Goal: Communication & Community: Answer question/provide support

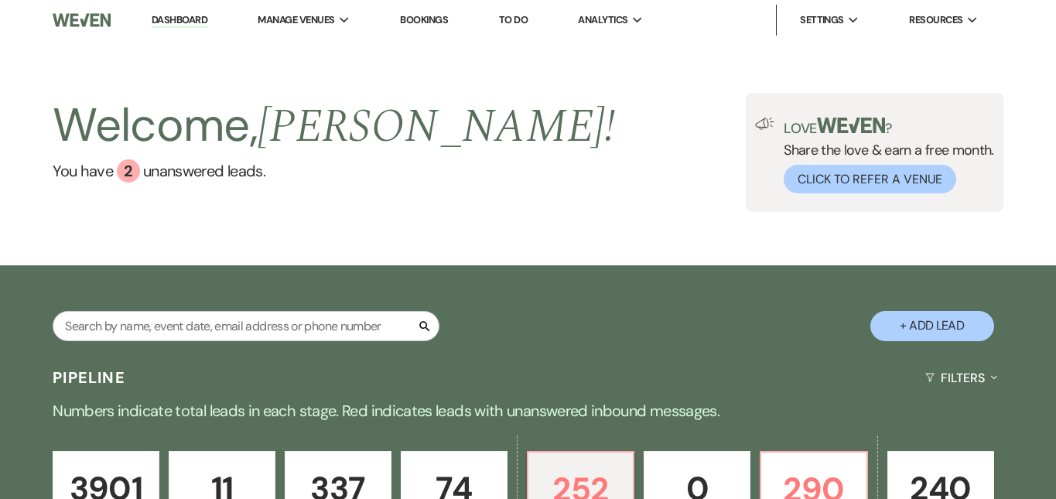
select select "5"
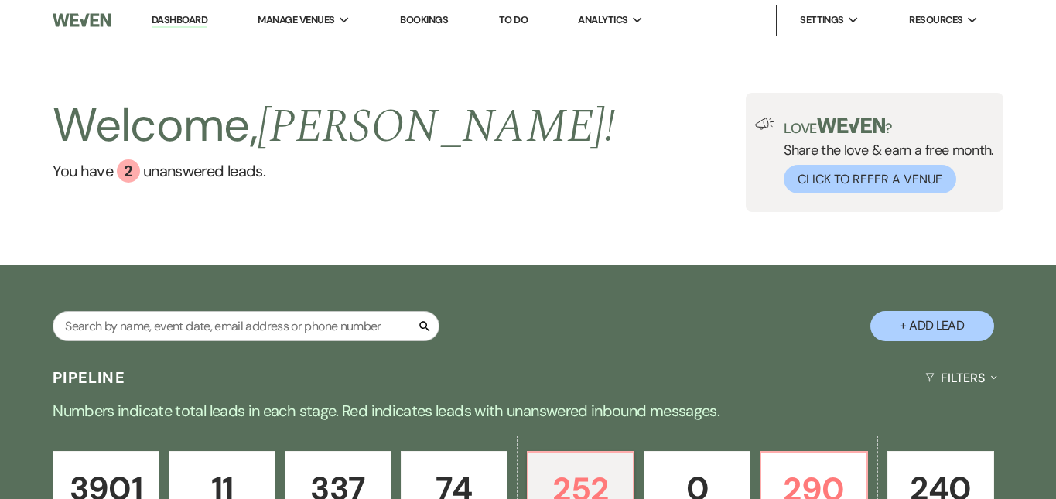
select select "5"
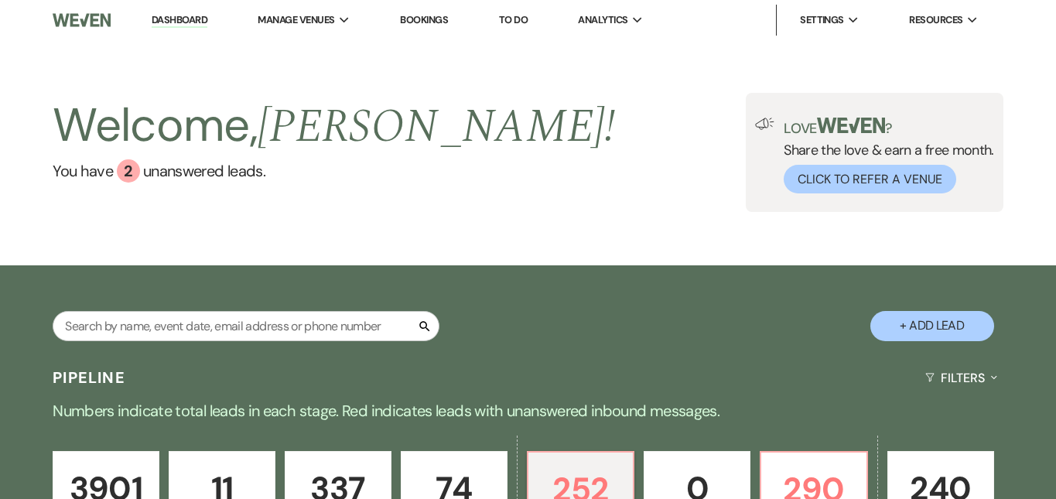
select select "5"
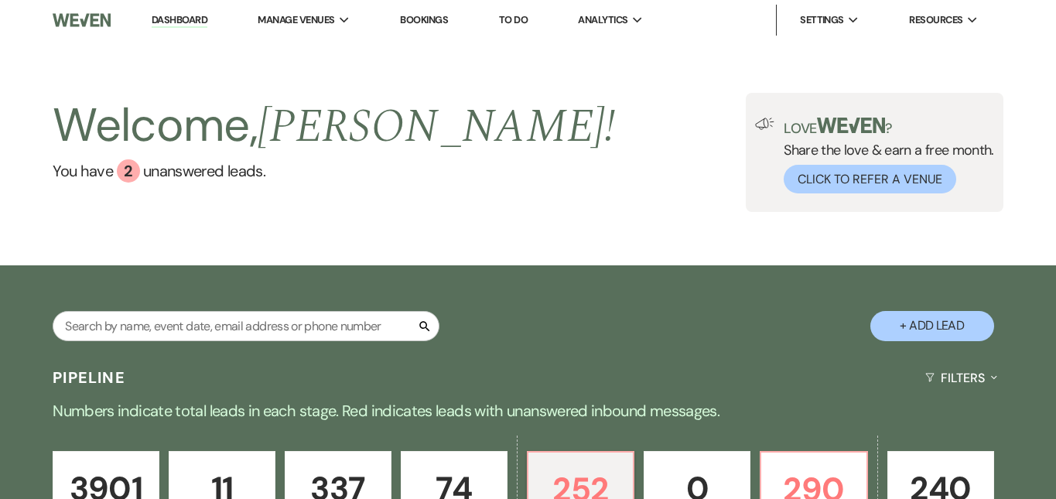
select select "5"
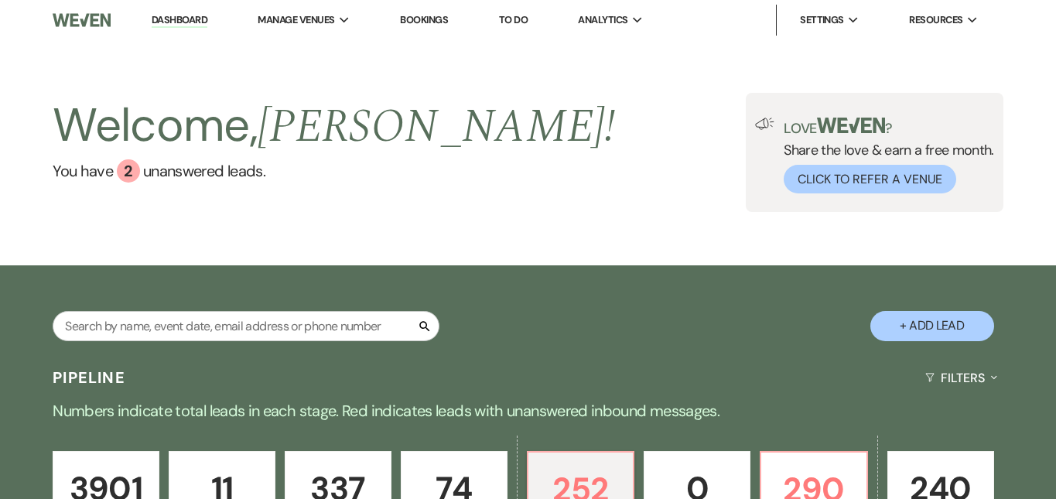
select select "5"
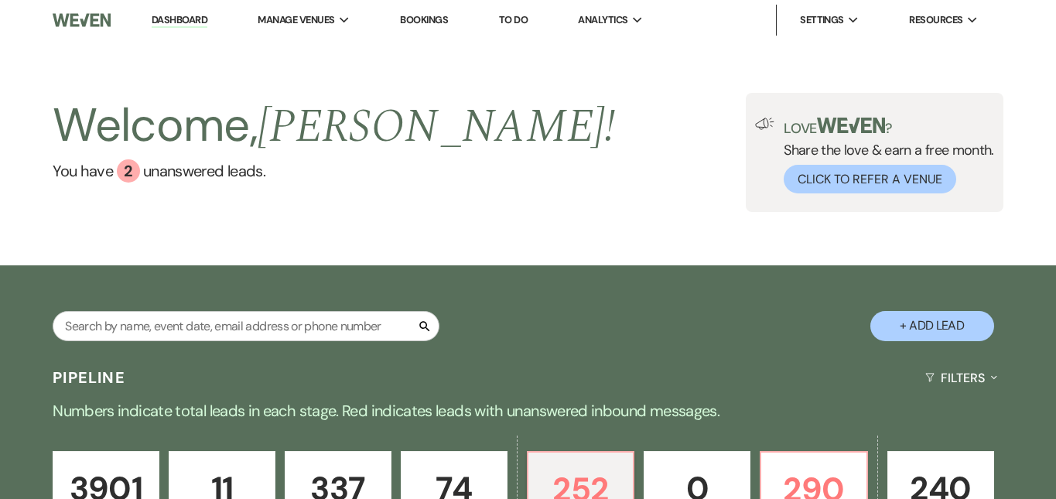
select select "5"
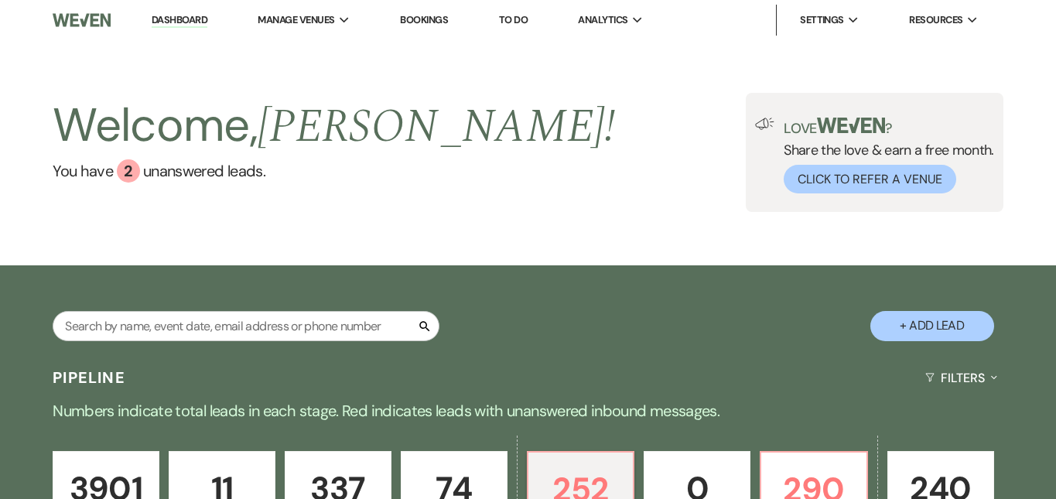
select select "5"
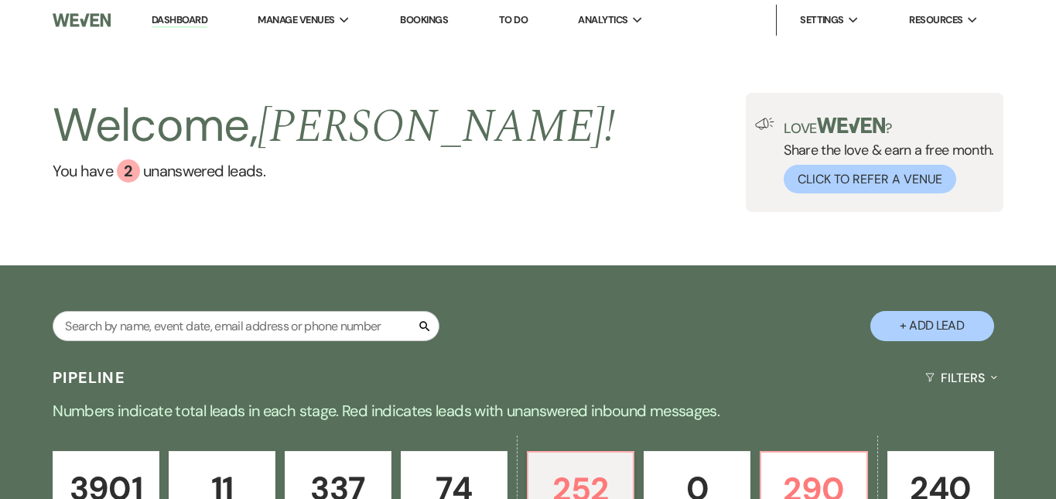
select select "5"
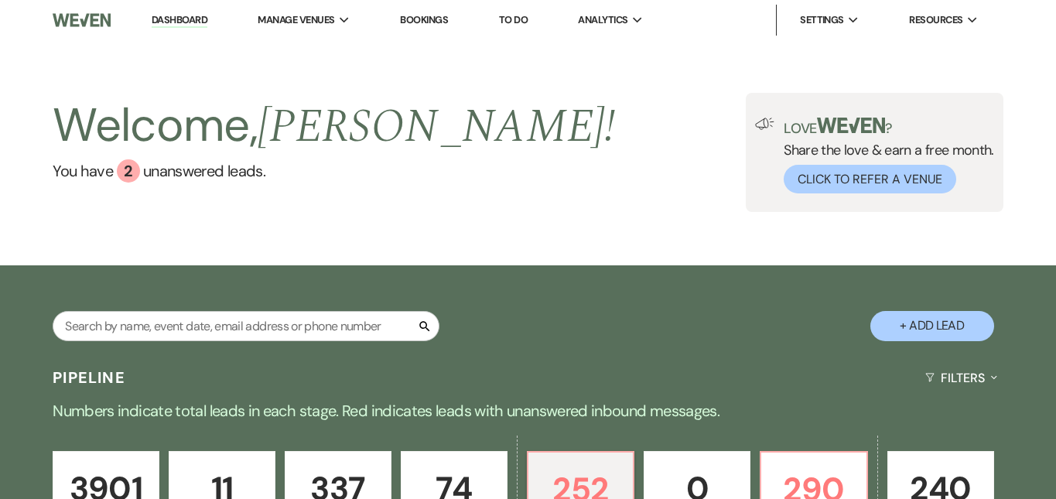
select select "5"
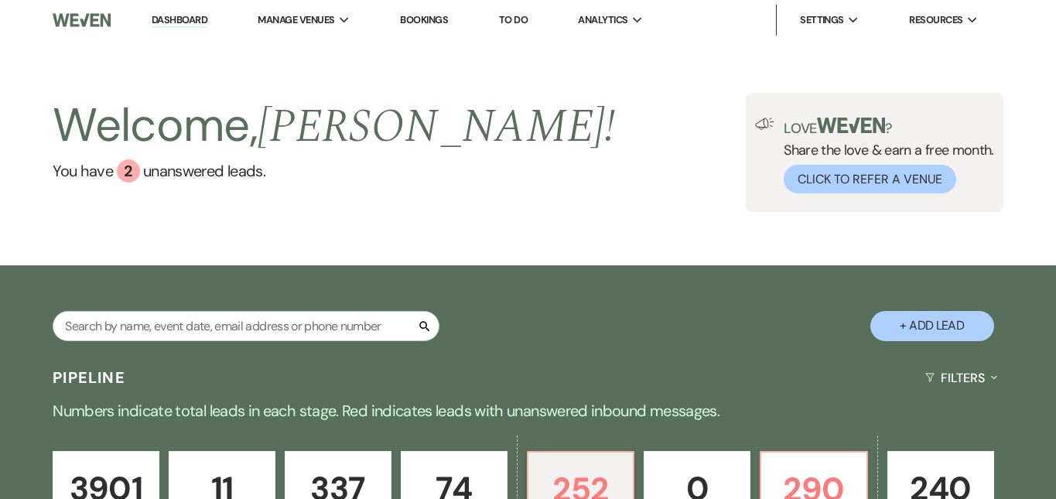
select select "5"
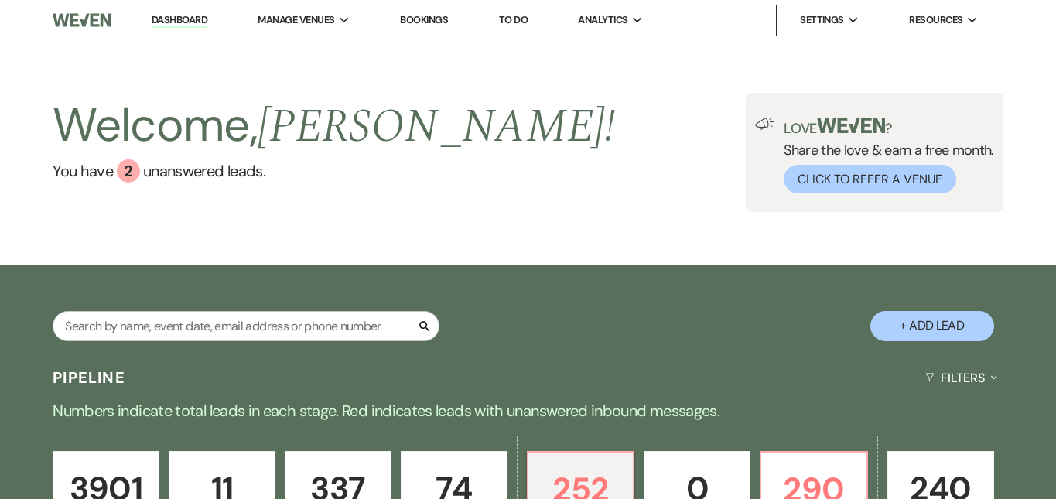
select select "5"
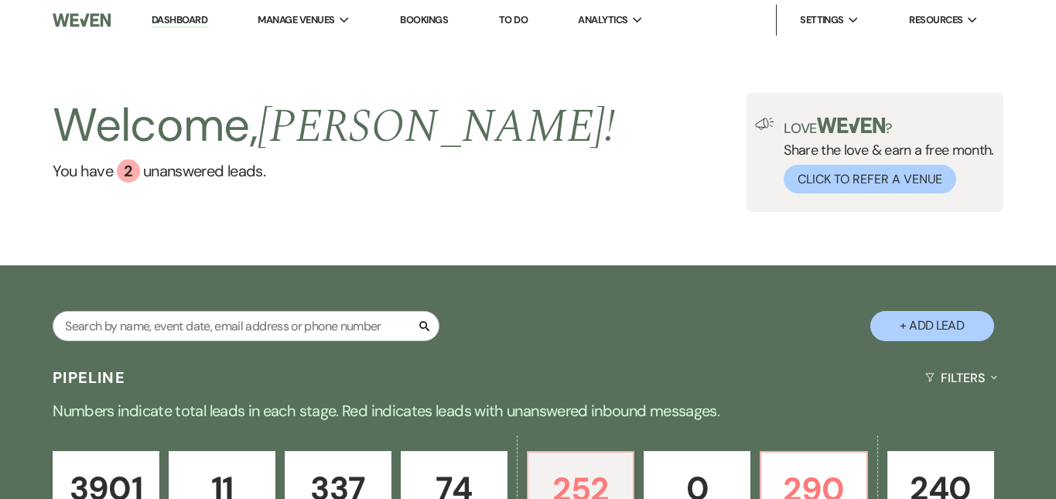
select select "5"
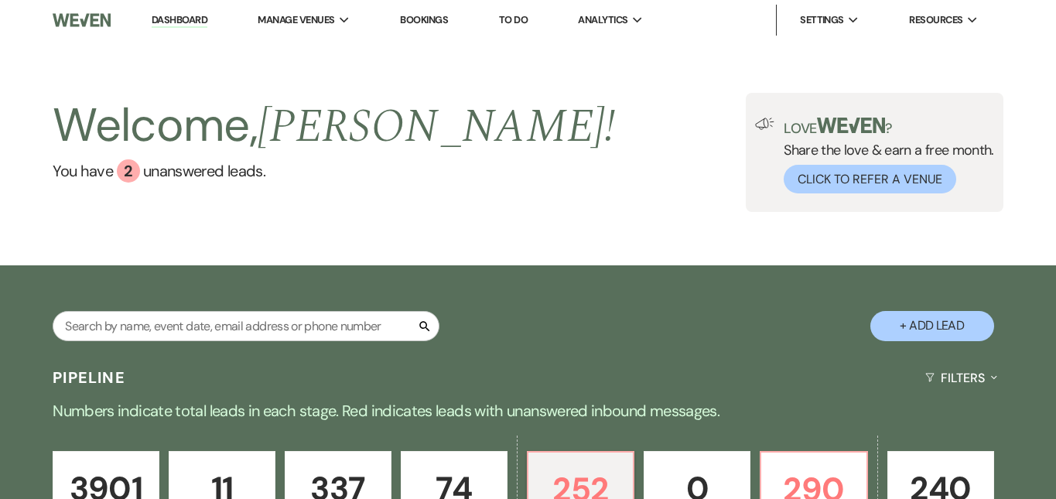
select select "5"
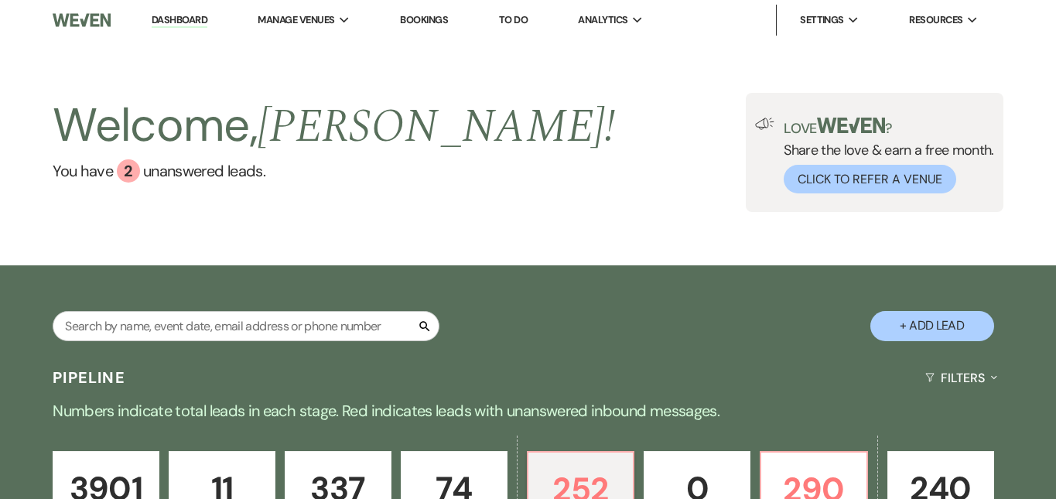
select select "5"
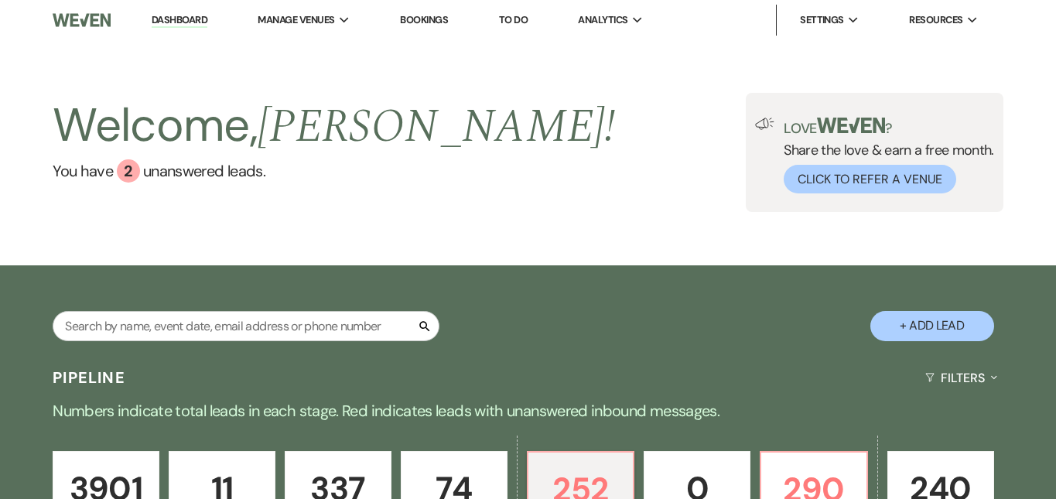
select select "5"
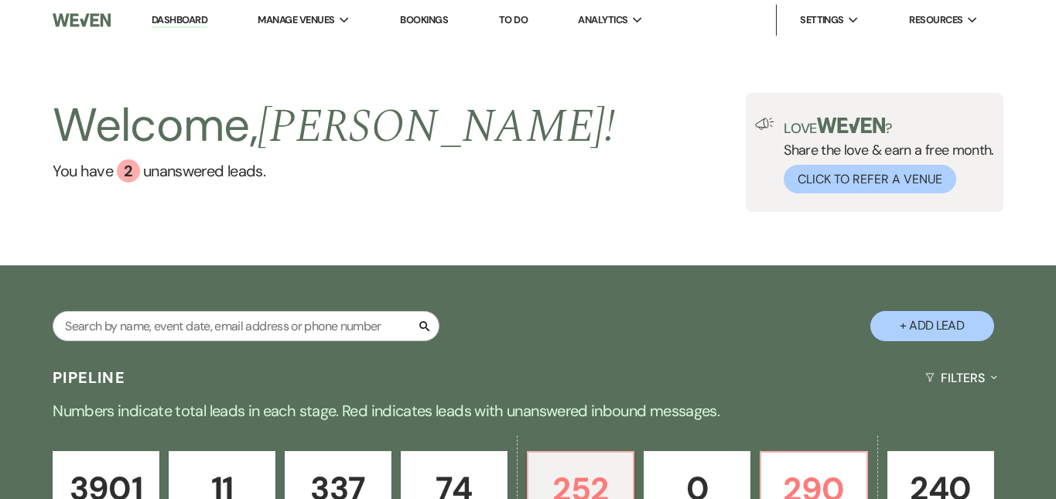
select select "5"
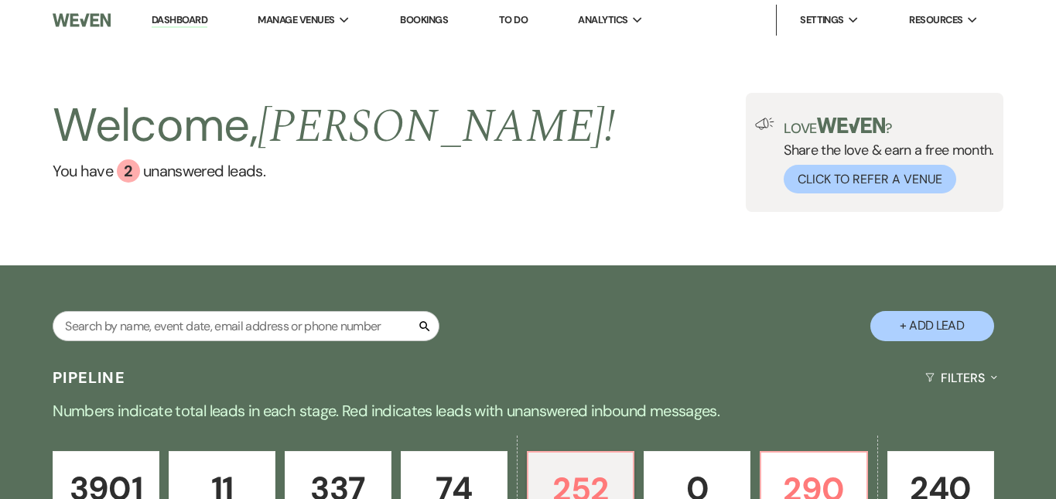
select select "5"
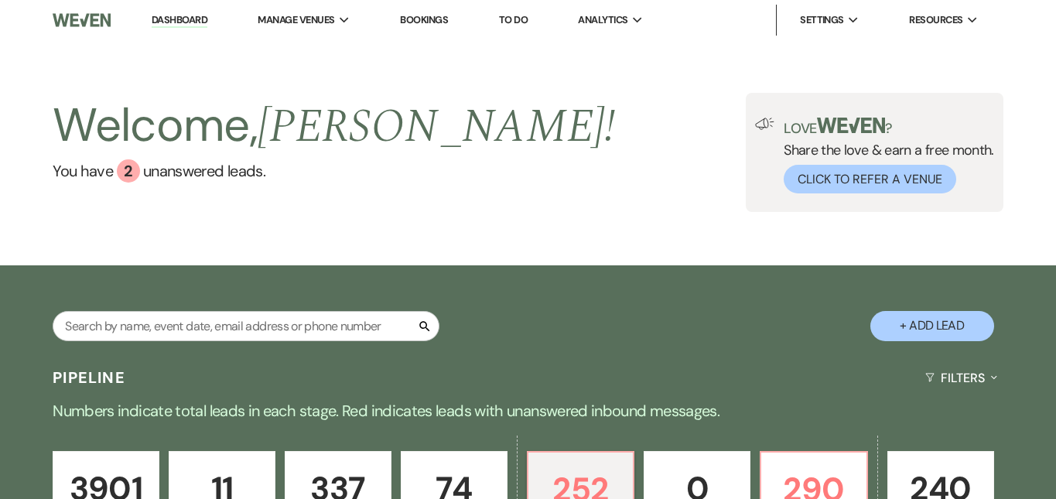
select select "5"
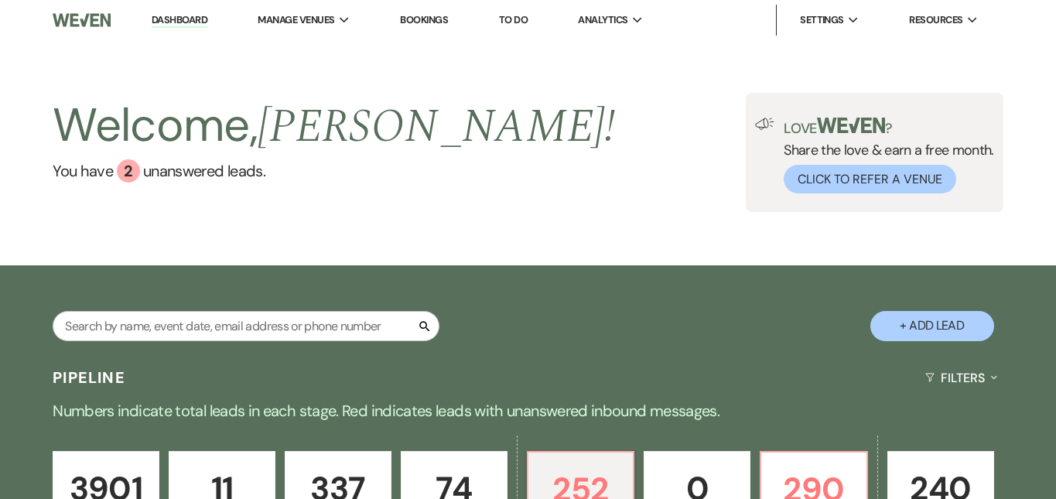
select select "5"
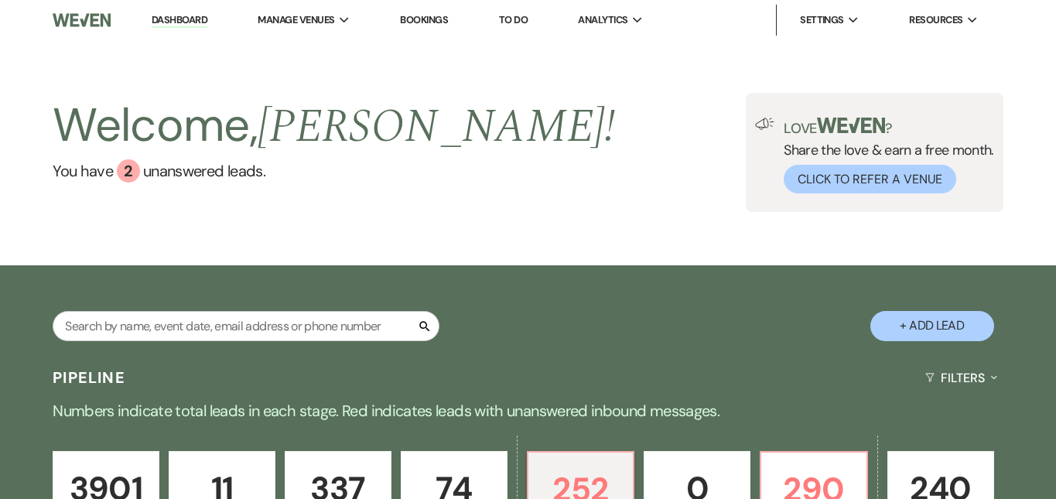
select select "5"
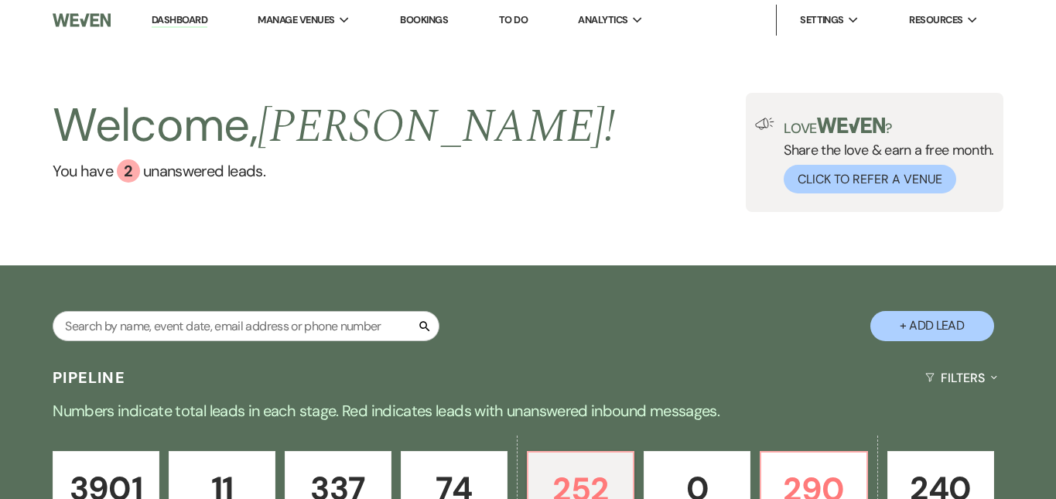
select select "5"
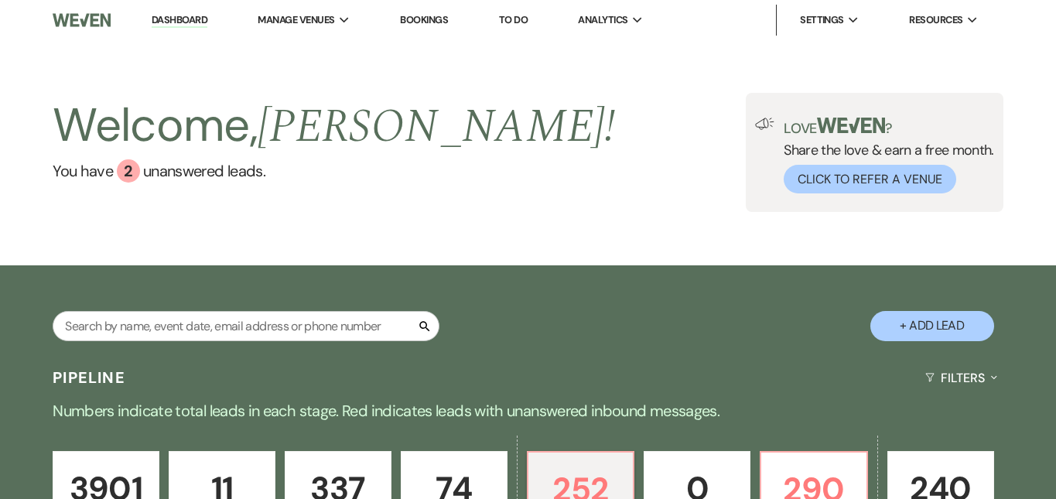
select select "5"
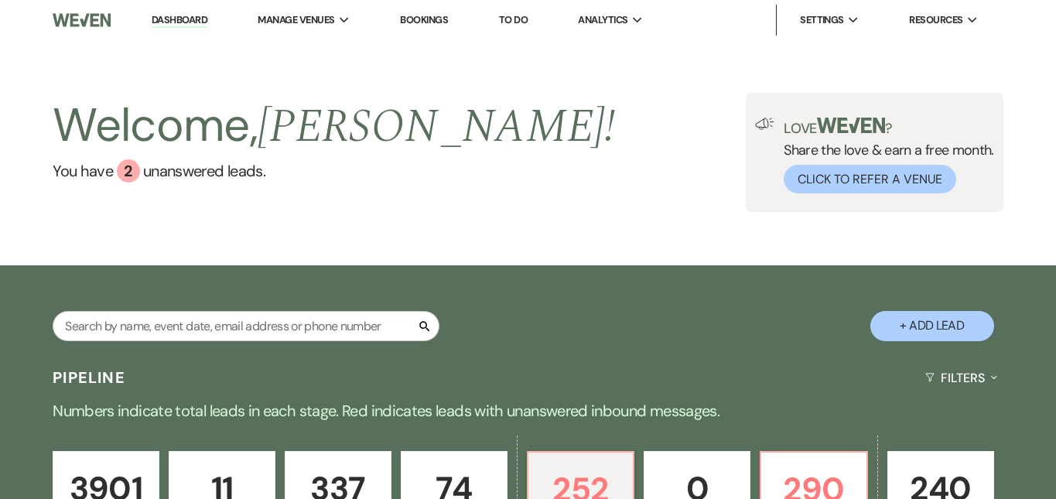
select select "5"
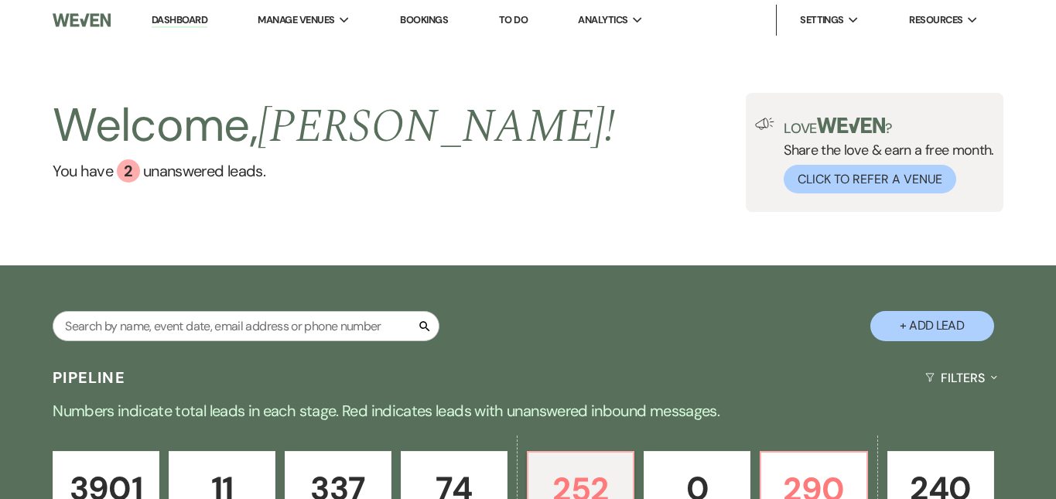
select select "5"
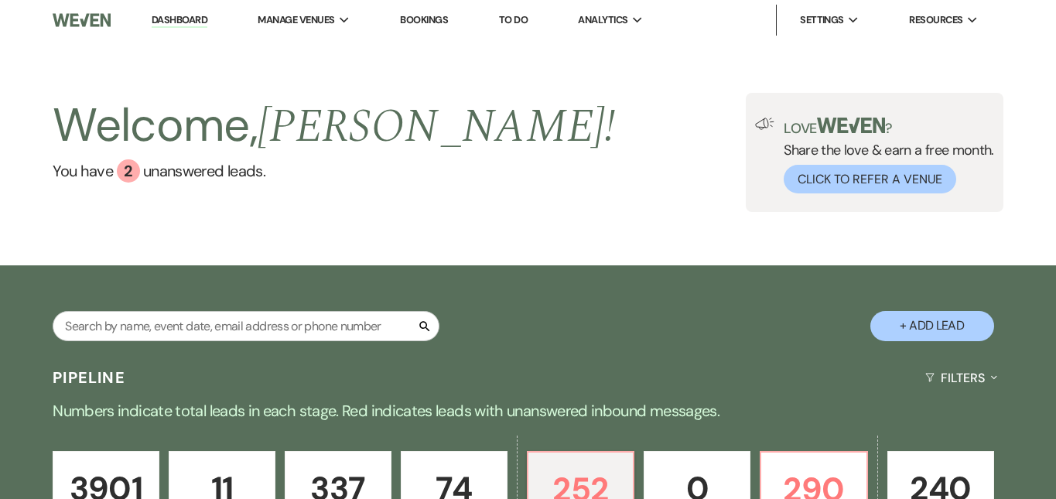
select select "5"
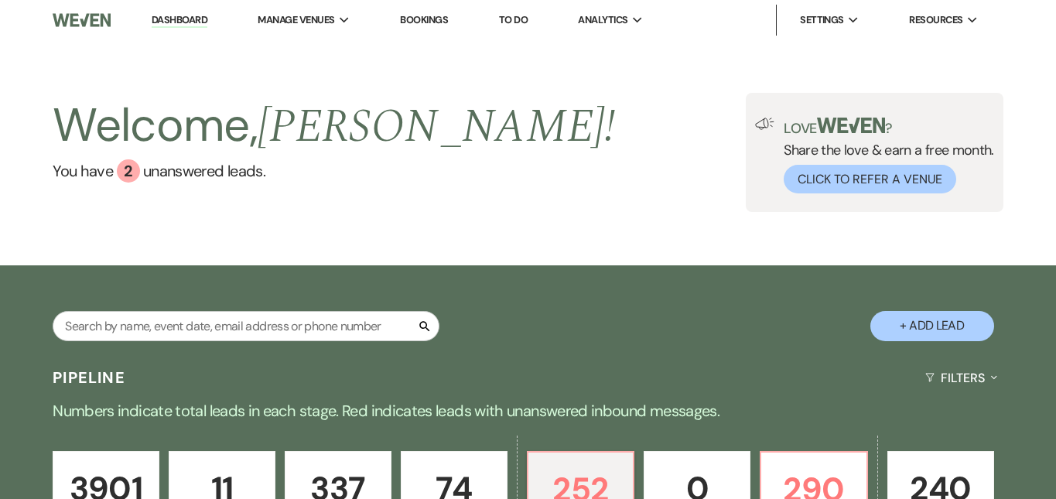
select select "5"
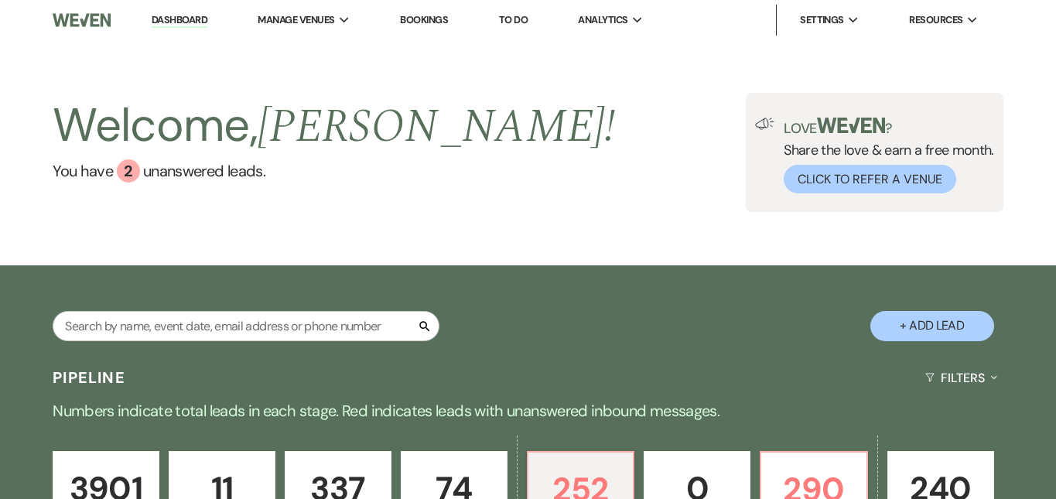
select select "5"
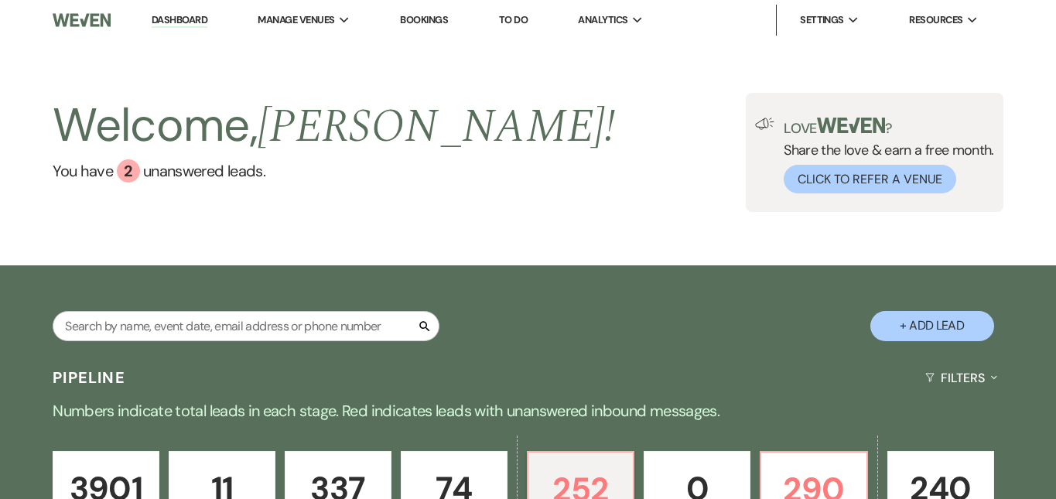
select select "5"
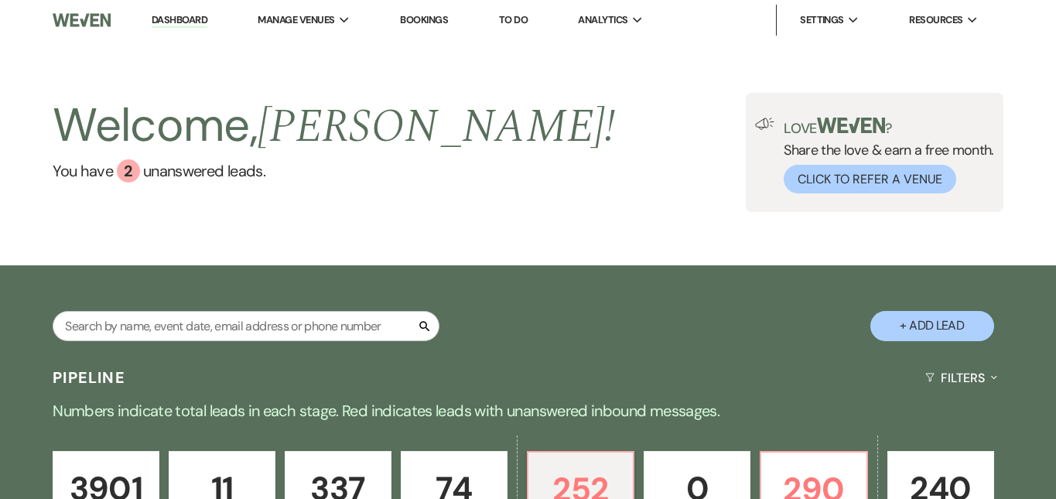
select select "5"
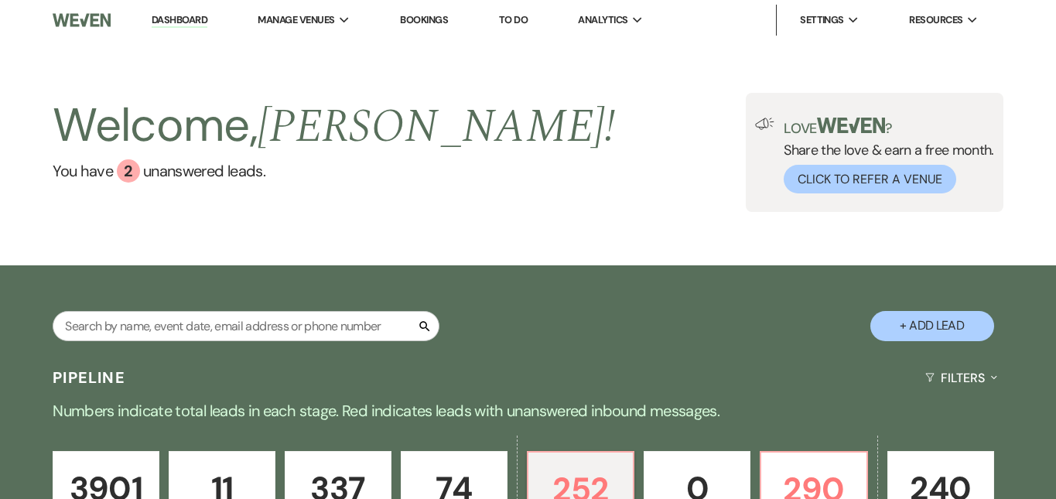
select select "5"
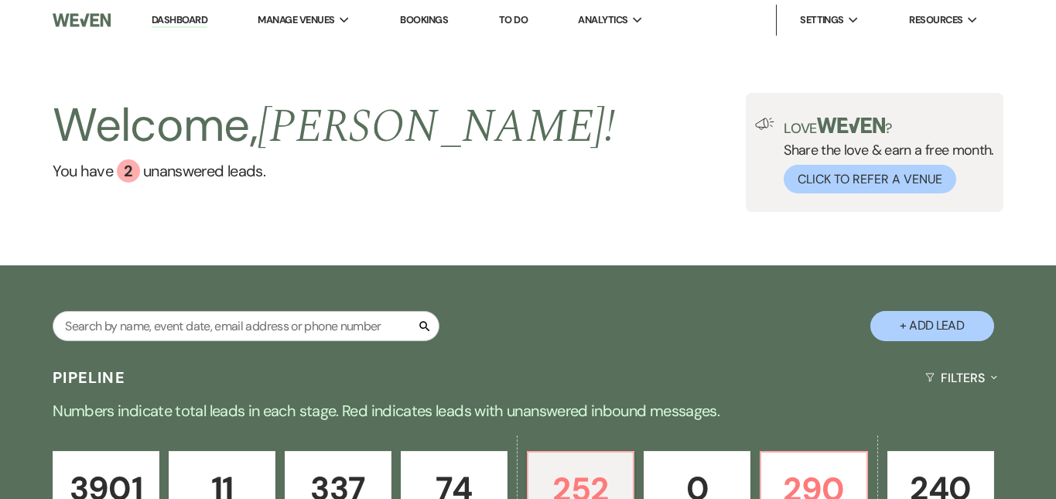
select select "5"
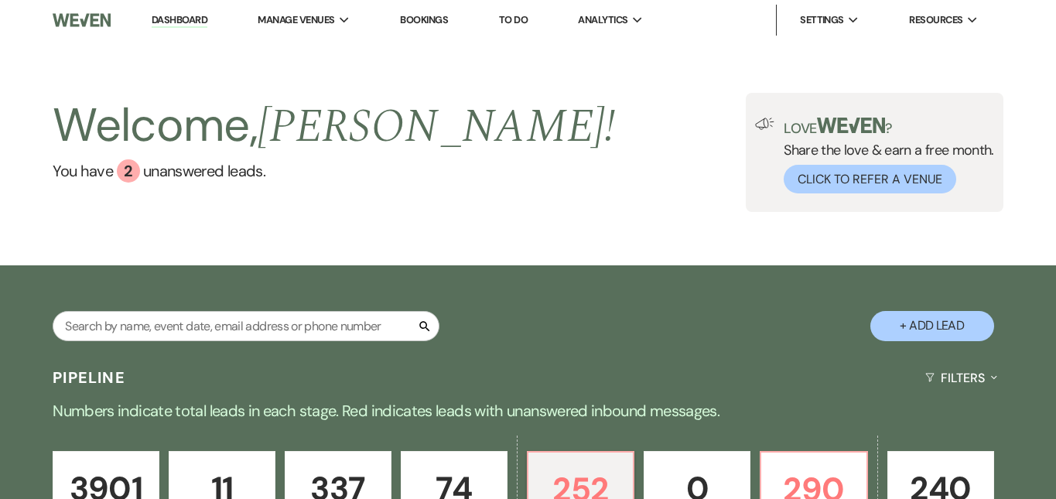
select select "5"
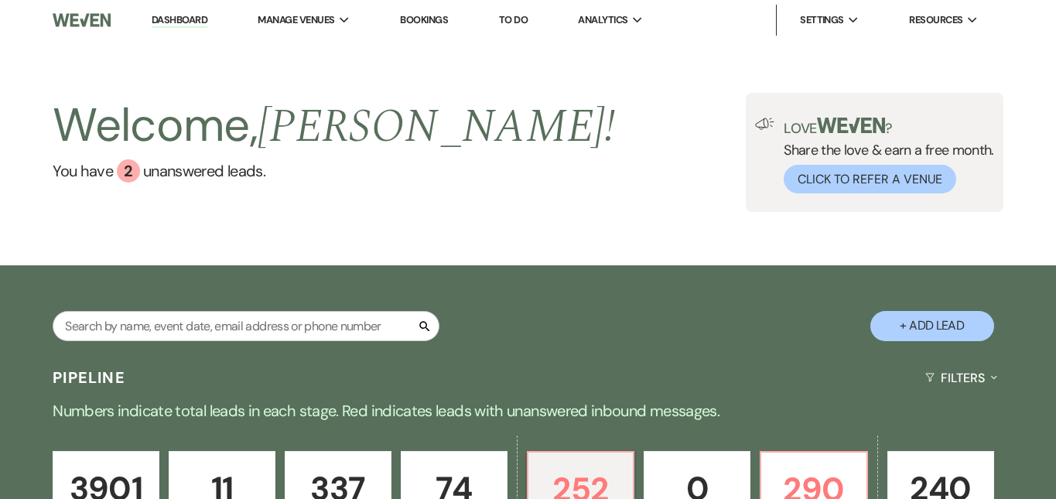
select select "5"
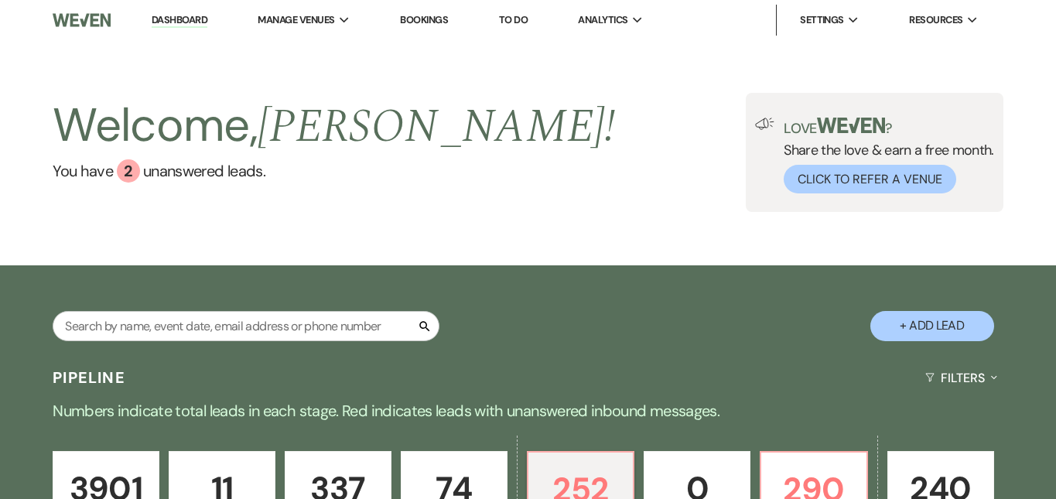
select select "5"
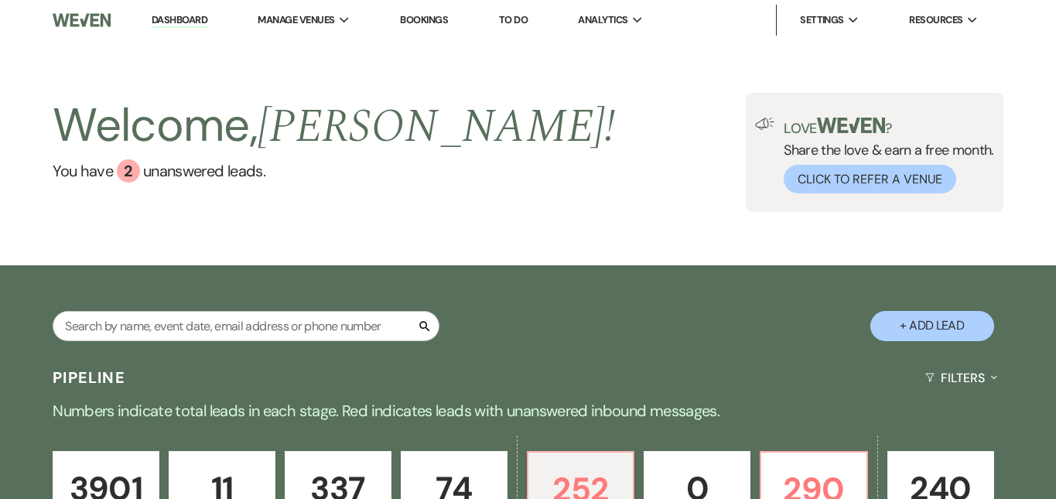
select select "5"
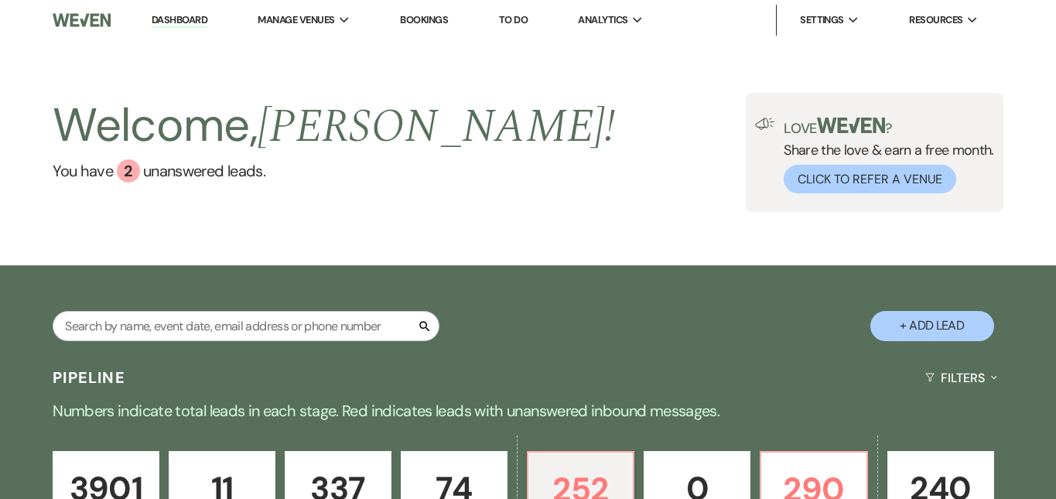
select select "5"
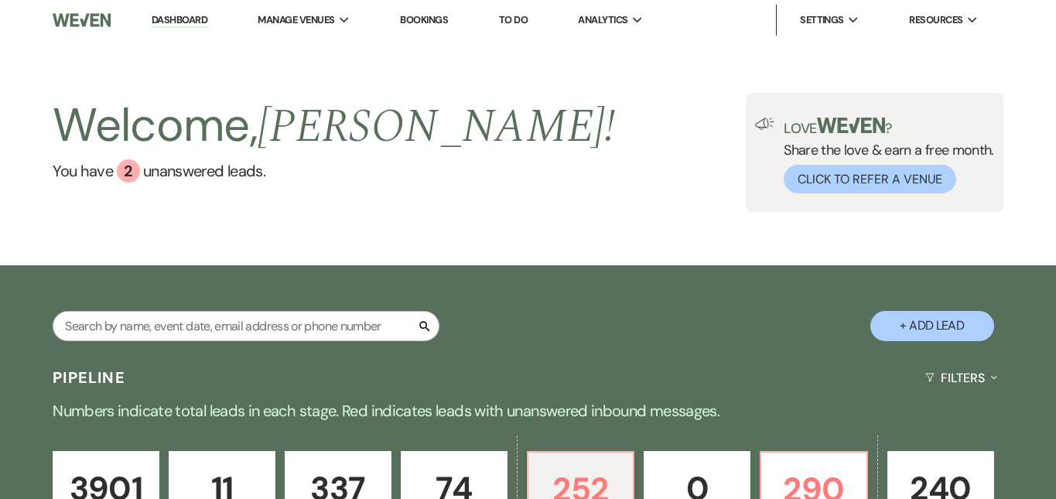
select select "5"
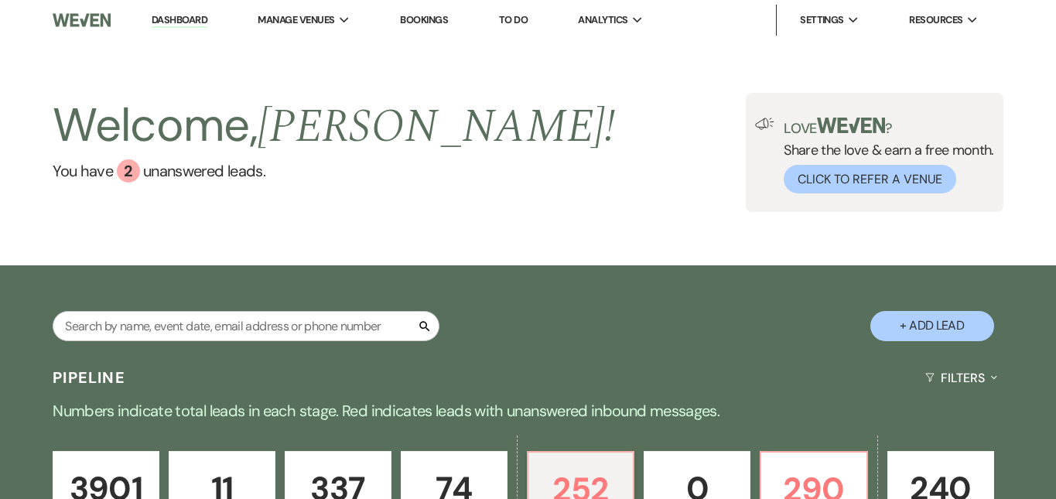
select select "5"
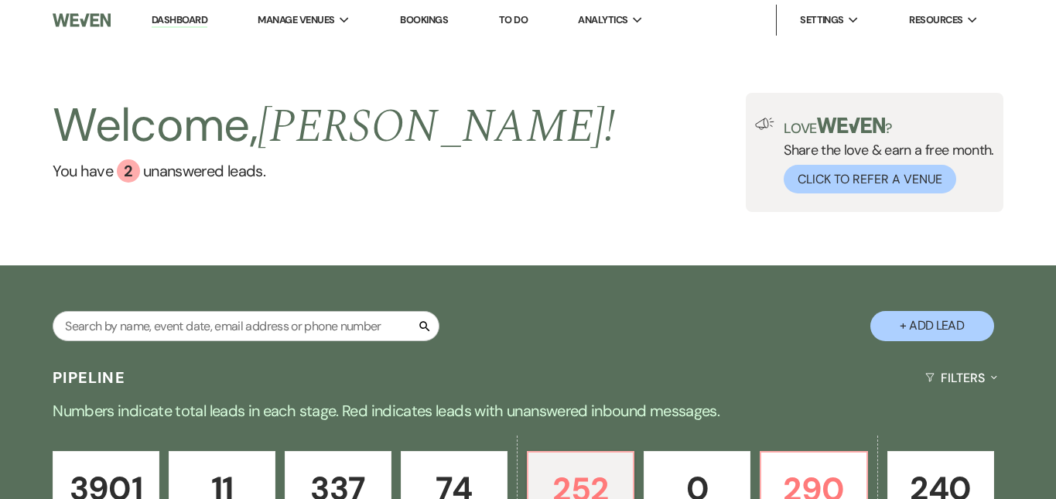
select select "5"
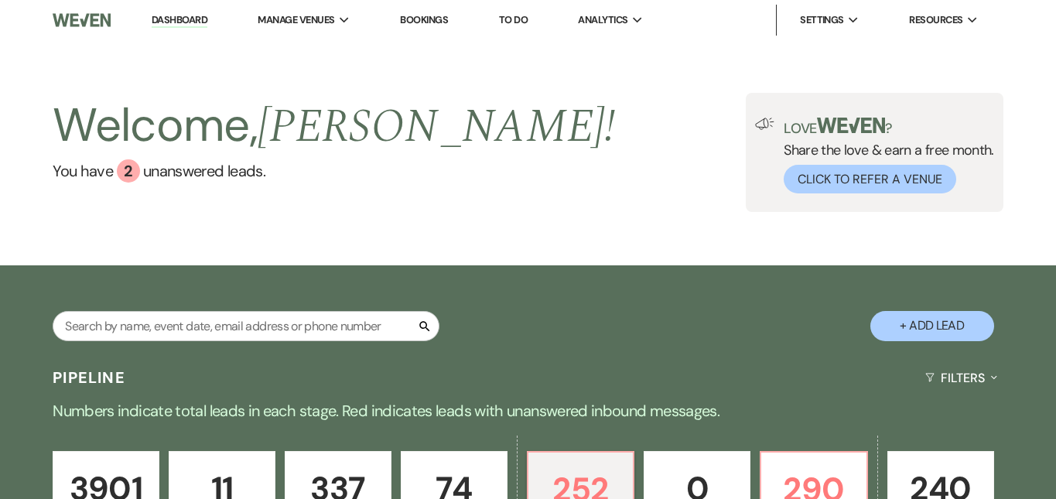
select select "5"
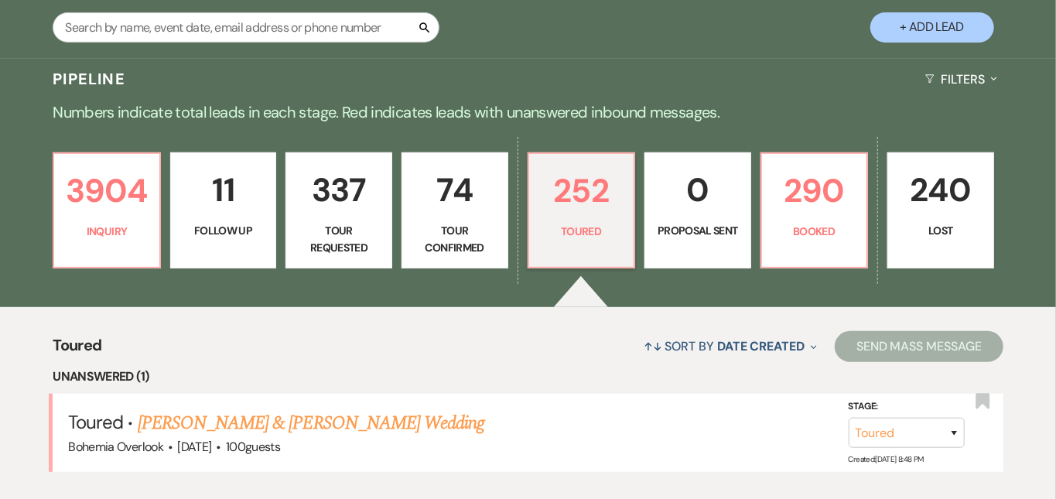
scroll to position [297, 0]
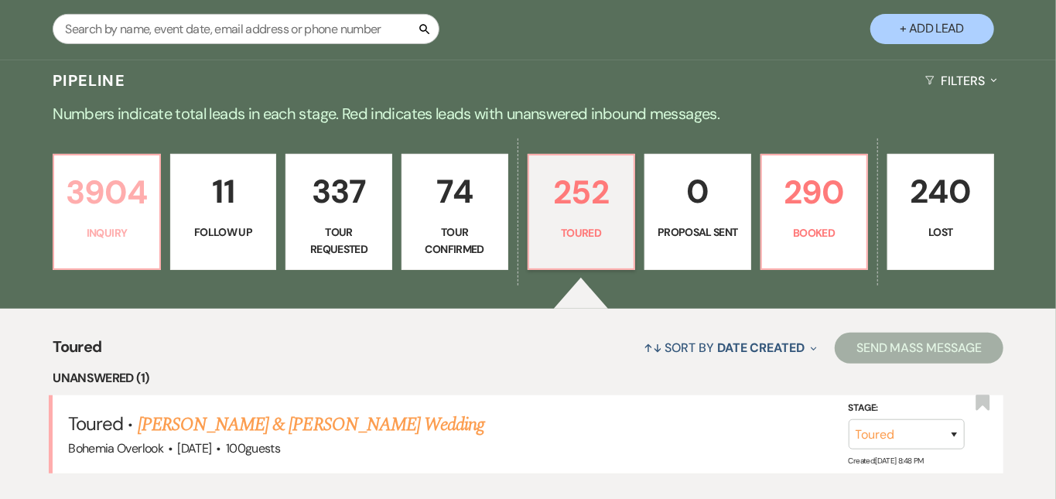
click at [91, 214] on p "3904" at bounding box center [106, 192] width 87 height 52
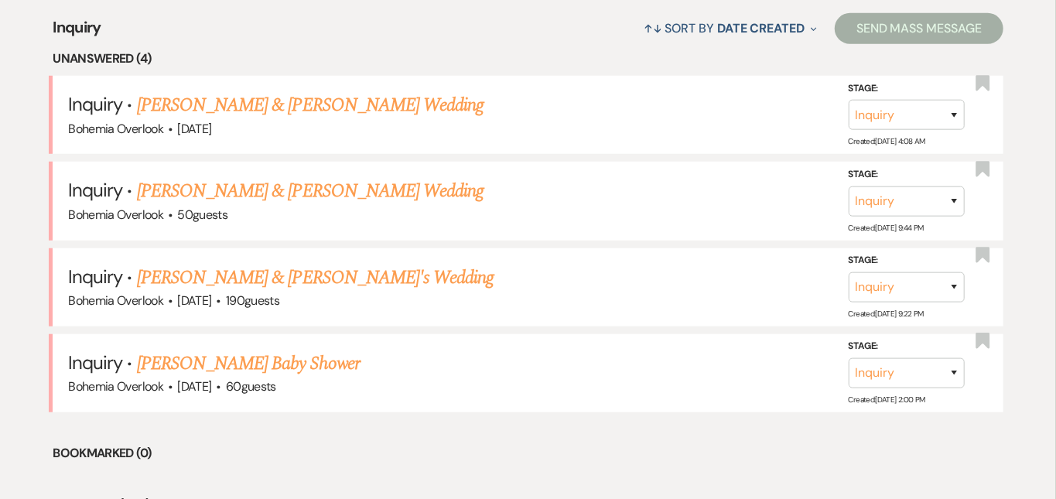
scroll to position [657, 0]
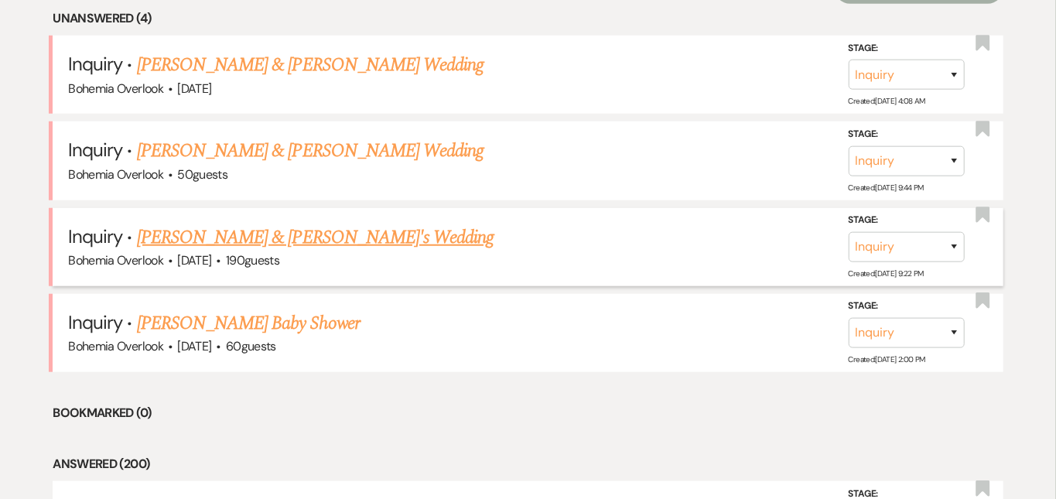
click at [274, 224] on link "[PERSON_NAME] & [PERSON_NAME]'s Wedding" at bounding box center [316, 238] width 358 height 28
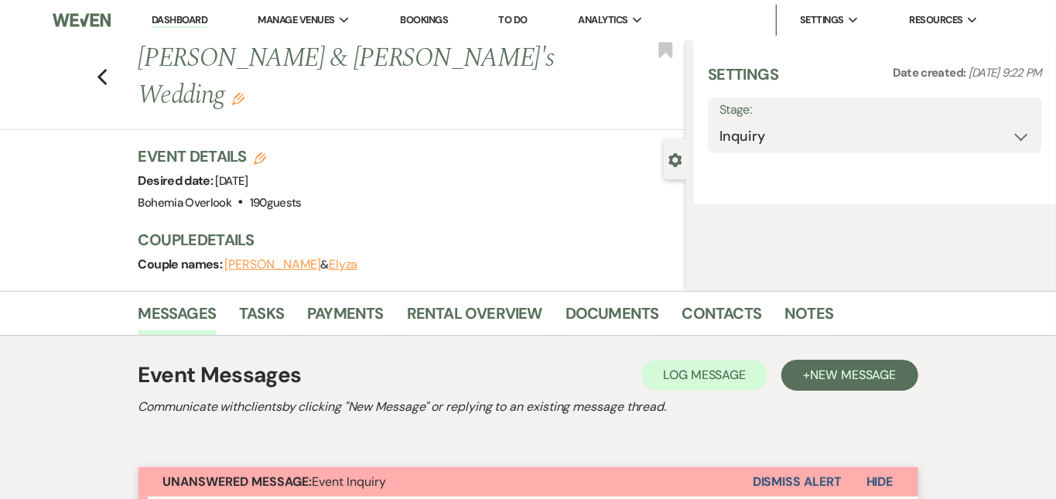
select select "5"
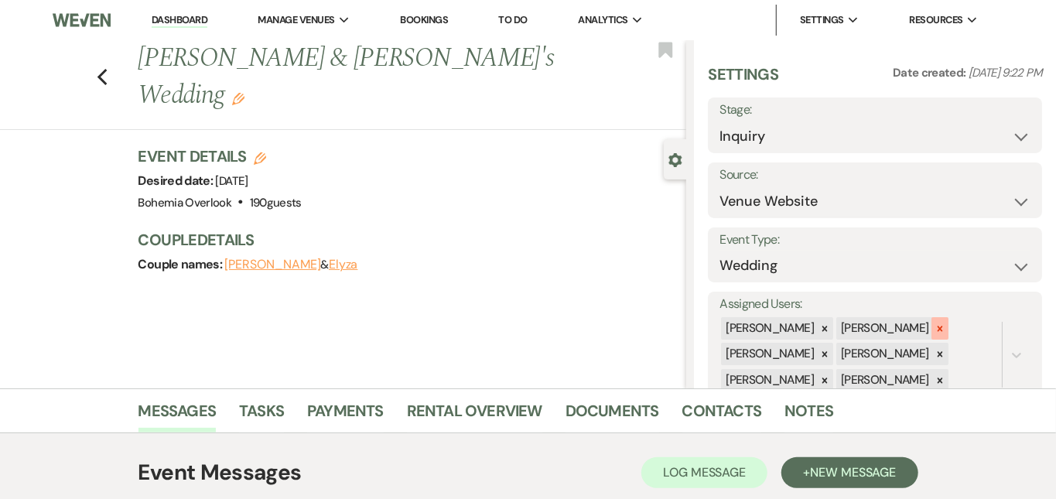
click at [946, 324] on icon at bounding box center [940, 329] width 11 height 11
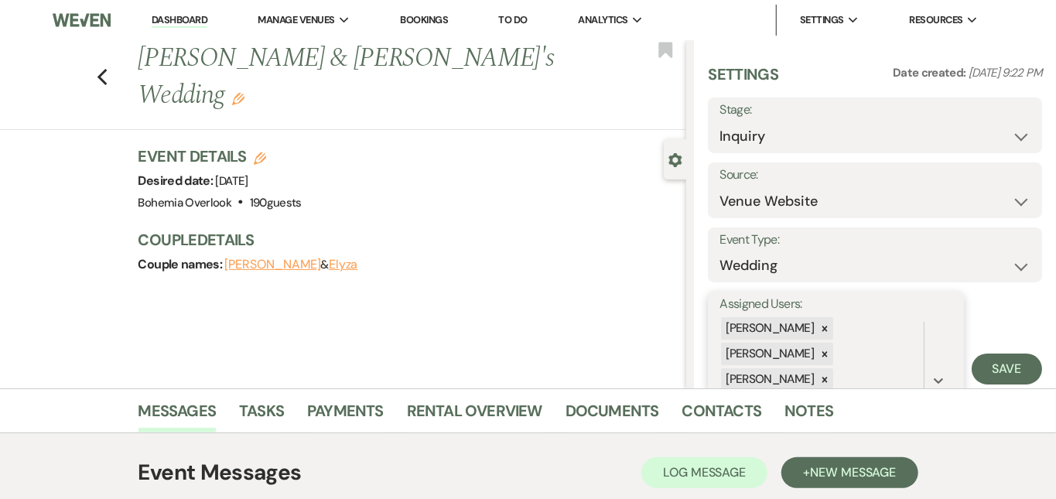
scroll to position [82, 0]
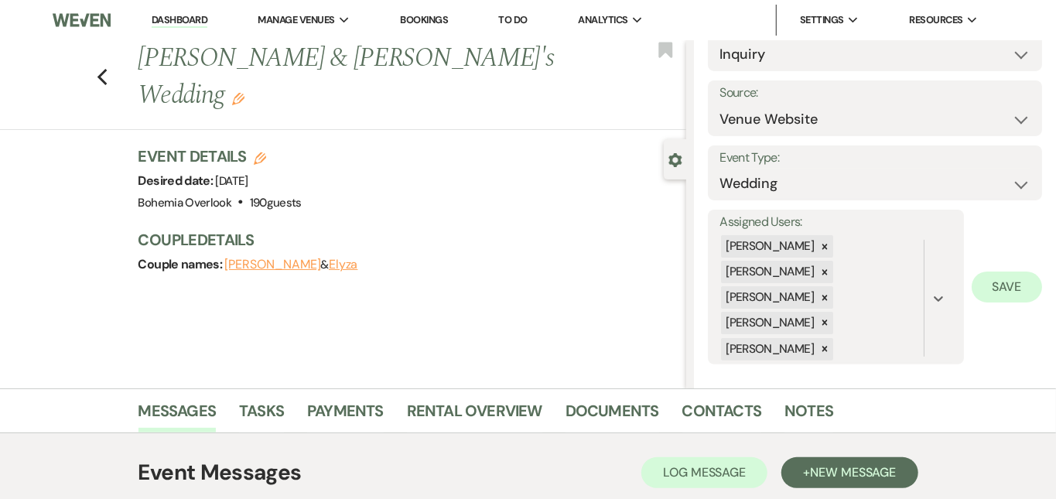
click at [1019, 273] on button "Save" at bounding box center [1007, 287] width 70 height 31
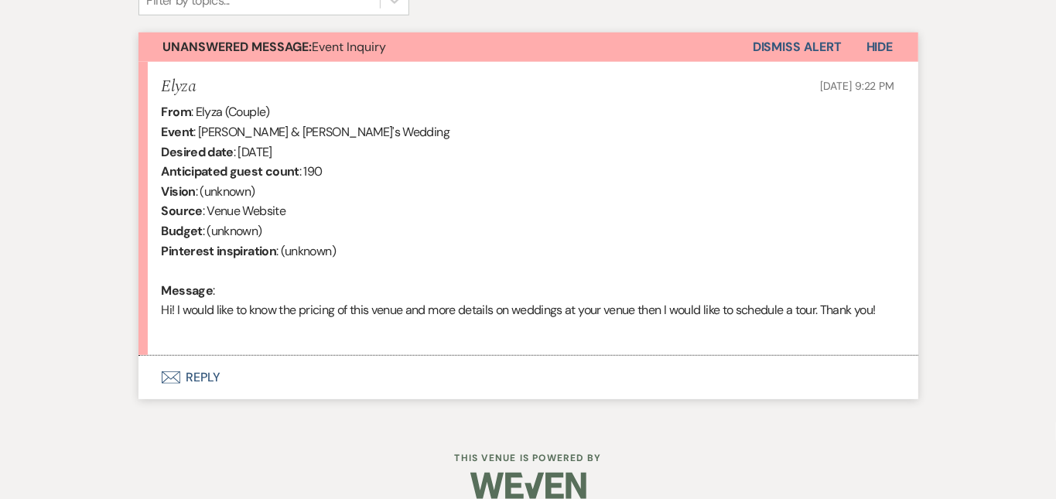
scroll to position [565, 0]
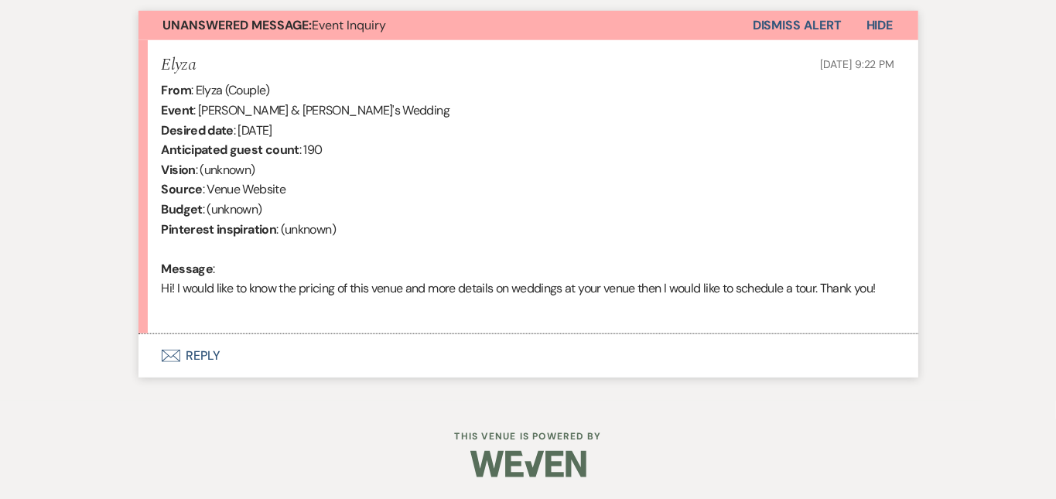
click at [546, 351] on button "Envelope Reply" at bounding box center [529, 355] width 780 height 43
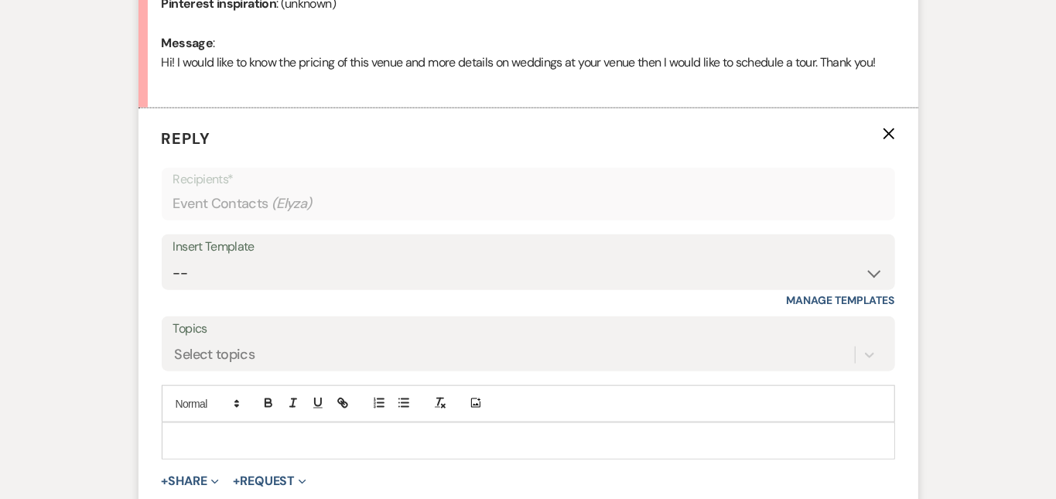
scroll to position [808, 0]
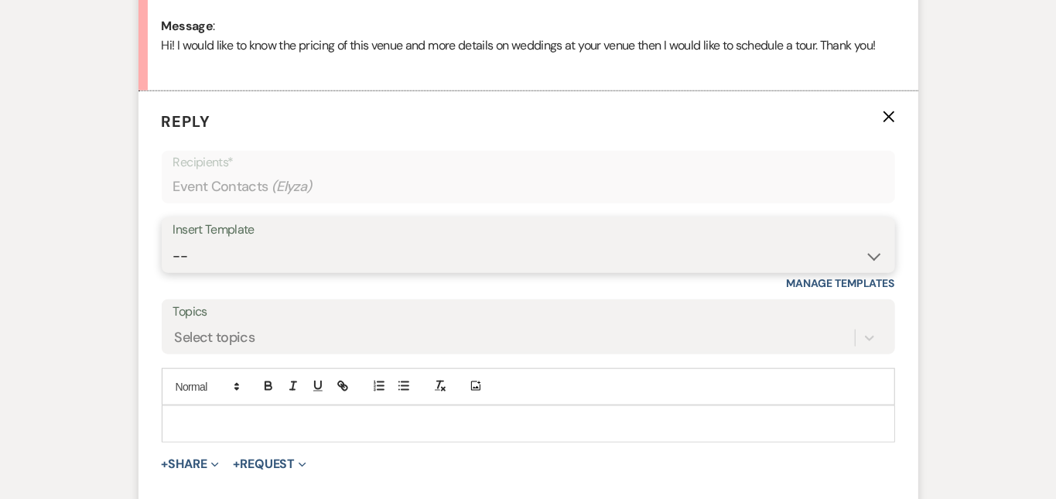
select select "6161"
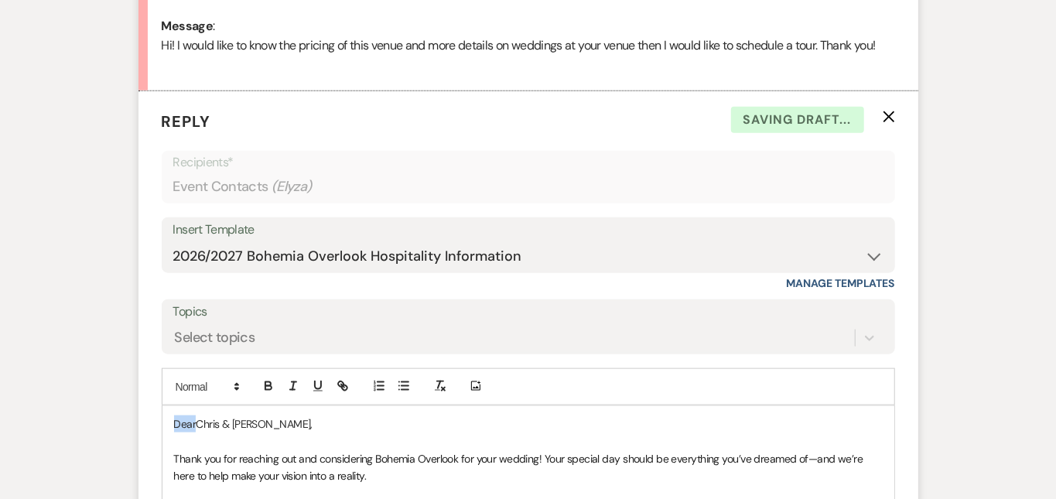
drag, startPoint x: 144, startPoint y: 419, endPoint x: 62, endPoint y: 375, distance: 93.5
click at [62, 375] on div "Messages Tasks Payments Rental Overview Documents Contacts Notes Event Messages…" at bounding box center [528, 276] width 1056 height 1390
click at [992, 322] on div "Messages Tasks Payments Rental Overview Documents Contacts Notes Event Messages…" at bounding box center [528, 276] width 1056 height 1390
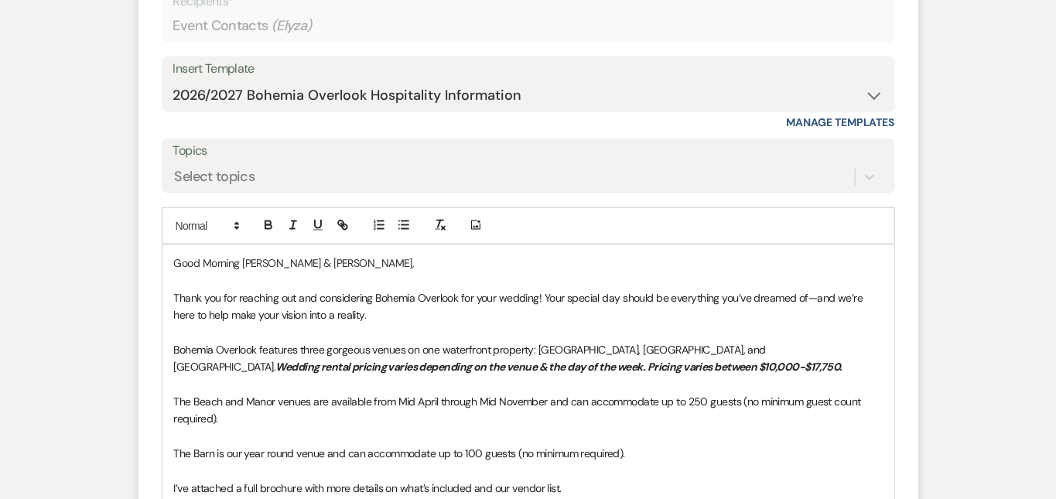
scroll to position [1050, 0]
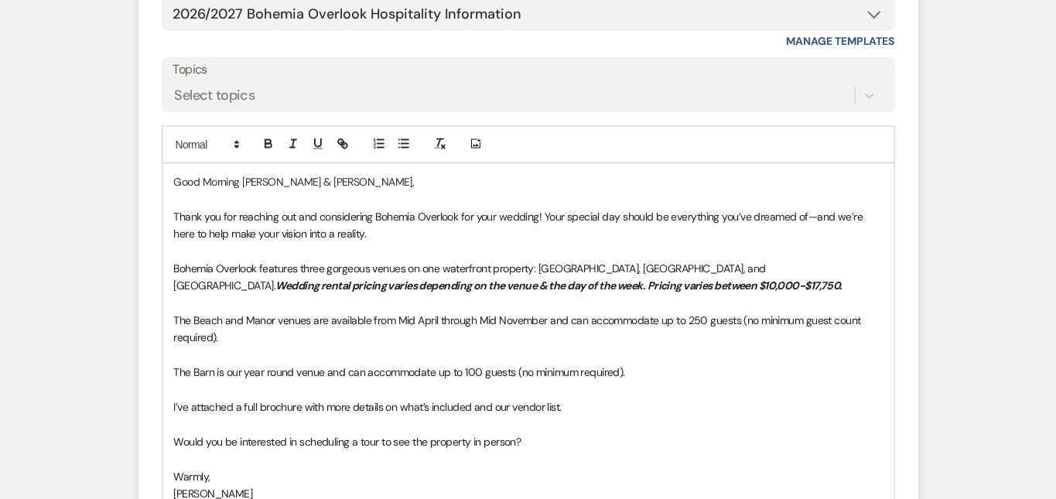
click at [174, 435] on span "Would you be interested in scheduling a tour to see the property in person?" at bounding box center [348, 442] width 348 height 14
click at [728, 450] on p at bounding box center [528, 458] width 709 height 17
click at [245, 435] on span "What are a few dates youwould be interested in scheduling a tour to see the pro…" at bounding box center [397, 442] width 447 height 14
click at [1040, 371] on div "Messages Tasks Payments Rental Overview Documents Contacts Notes Event Messages…" at bounding box center [528, 33] width 1056 height 1390
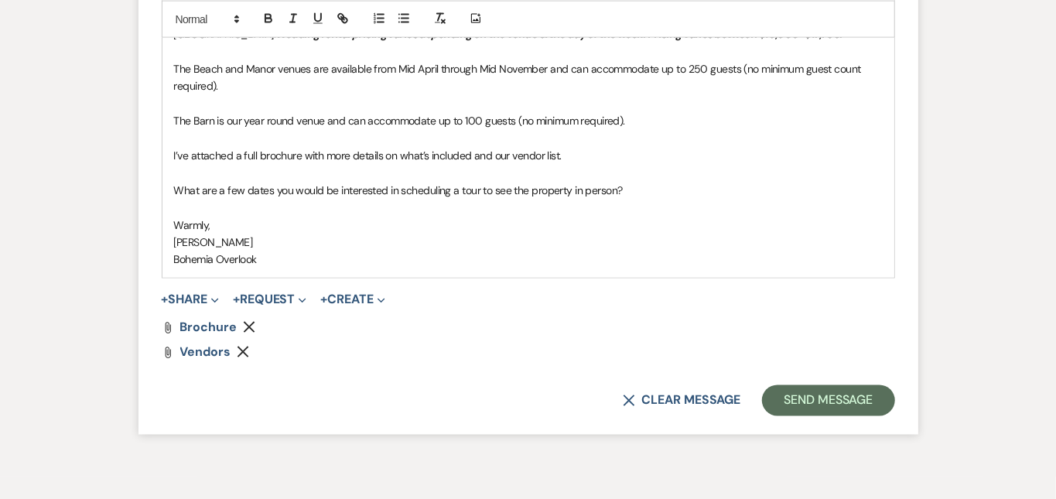
scroll to position [1367, 0]
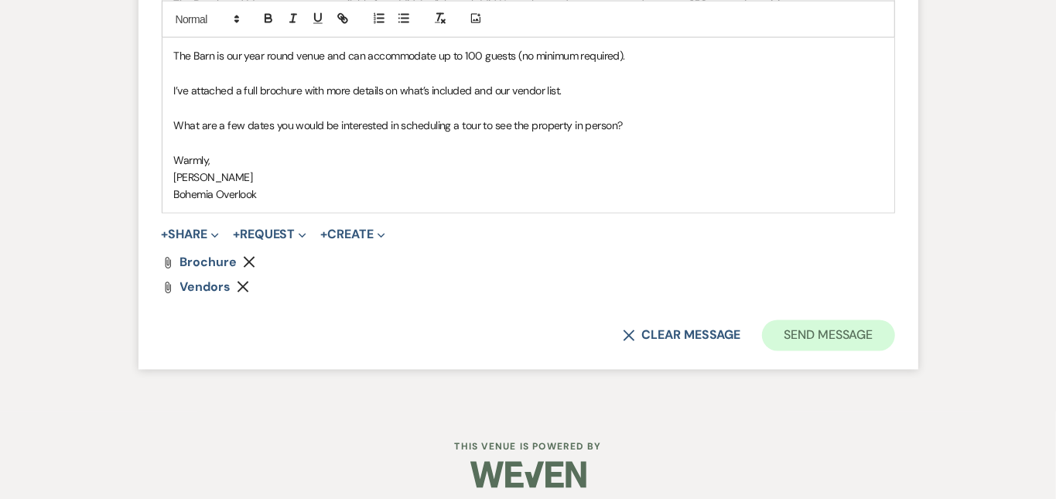
click at [895, 320] on button "Send Message" at bounding box center [828, 335] width 132 height 31
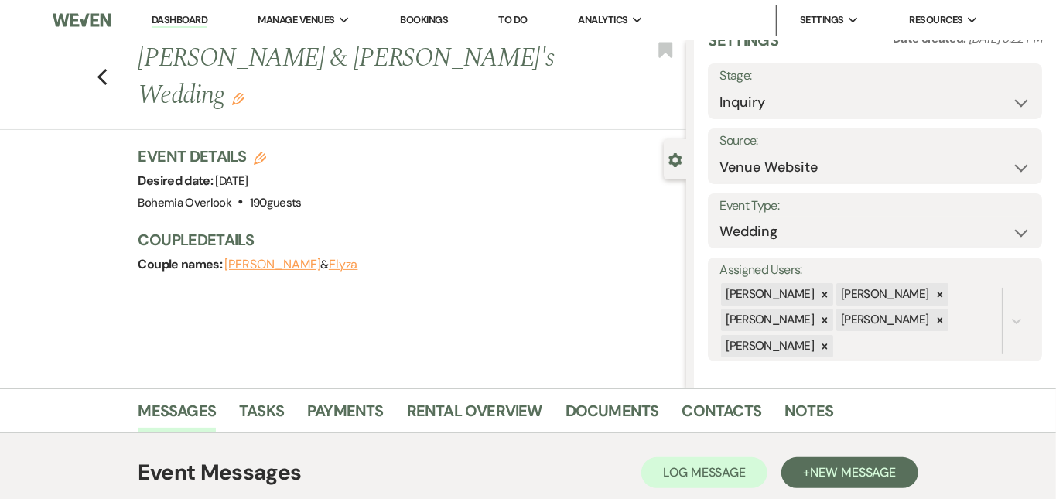
scroll to position [0, 0]
click at [195, 22] on link "Dashboard" at bounding box center [180, 20] width 56 height 15
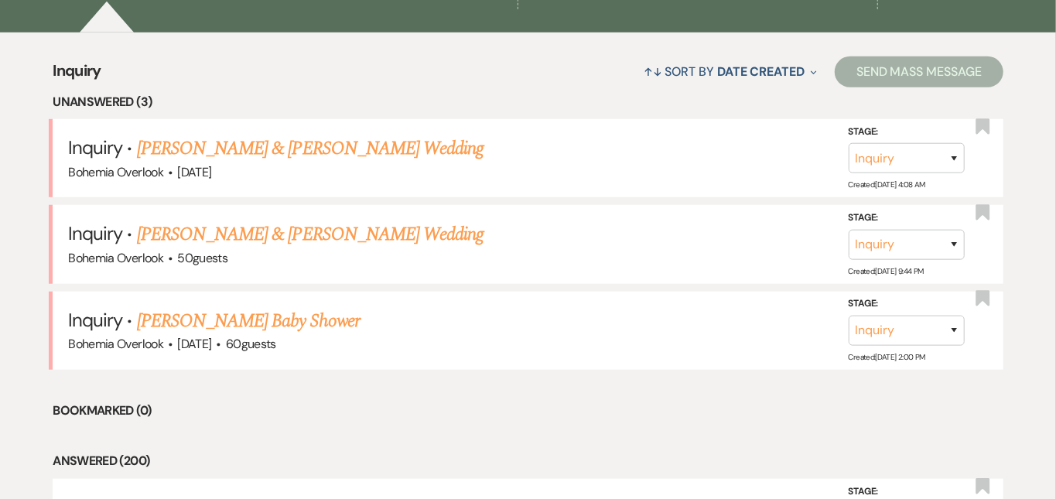
scroll to position [582, 0]
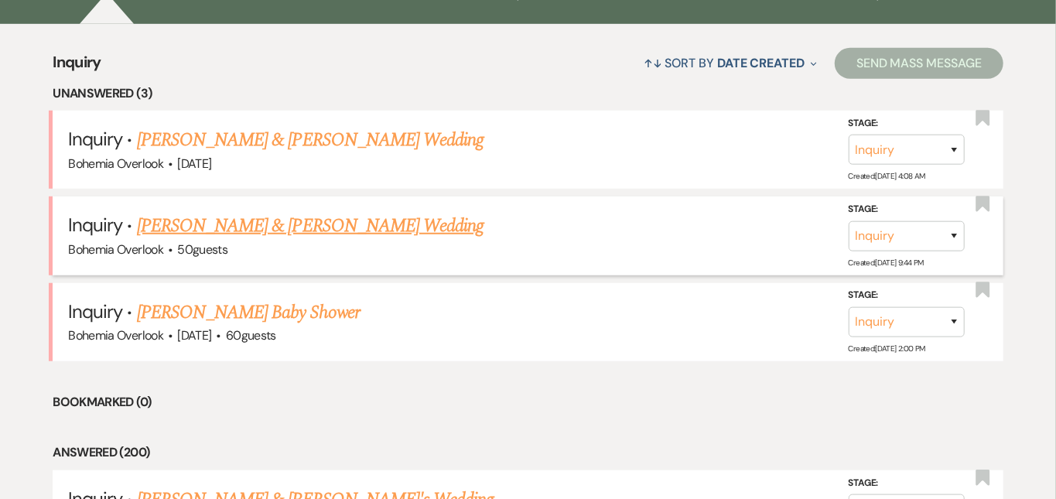
click at [372, 212] on link "Jose & Lauren Bercian's Wedding" at bounding box center [310, 226] width 347 height 28
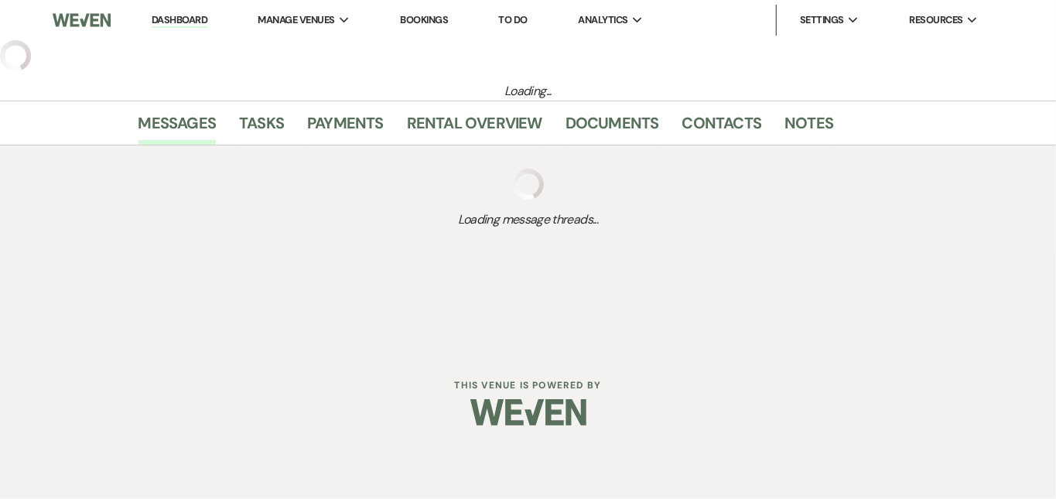
select select "5"
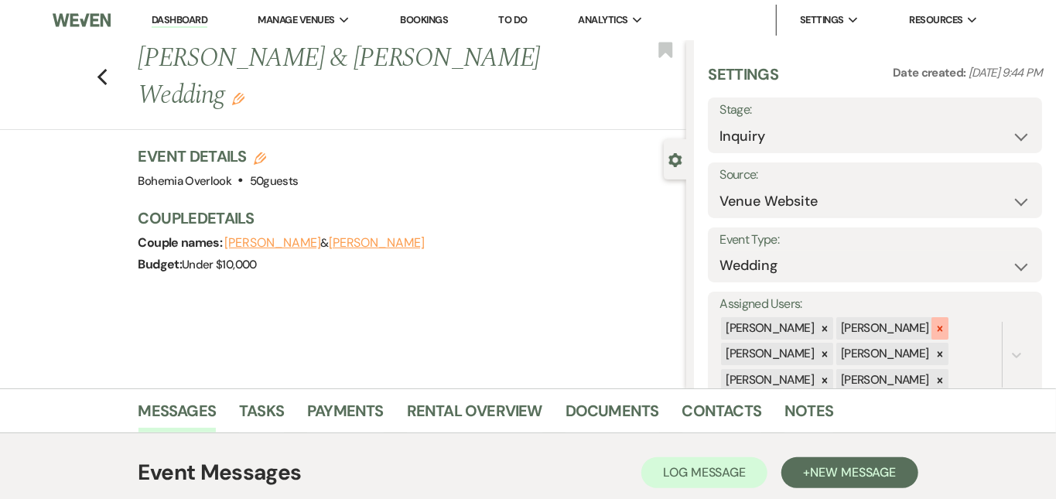
click at [946, 324] on icon at bounding box center [940, 329] width 11 height 11
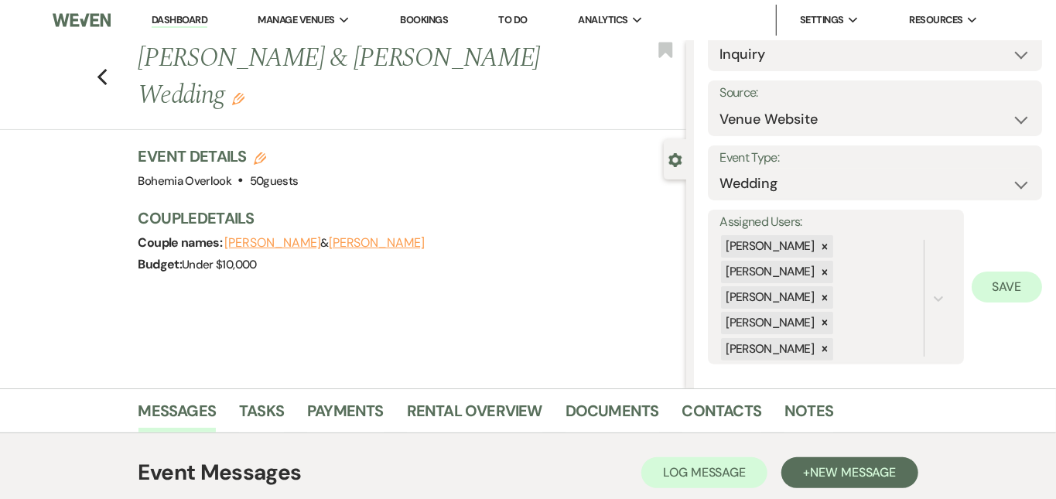
click at [1012, 286] on button "Save" at bounding box center [1007, 287] width 70 height 31
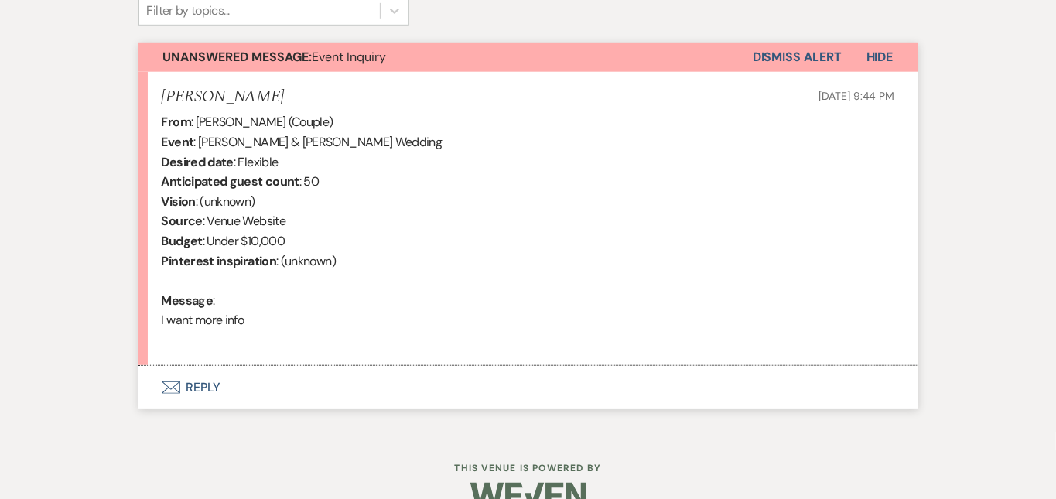
scroll to position [567, 0]
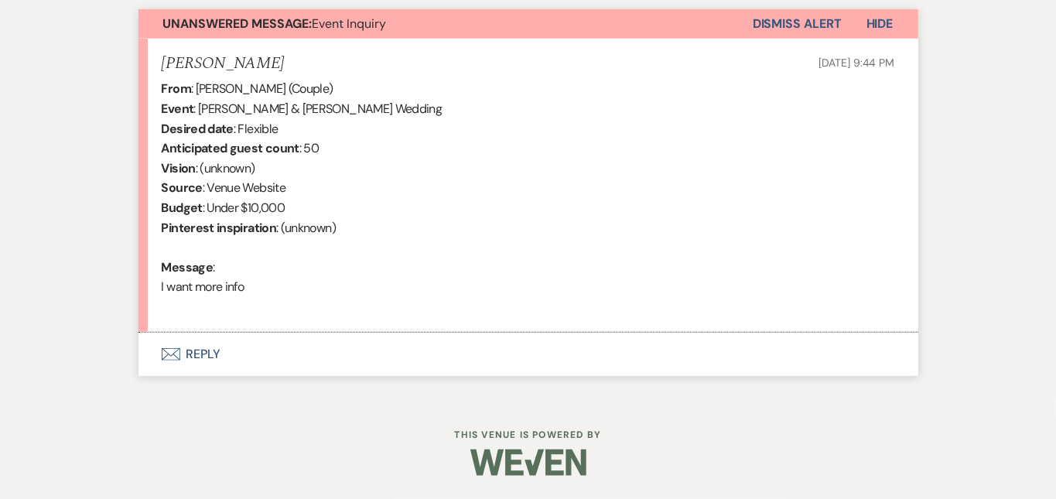
click at [418, 370] on button "Envelope Reply" at bounding box center [529, 354] width 780 height 43
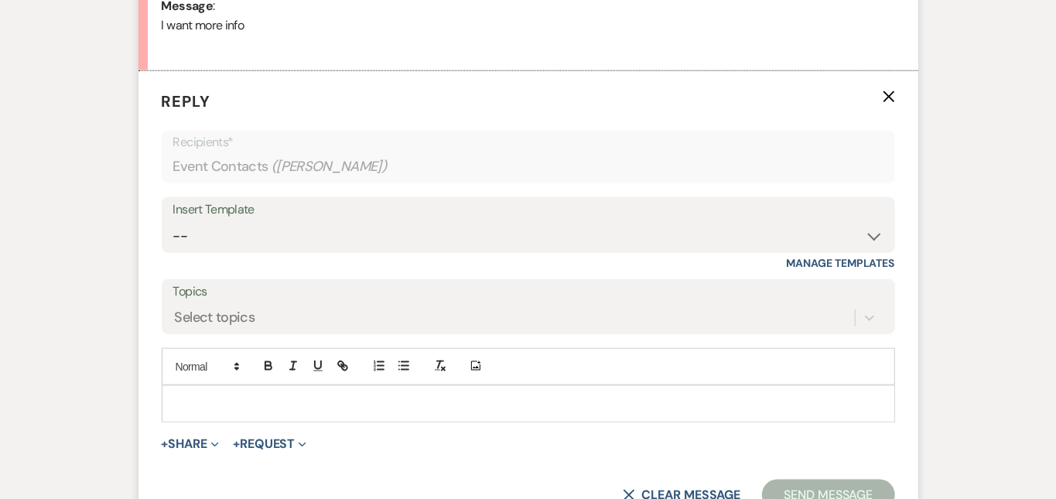
scroll to position [877, 0]
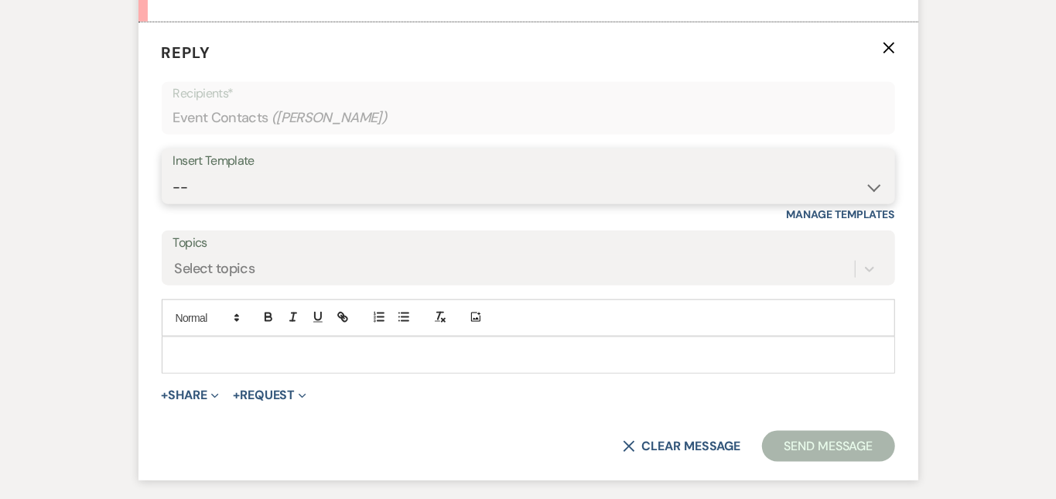
select select "6161"
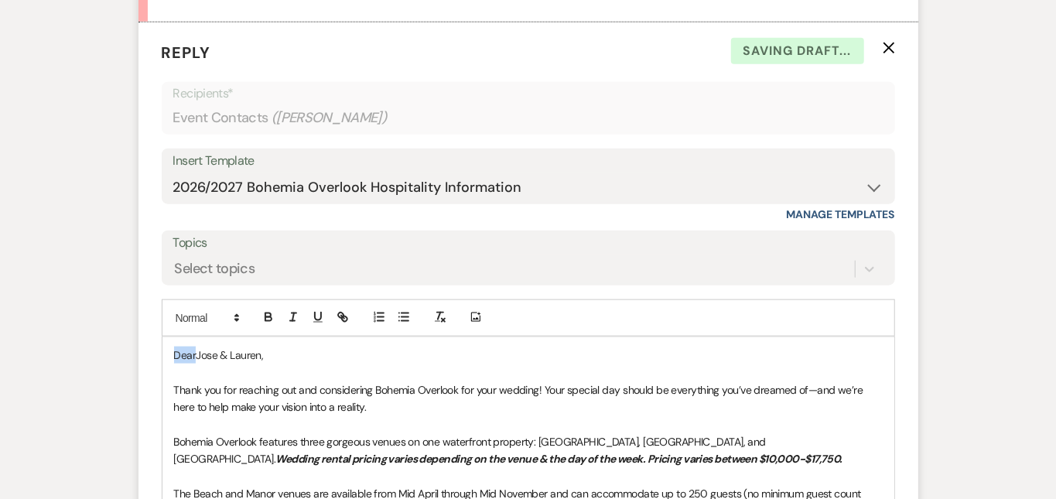
drag, startPoint x: 146, startPoint y: 354, endPoint x: 99, endPoint y: 310, distance: 64.6
click at [139, 310] on form "Reply X Saving draft... Recipients* Event Contacts ( Lauren Bercian ) Insert Te…" at bounding box center [529, 440] width 780 height 837
click at [1005, 216] on div "Messages Tasks Payments Rental Overview Documents Contacts Notes Event Messages…" at bounding box center [528, 207] width 1056 height 1390
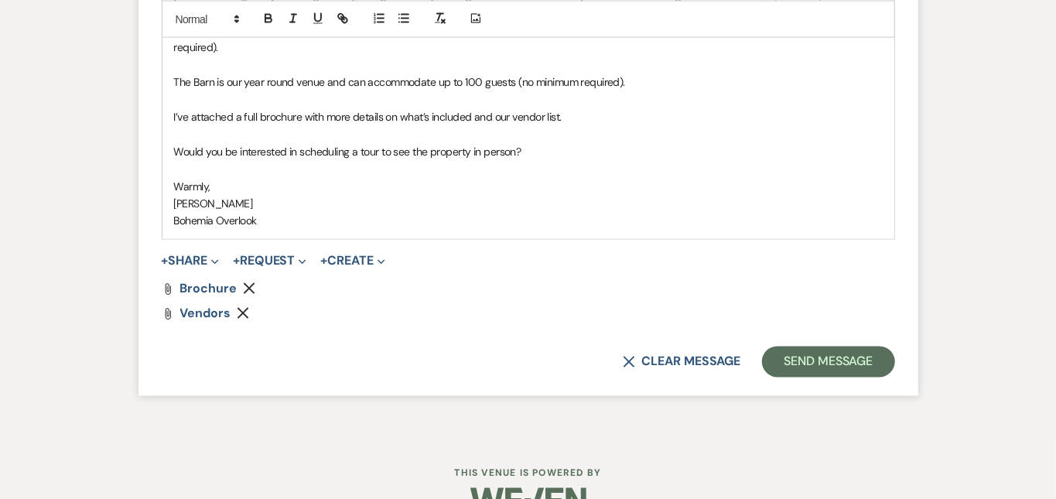
scroll to position [1363, 0]
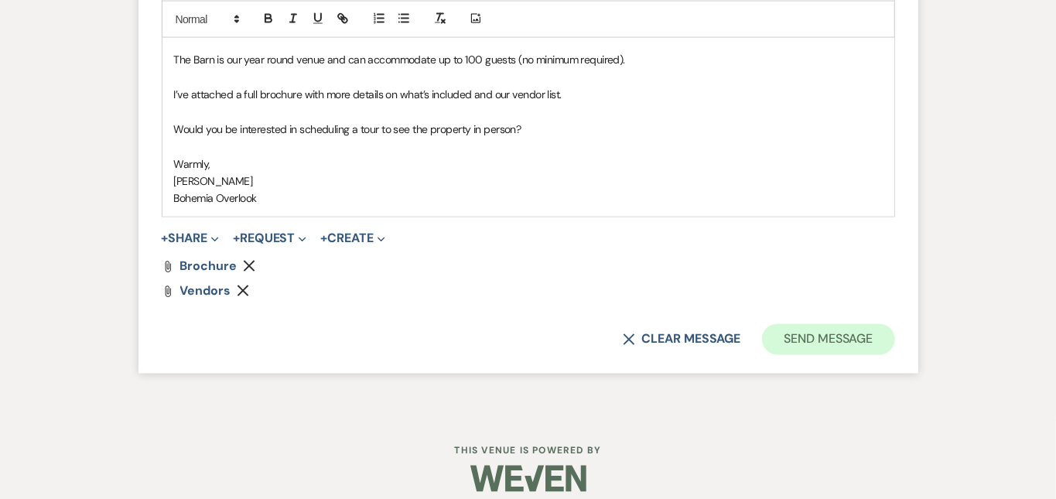
click at [889, 324] on button "Send Message" at bounding box center [828, 339] width 132 height 31
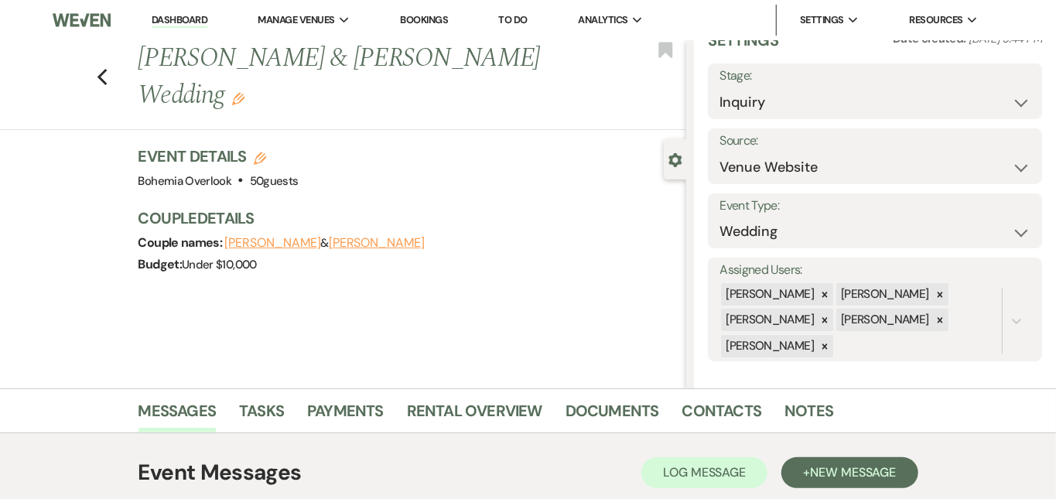
scroll to position [0, 0]
click at [200, 16] on link "Dashboard" at bounding box center [180, 20] width 56 height 15
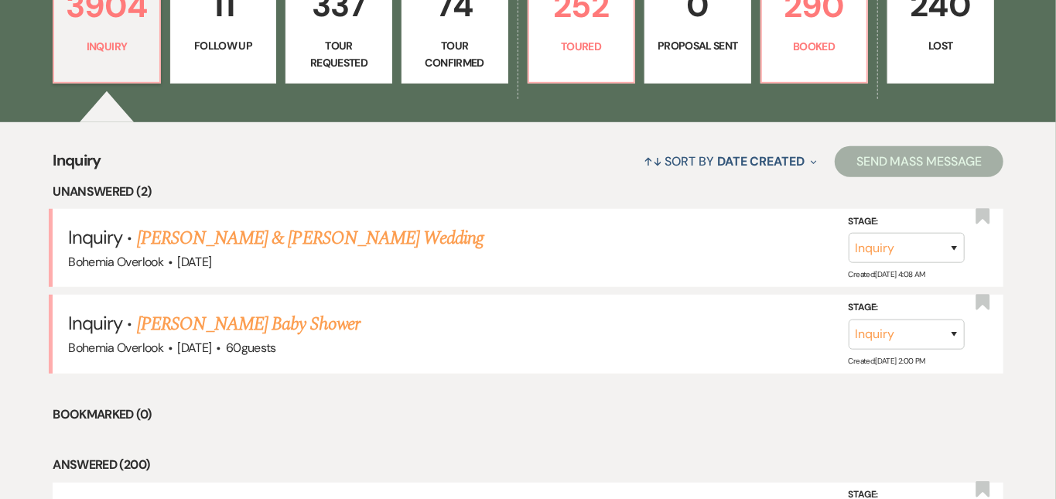
scroll to position [484, 0]
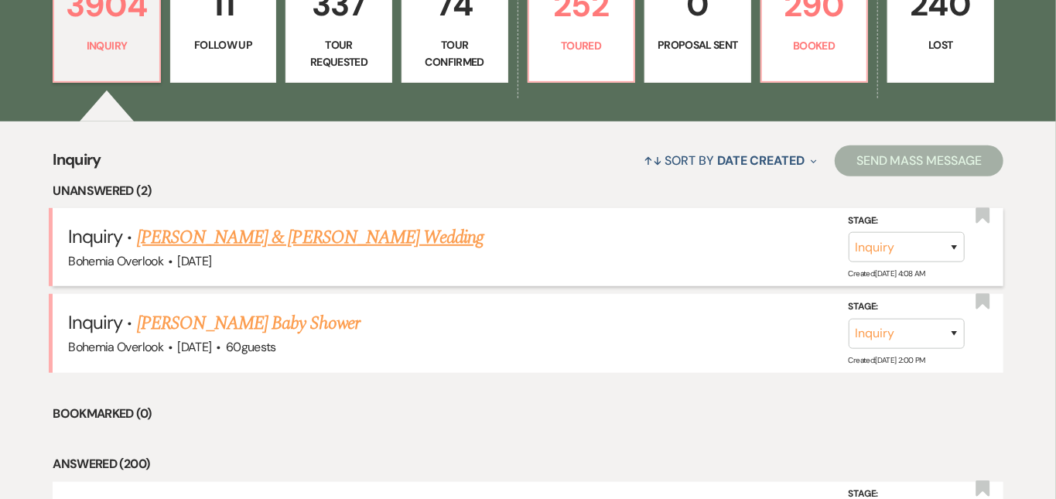
click at [351, 224] on link "Lucas Garcia & Gabriela Alonzo's Wedding" at bounding box center [310, 238] width 347 height 28
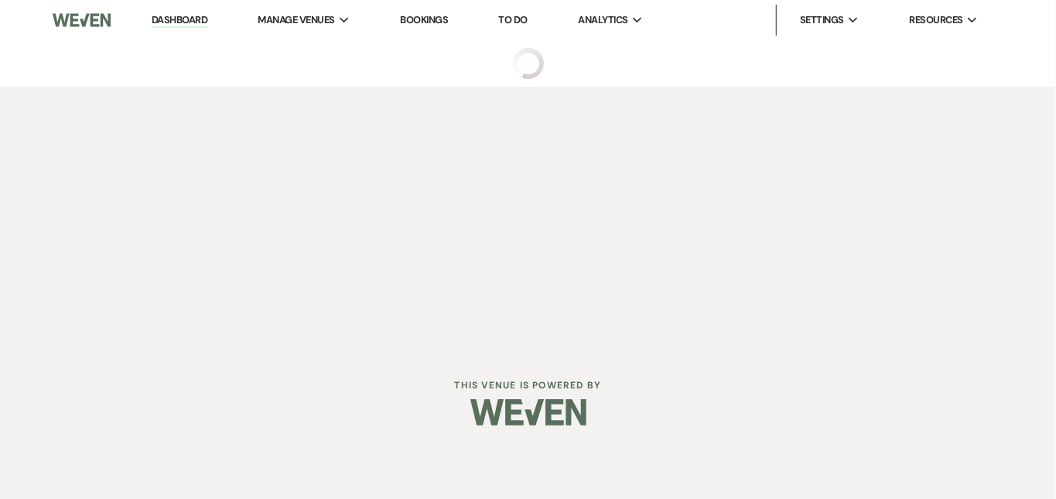
select select "5"
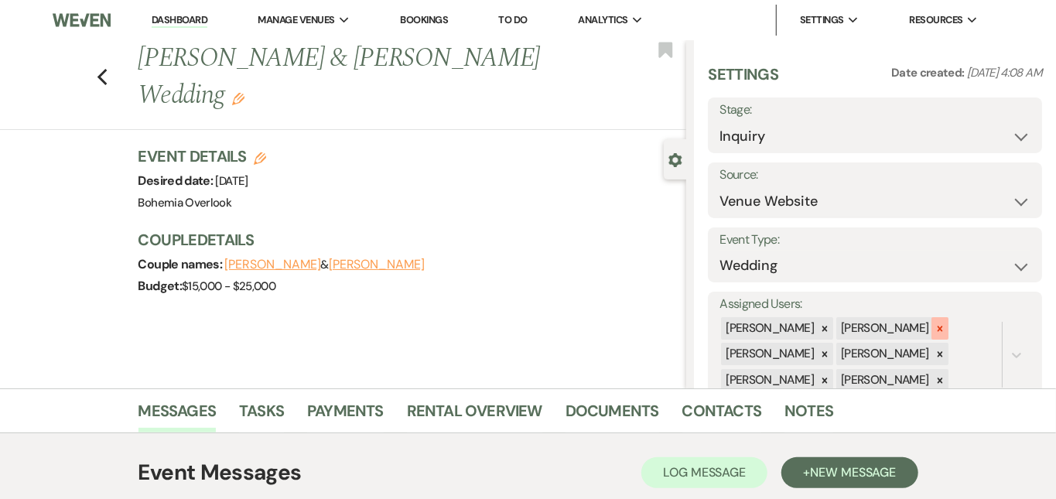
click at [943, 326] on icon at bounding box center [939, 328] width 5 height 5
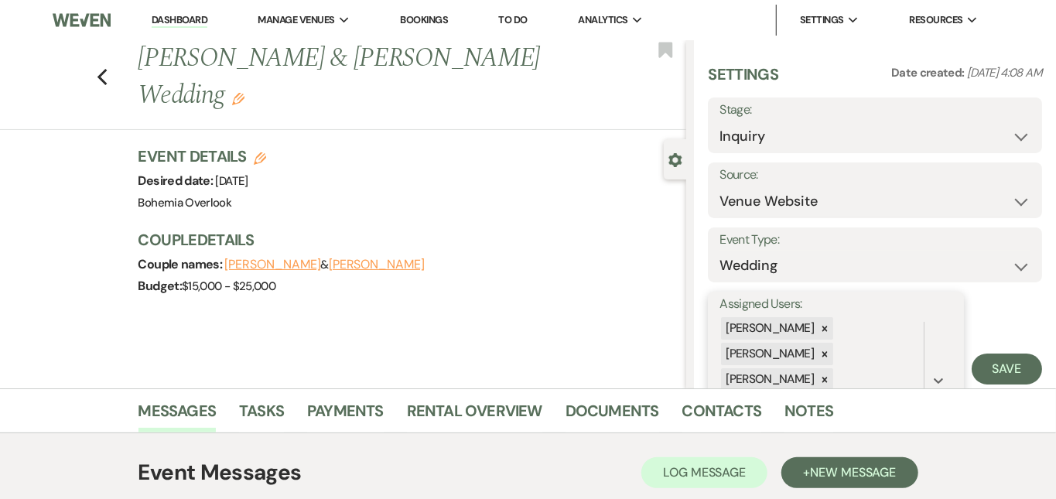
scroll to position [82, 0]
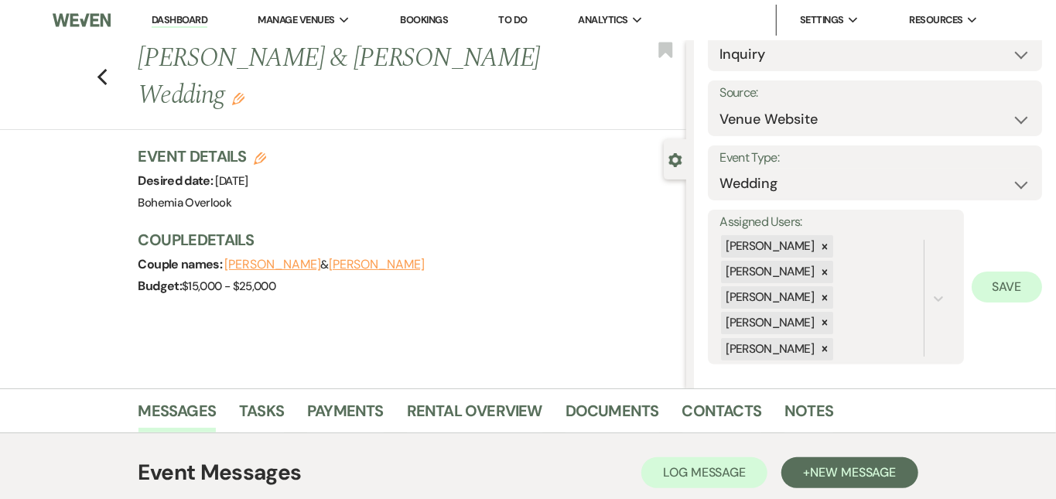
click at [998, 288] on button "Save" at bounding box center [1007, 287] width 70 height 31
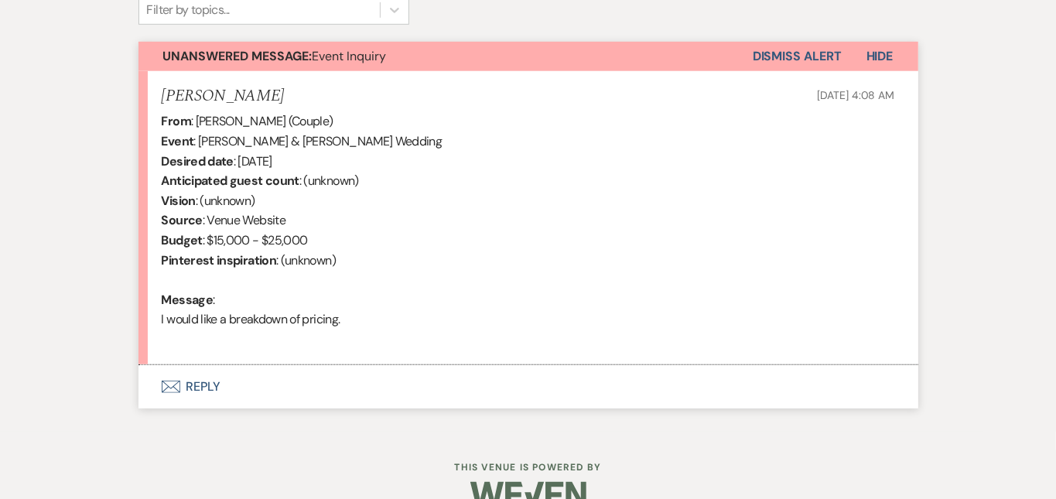
scroll to position [551, 0]
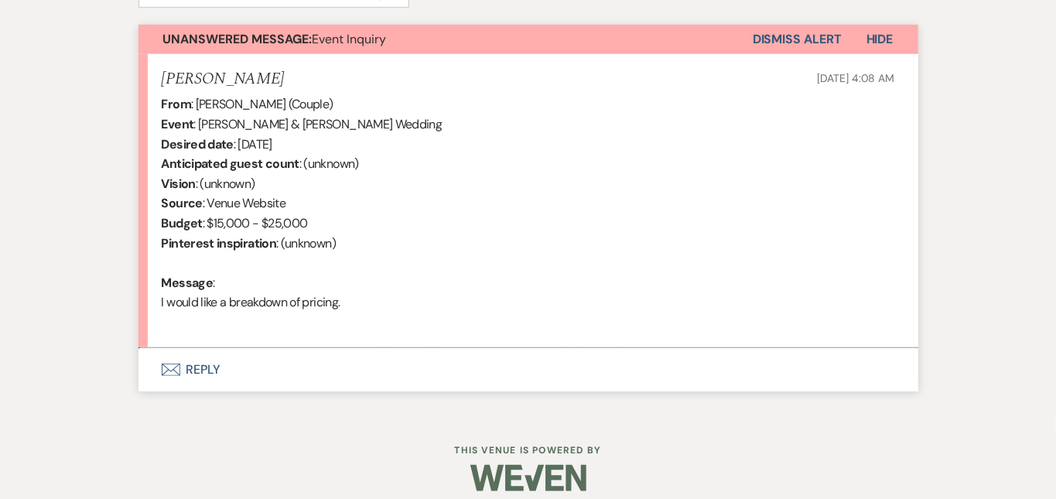
click at [440, 357] on button "Envelope Reply" at bounding box center [529, 369] width 780 height 43
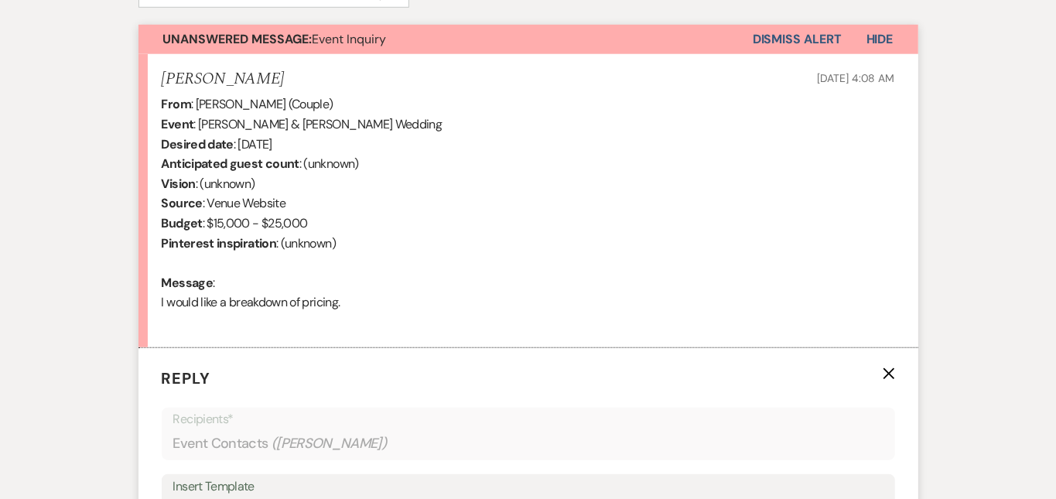
scroll to position [877, 0]
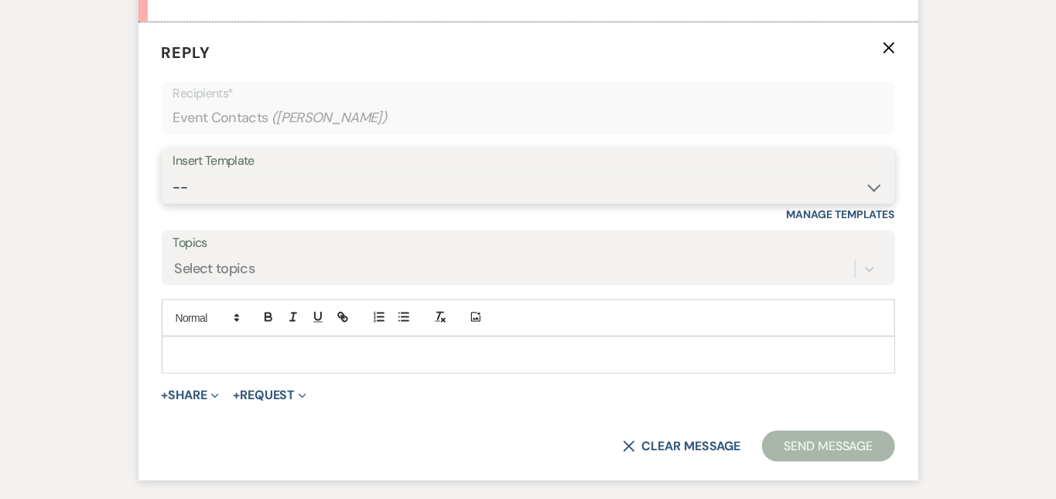
select select "6161"
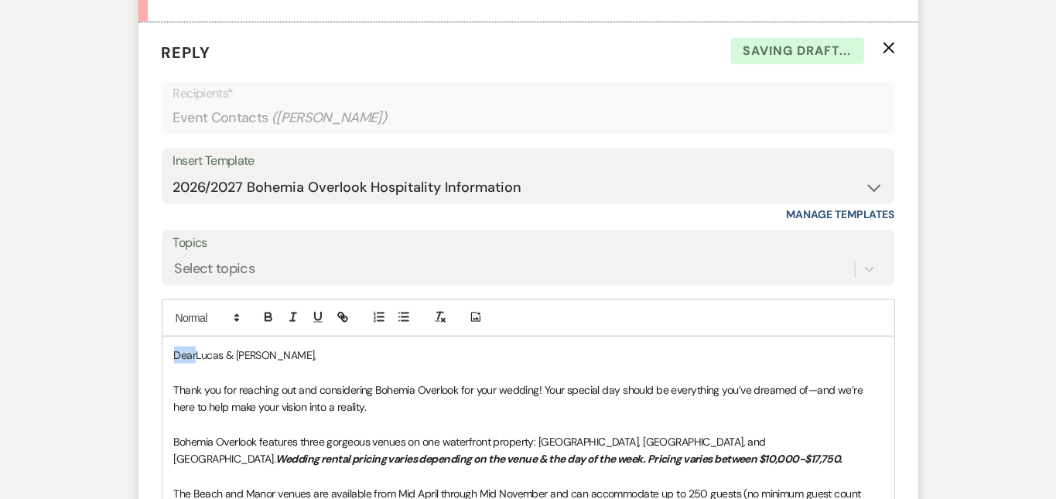
drag, startPoint x: 144, startPoint y: 355, endPoint x: 96, endPoint y: 321, distance: 58.8
click at [139, 321] on form "Reply X Saving draft... Recipients* Event Contacts ( Gabriela Alonzo ) Insert T…" at bounding box center [529, 440] width 780 height 837
click at [1011, 262] on div "Messages Tasks Payments Rental Overview Documents Contacts Notes Event Messages…" at bounding box center [528, 207] width 1056 height 1390
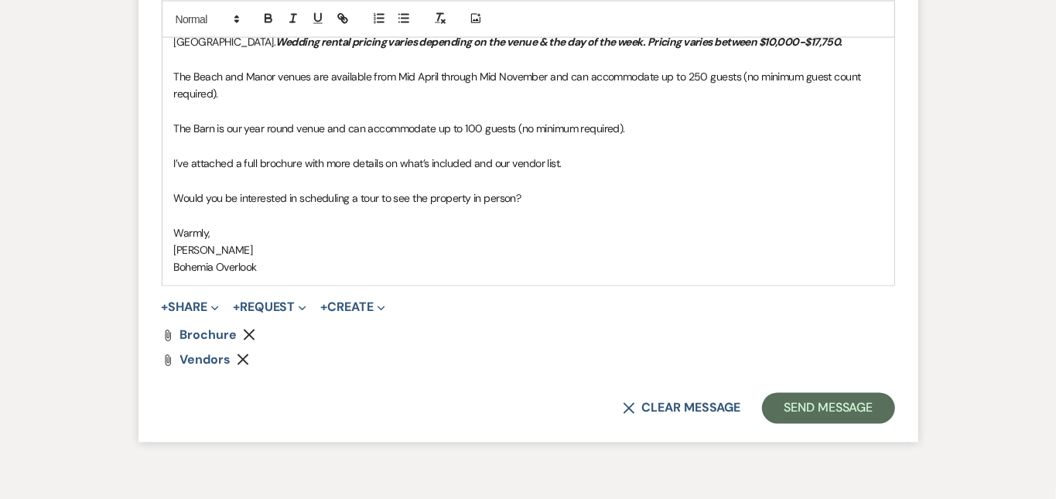
scroll to position [1297, 0]
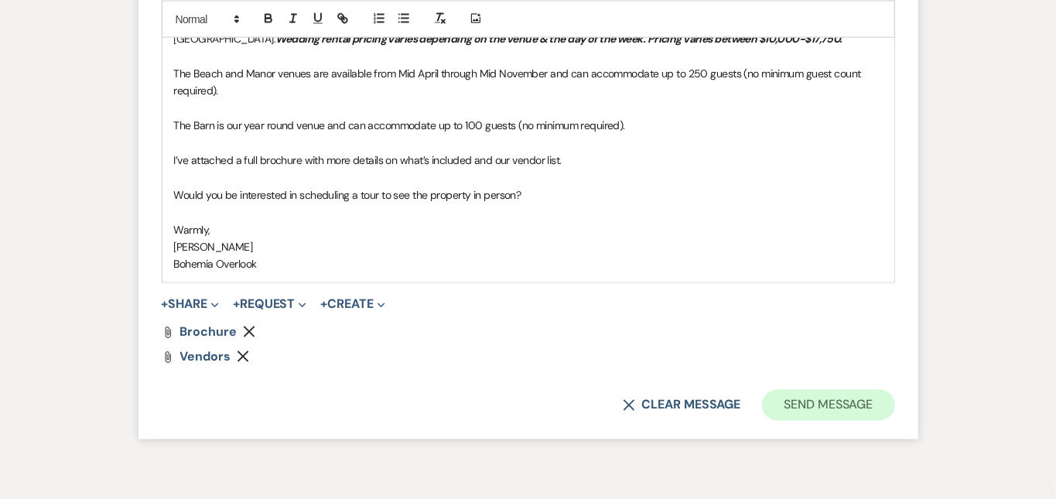
click at [878, 390] on button "Send Message" at bounding box center [828, 405] width 132 height 31
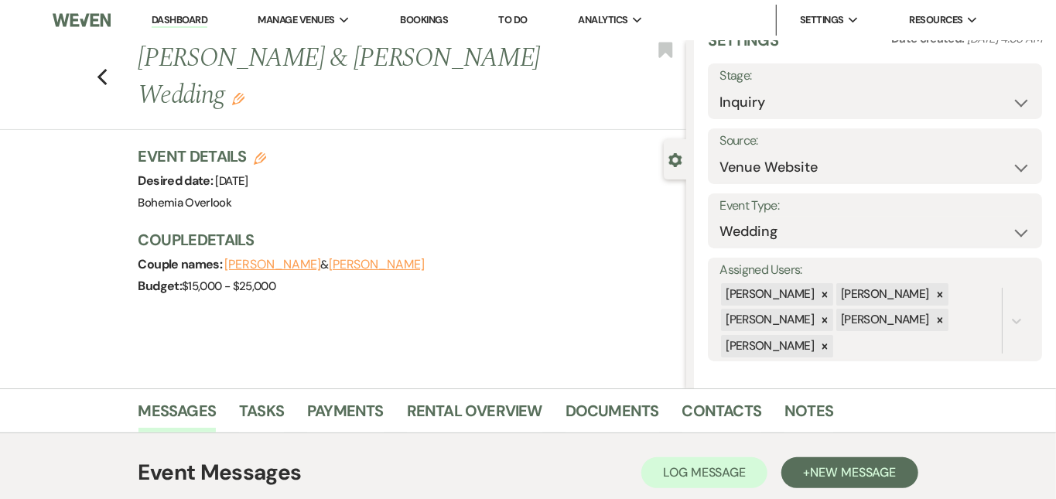
scroll to position [0, 0]
click at [200, 20] on link "Dashboard" at bounding box center [180, 20] width 56 height 15
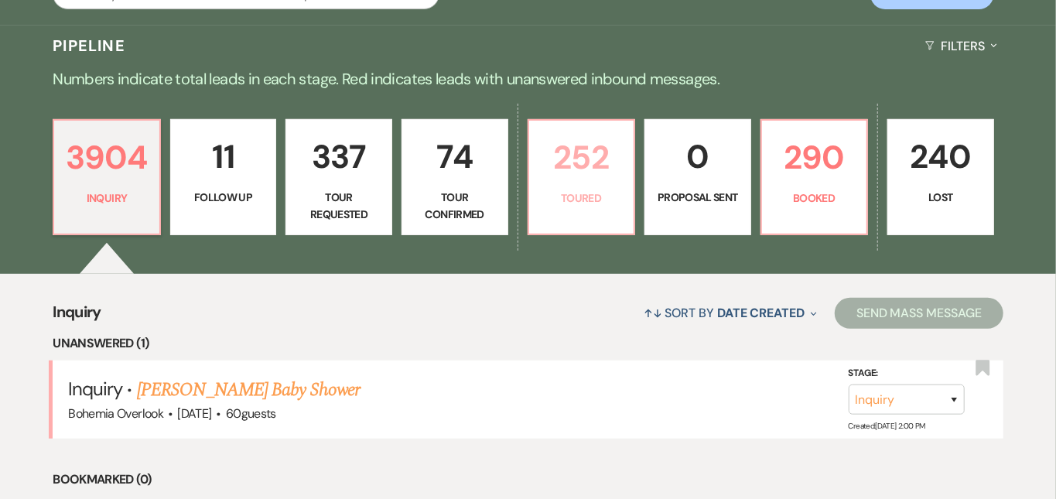
scroll to position [344, 0]
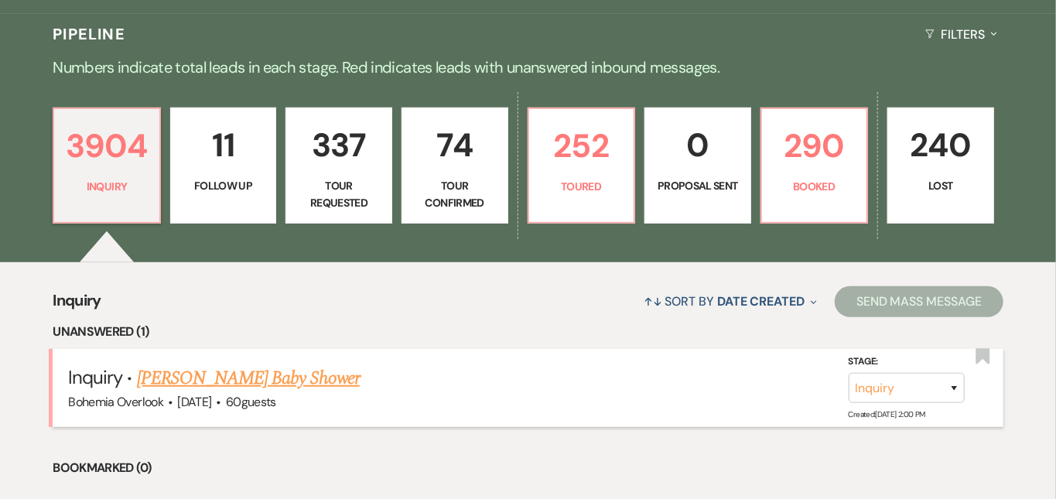
click at [325, 365] on link "Maryanne Snyder's Baby Shower" at bounding box center [248, 379] width 223 height 28
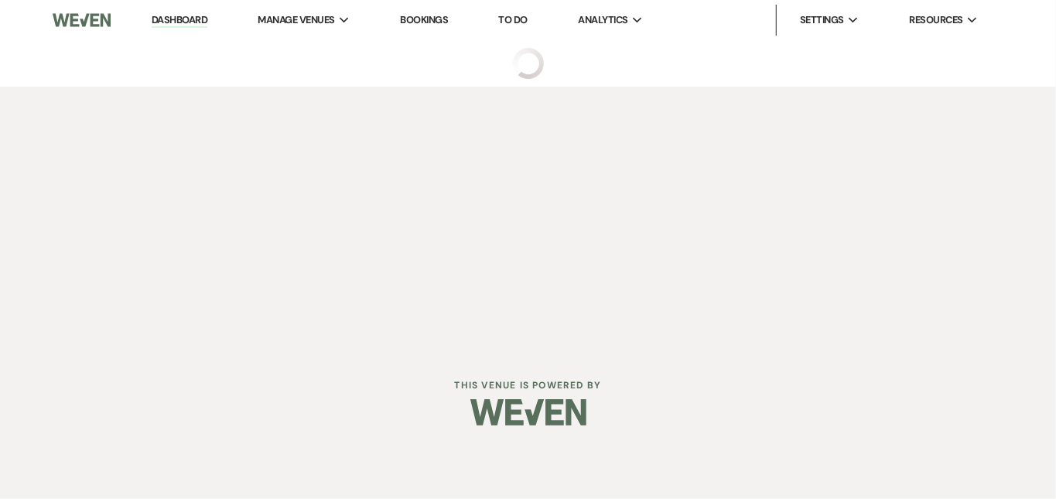
select select "5"
select select "3"
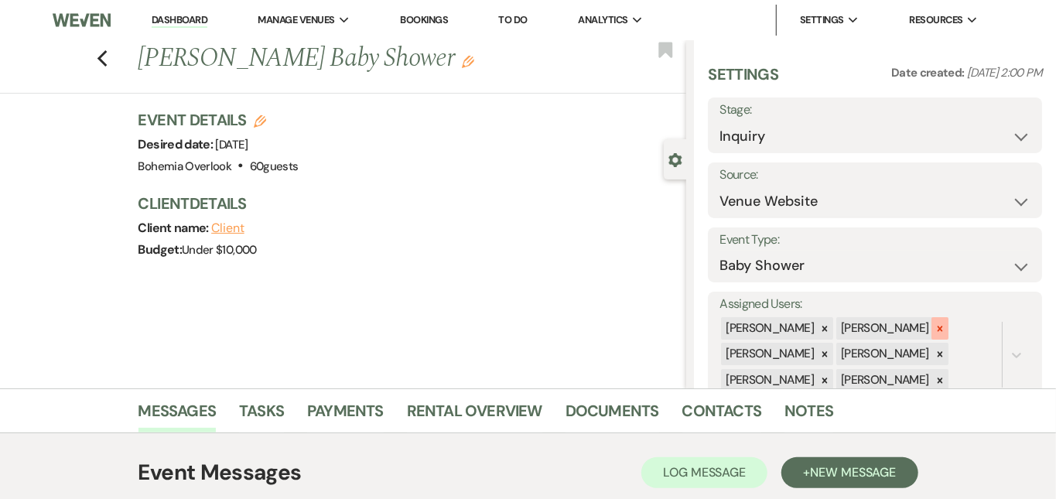
click at [949, 317] on div at bounding box center [940, 328] width 17 height 22
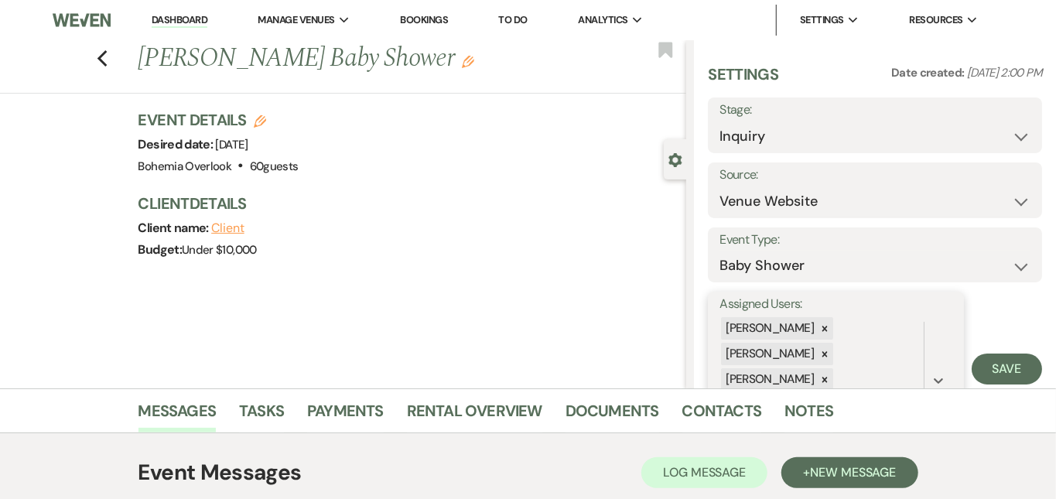
scroll to position [82, 0]
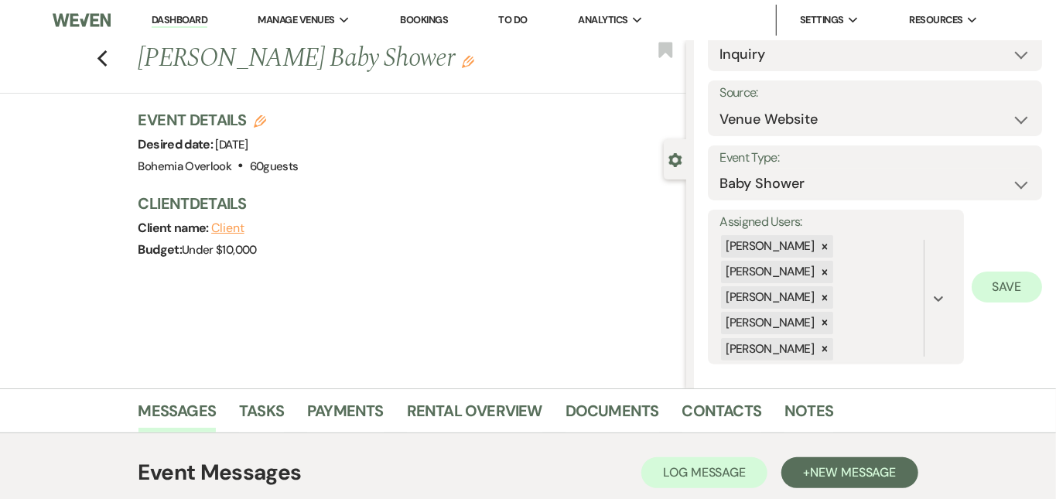
click at [1011, 279] on button "Save" at bounding box center [1007, 287] width 70 height 31
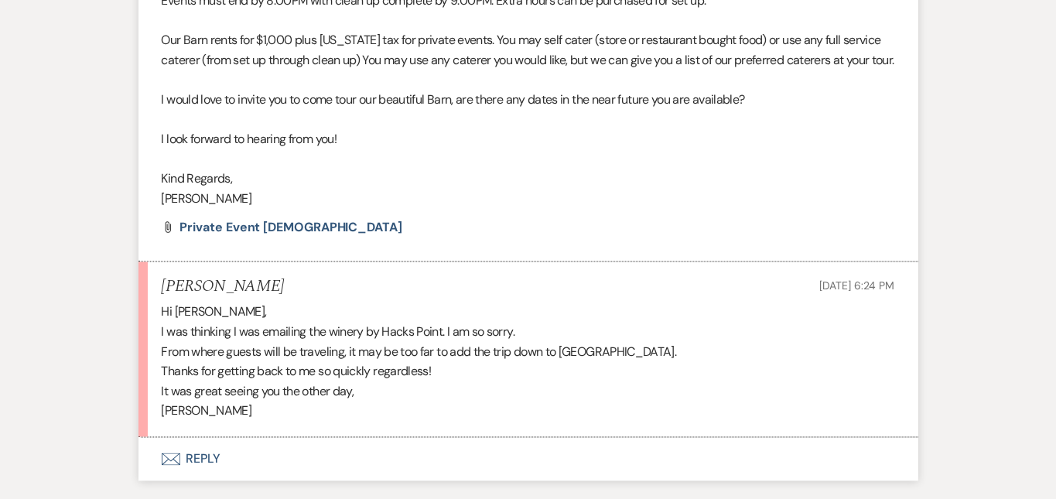
scroll to position [1418, 0]
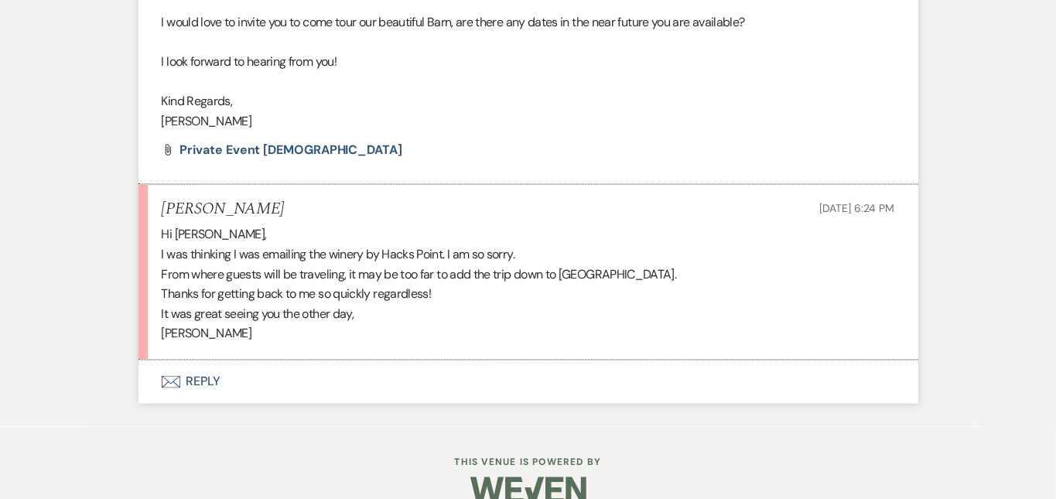
click at [381, 361] on button "Envelope Reply" at bounding box center [529, 382] width 780 height 43
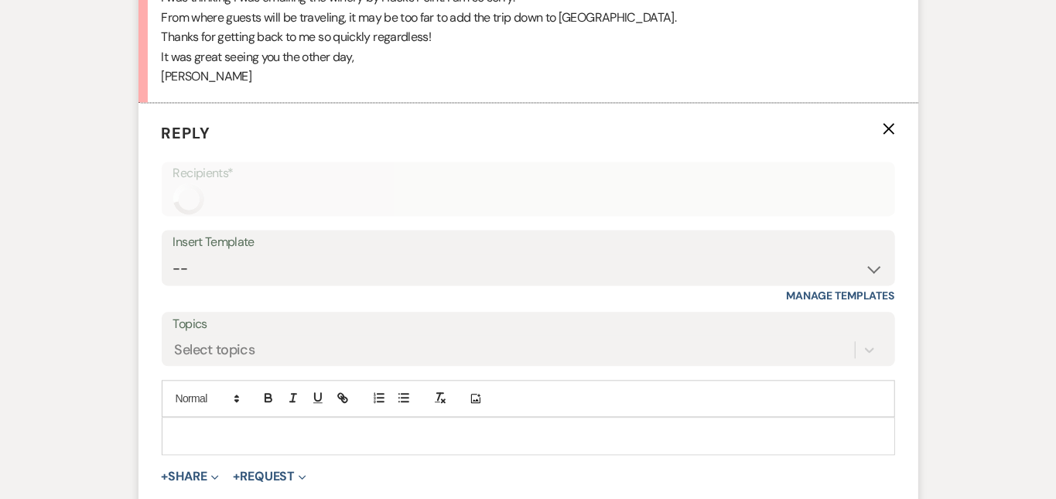
scroll to position [1731, 0]
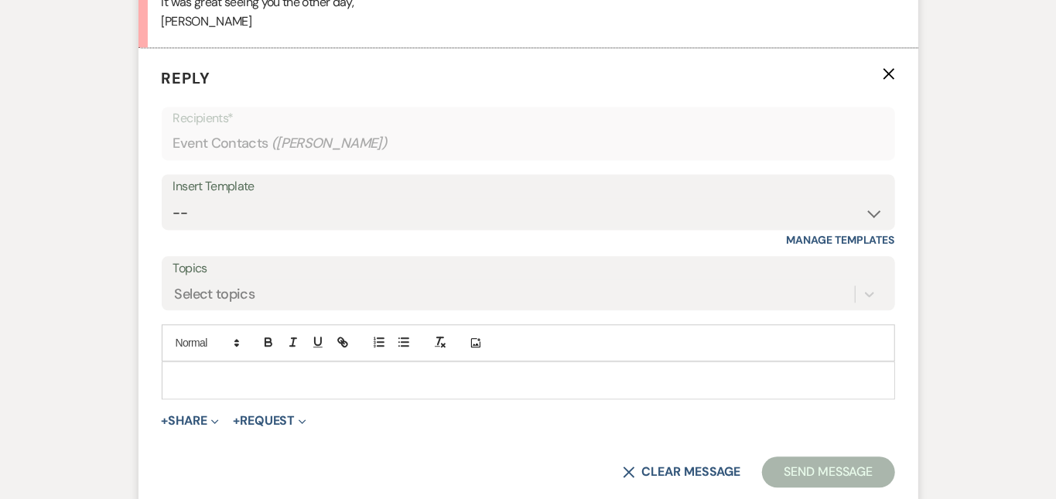
click at [378, 362] on div at bounding box center [529, 380] width 732 height 36
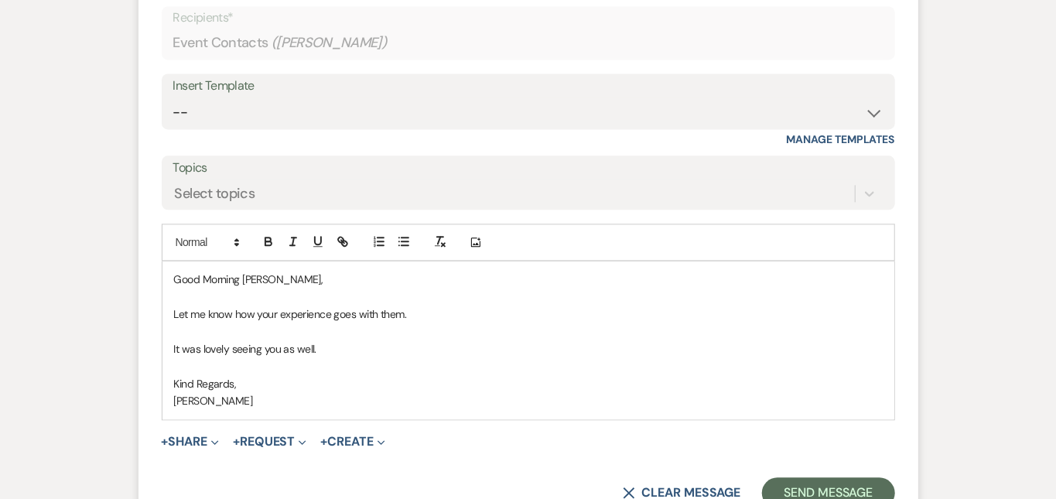
scroll to position [1861, 0]
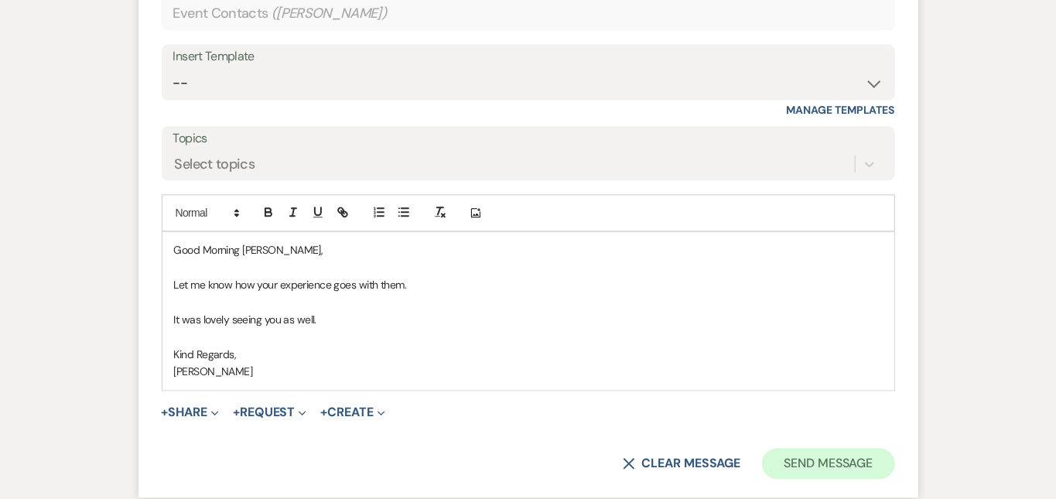
click at [895, 448] on button "Send Message" at bounding box center [828, 463] width 132 height 31
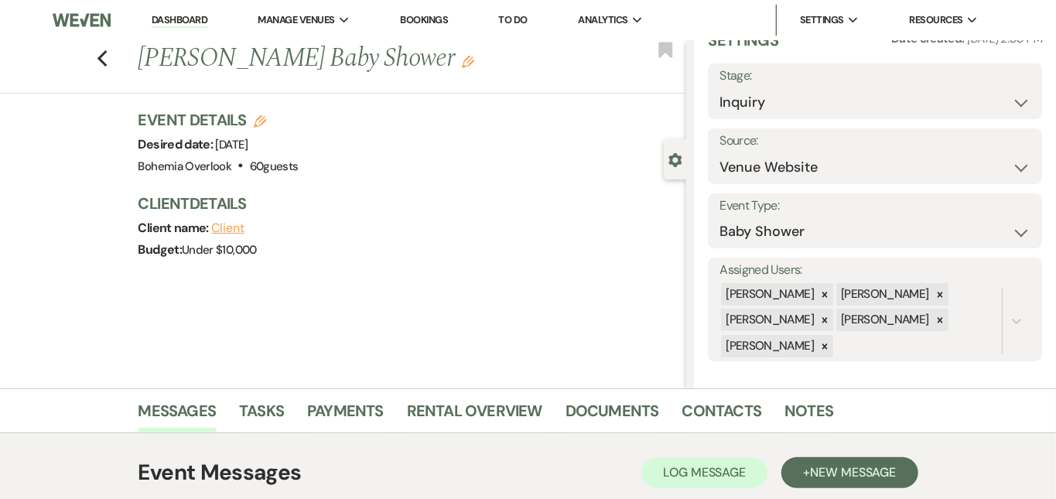
scroll to position [0, 0]
select select "8"
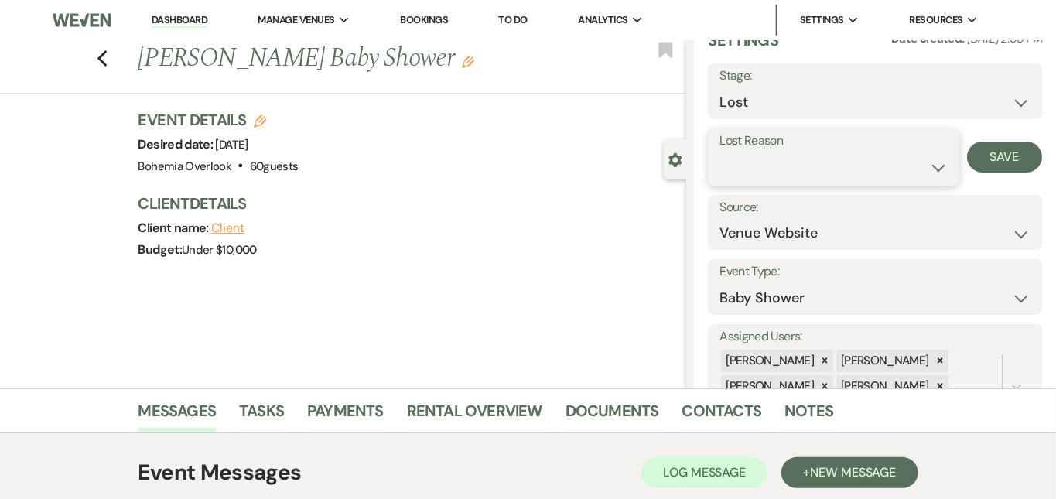
select select "1"
click at [929, 166] on input "Other" at bounding box center [923, 167] width 85 height 30
type input "Thought we were Bohemia Manor Farm"
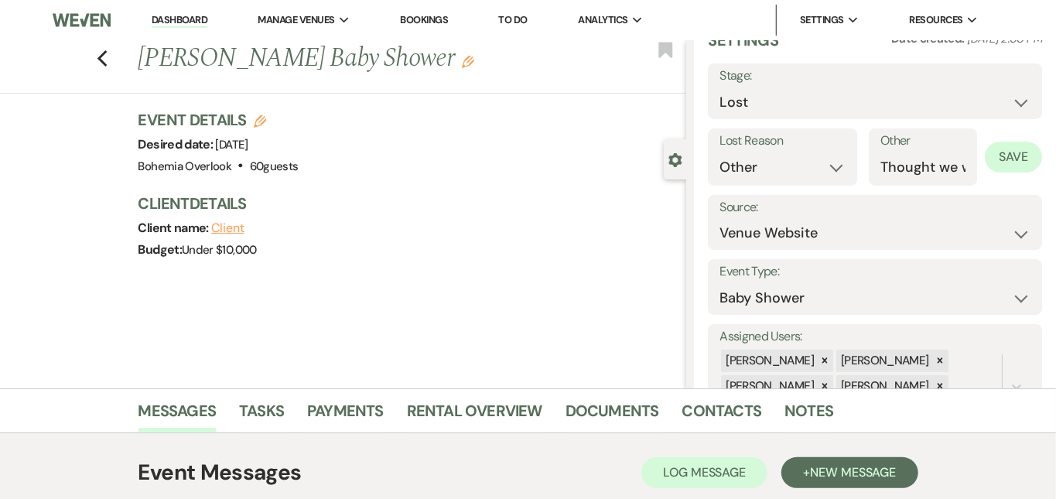
click at [1025, 153] on button "Save" at bounding box center [1013, 157] width 57 height 31
click at [196, 19] on link "Dashboard" at bounding box center [180, 20] width 56 height 15
select select "8"
select select "1"
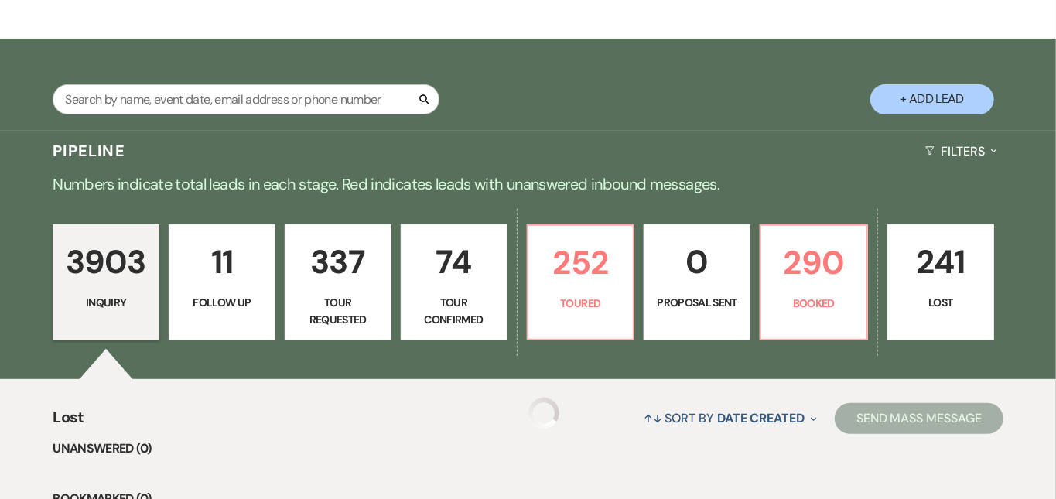
scroll to position [230, 0]
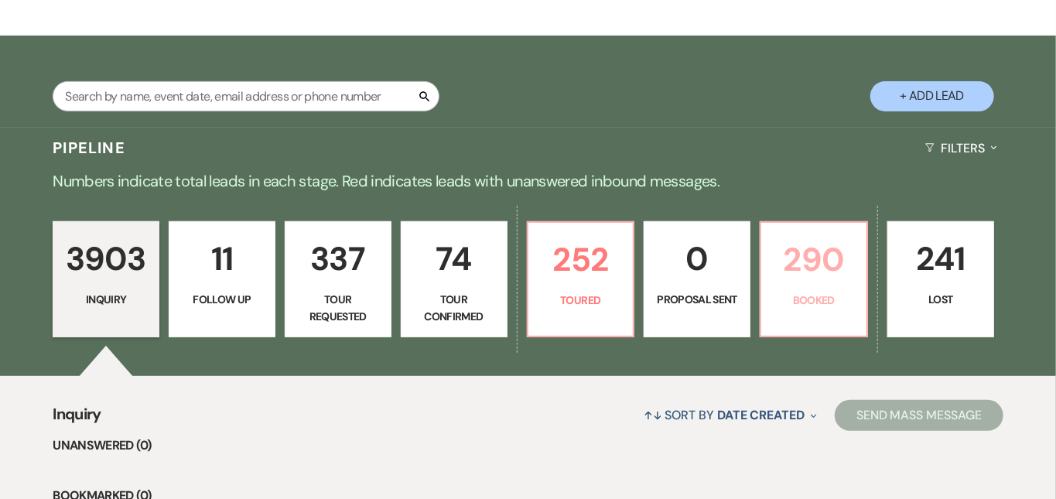
click at [853, 265] on p "290" at bounding box center [814, 260] width 87 height 52
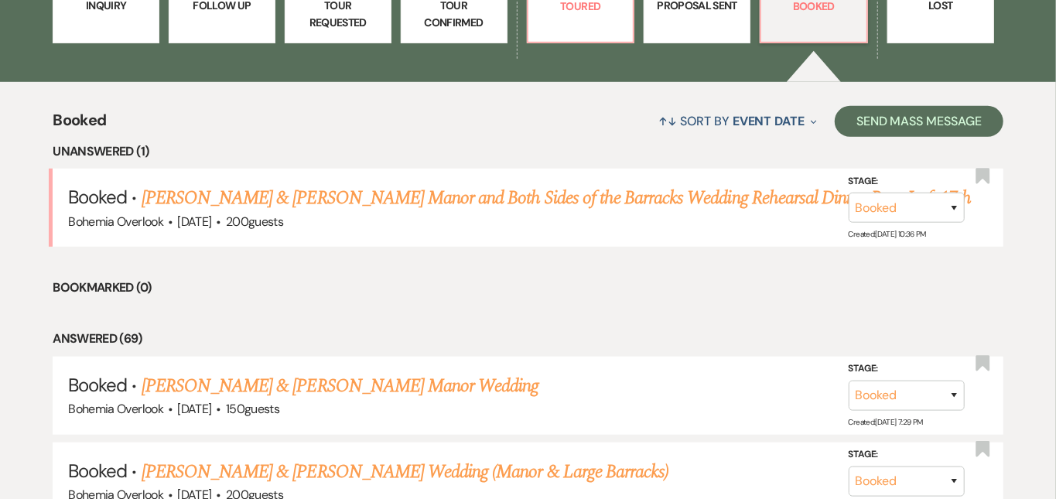
scroll to position [536, 0]
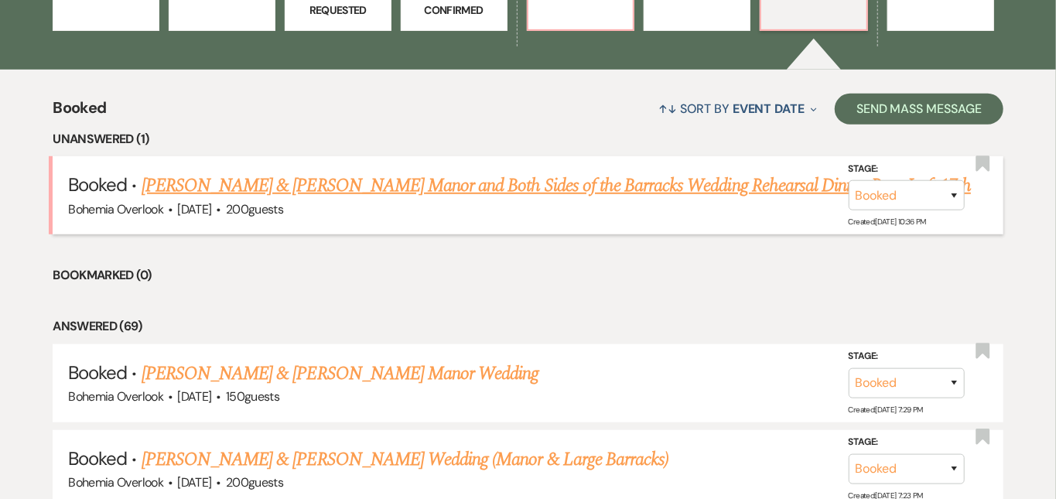
click at [666, 172] on link "Stevie Lutche & Katie Hormes's Manor and Both Sides of the Barracks Wedding Reh…" at bounding box center [557, 186] width 830 height 28
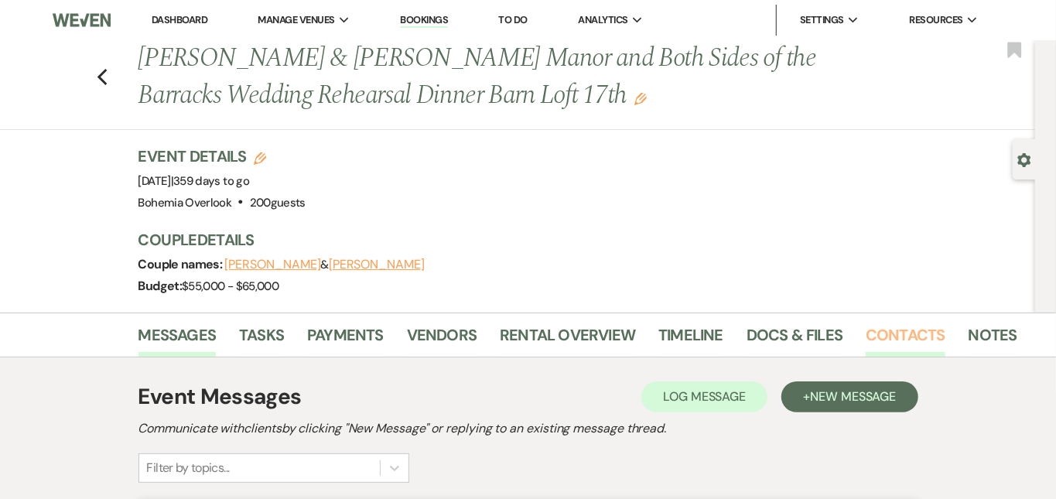
click at [866, 339] on link "Contacts" at bounding box center [906, 340] width 80 height 34
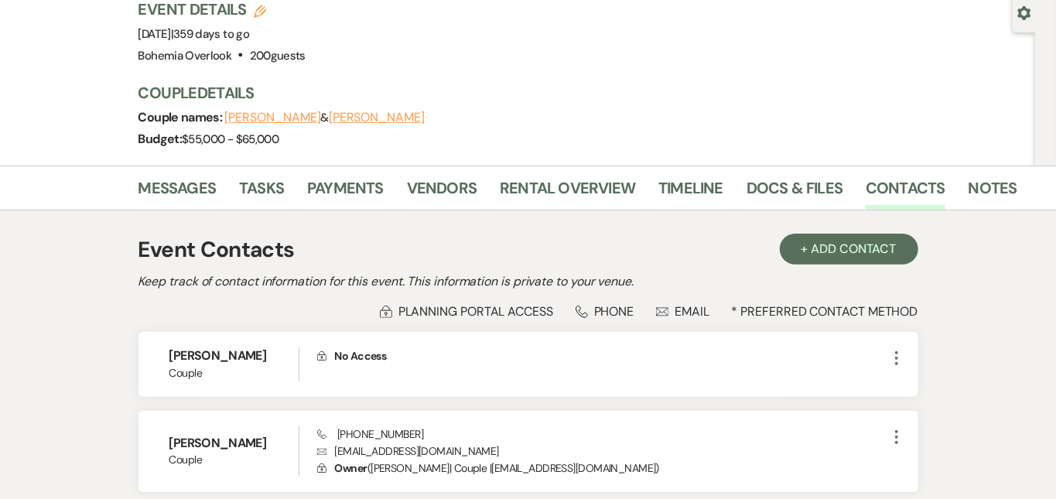
scroll to position [232, 0]
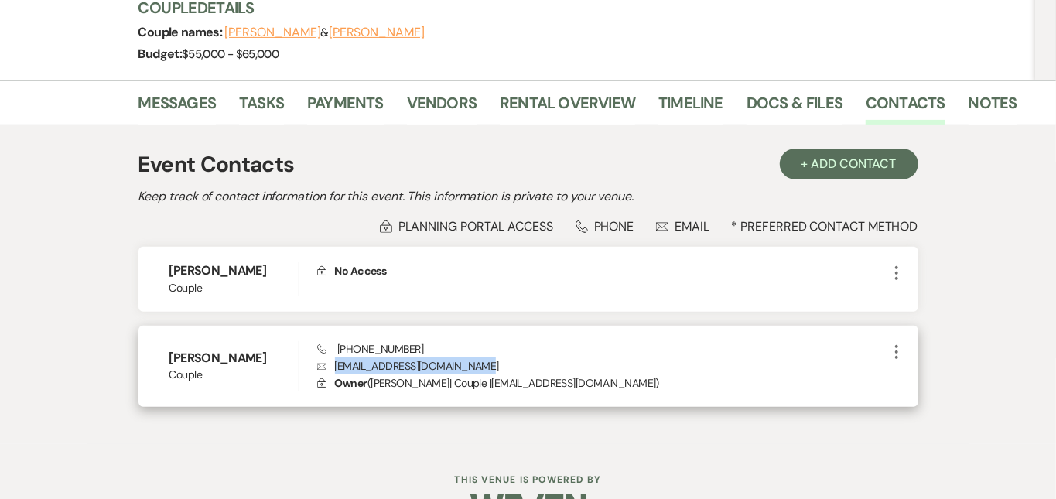
drag, startPoint x: 449, startPoint y: 369, endPoint x: 306, endPoint y: 369, distance: 142.4
click at [317, 369] on p "Envelope steviekatielutche@gmail.com" at bounding box center [602, 366] width 570 height 17
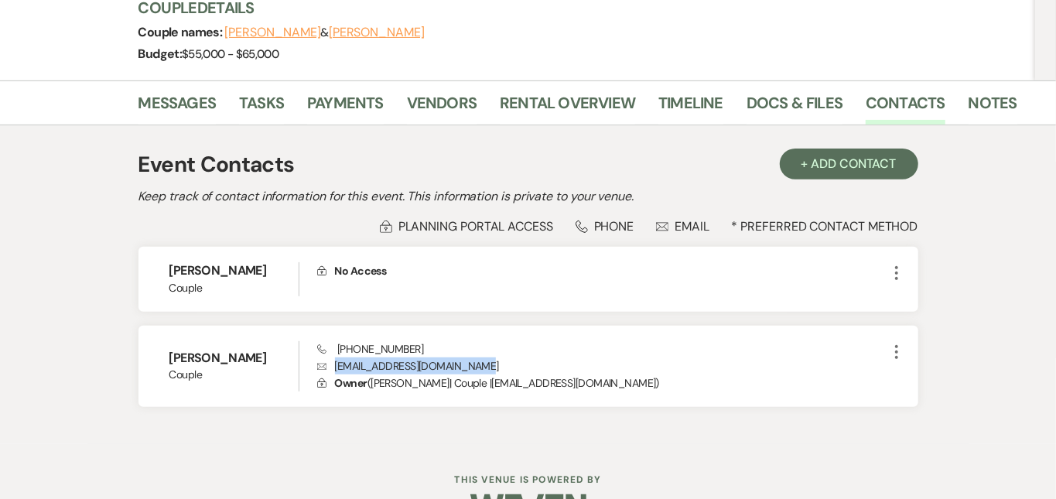
copy p "steviekatielutche@gmail.com"
click at [345, 437] on div "Event Contacts + Add Contact Keep track of contact information for this event. …" at bounding box center [528, 284] width 882 height 319
click at [139, 98] on link "Messages" at bounding box center [178, 107] width 78 height 34
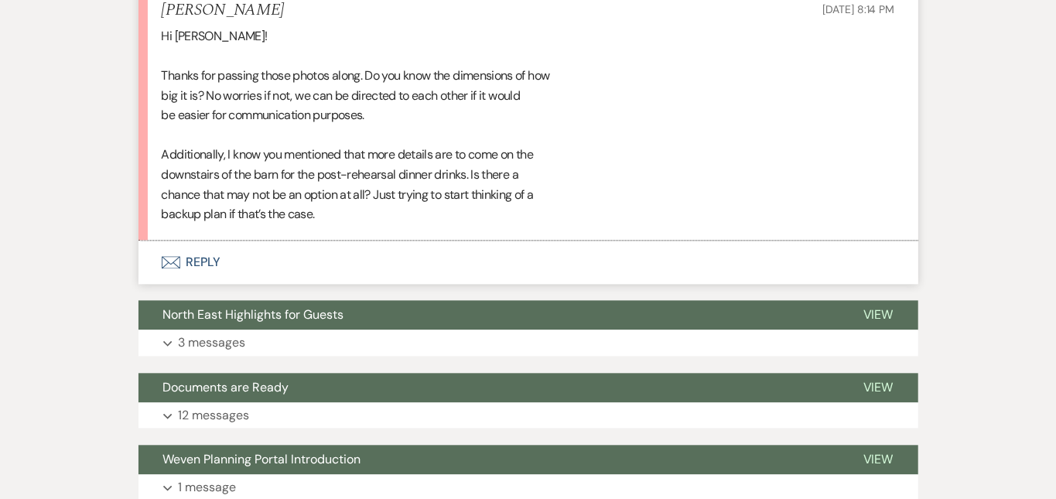
scroll to position [1778, 0]
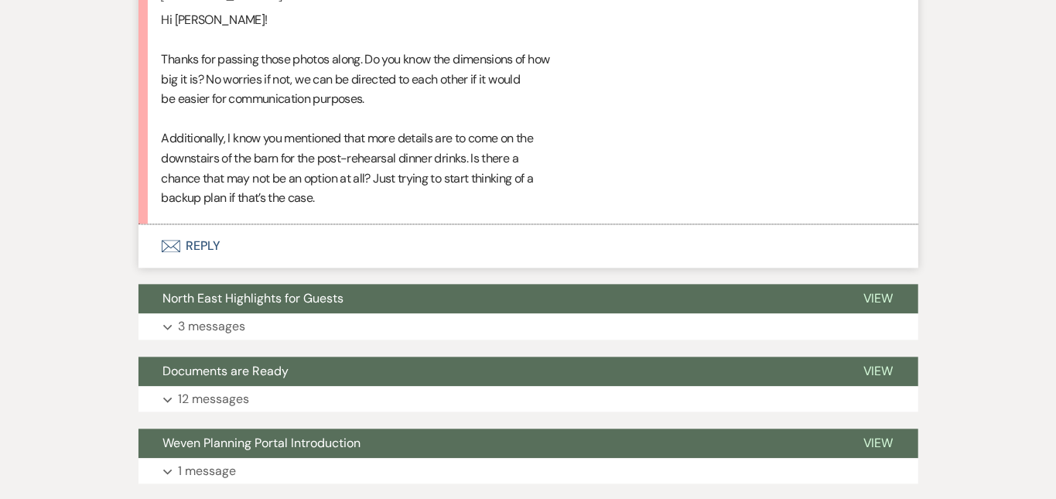
click at [652, 234] on button "Envelope Reply" at bounding box center [529, 245] width 780 height 43
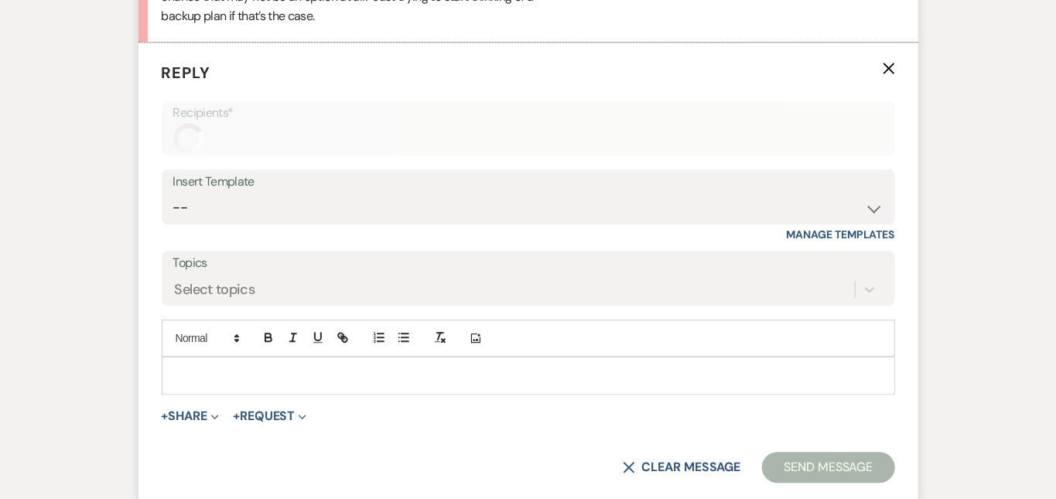
scroll to position [1978, 0]
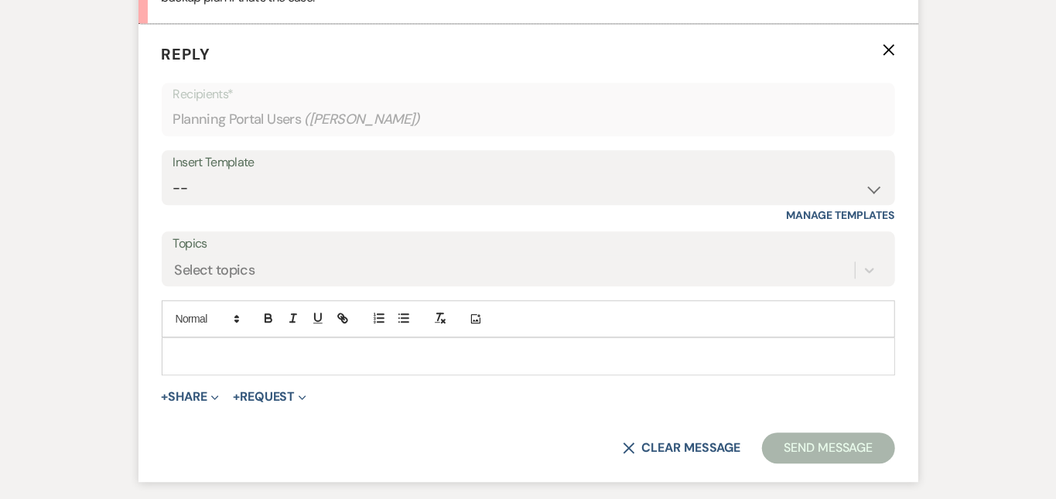
click at [597, 348] on p at bounding box center [528, 356] width 709 height 17
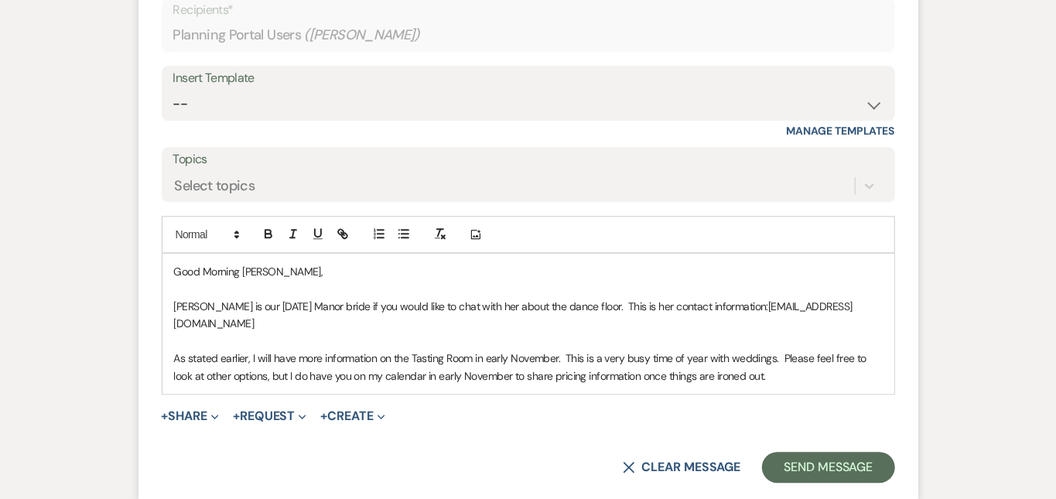
scroll to position [2101, 0]
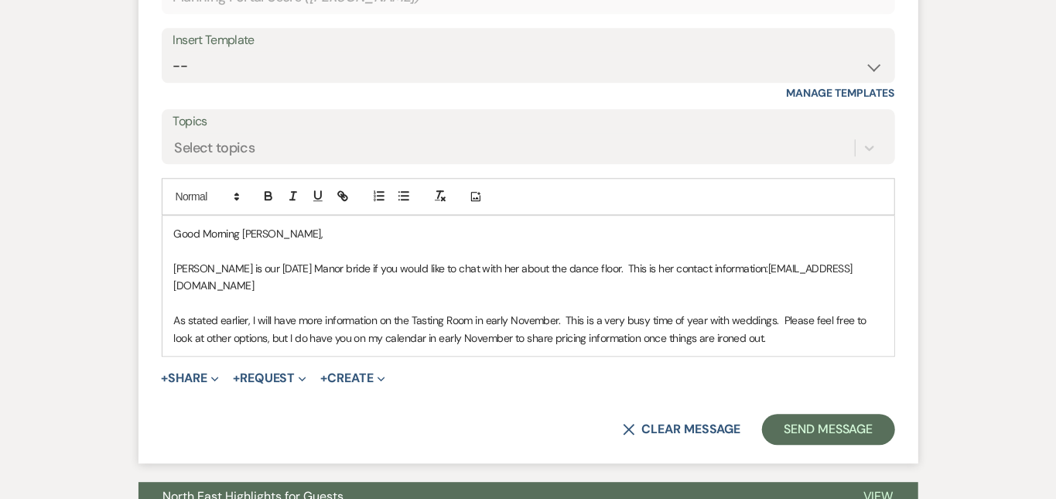
click at [836, 320] on p "As stated earlier, I will have more information on the Tasting Room in early No…" at bounding box center [528, 329] width 709 height 35
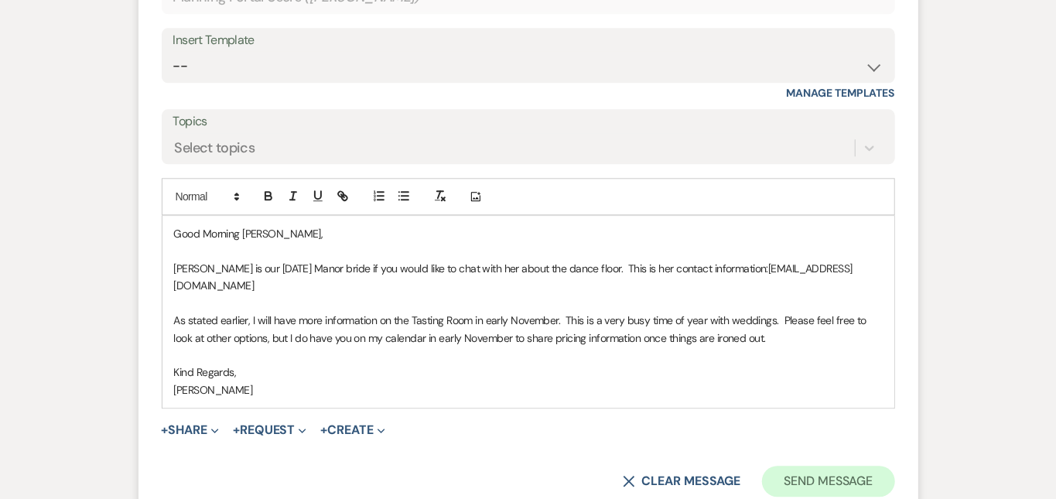
click at [895, 466] on button "Send Message" at bounding box center [828, 481] width 132 height 31
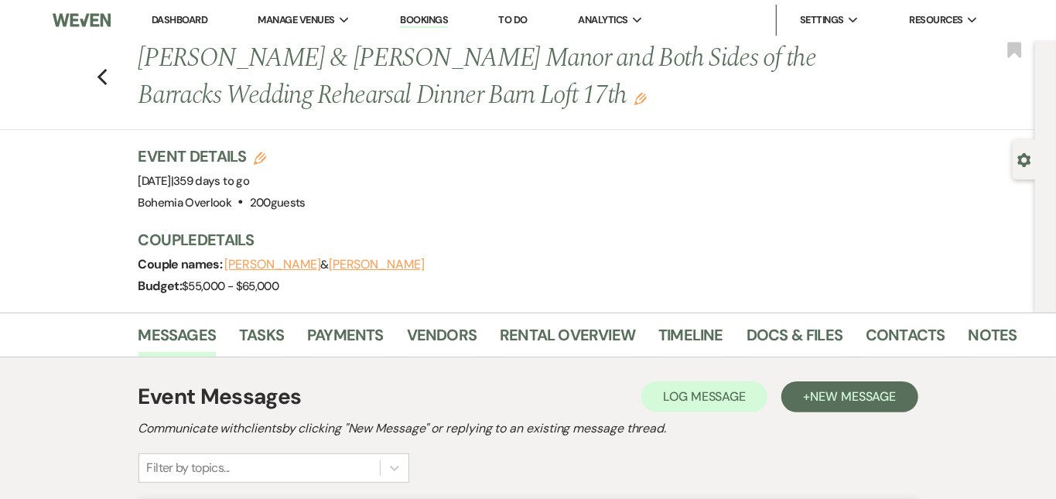
scroll to position [0, 0]
click at [198, 16] on link "Dashboard" at bounding box center [180, 19] width 56 height 13
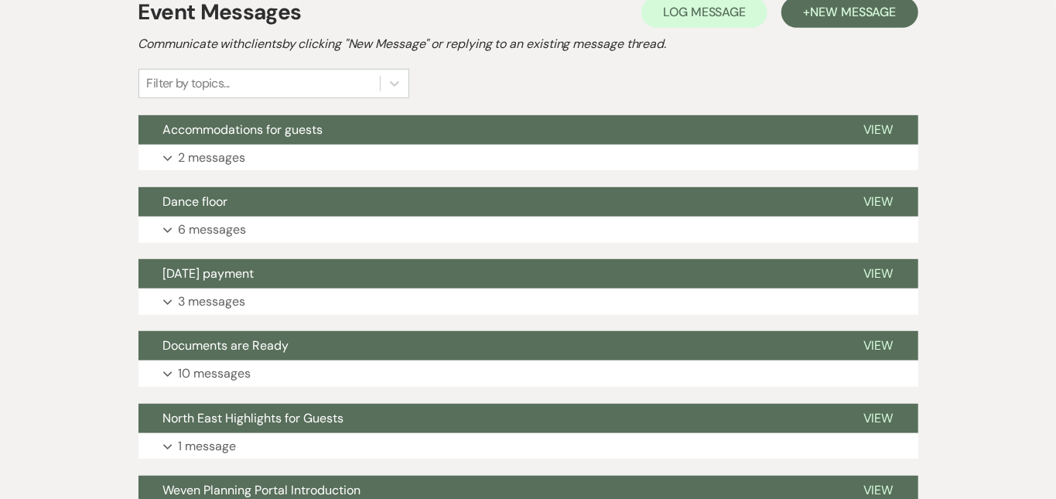
scroll to position [387, 0]
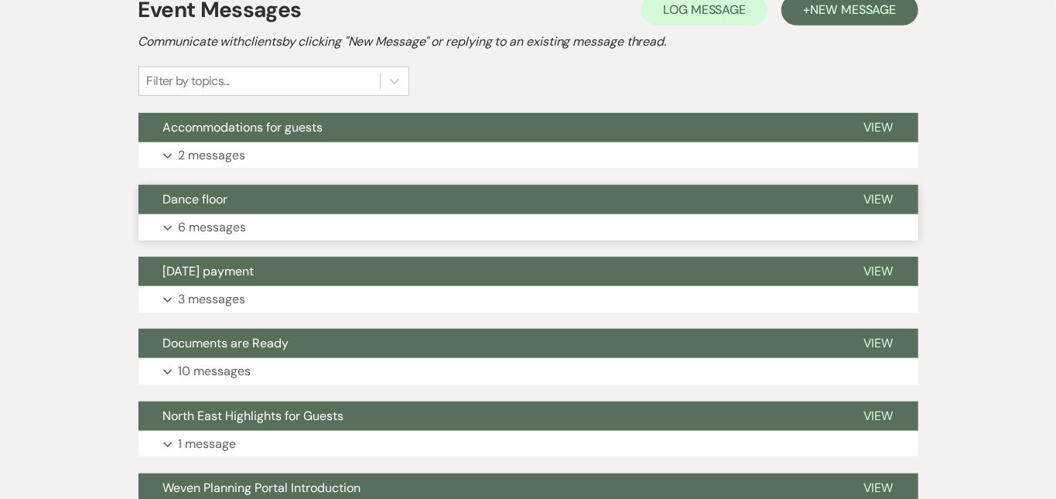
click at [465, 230] on button "Expand 6 messages" at bounding box center [529, 227] width 780 height 26
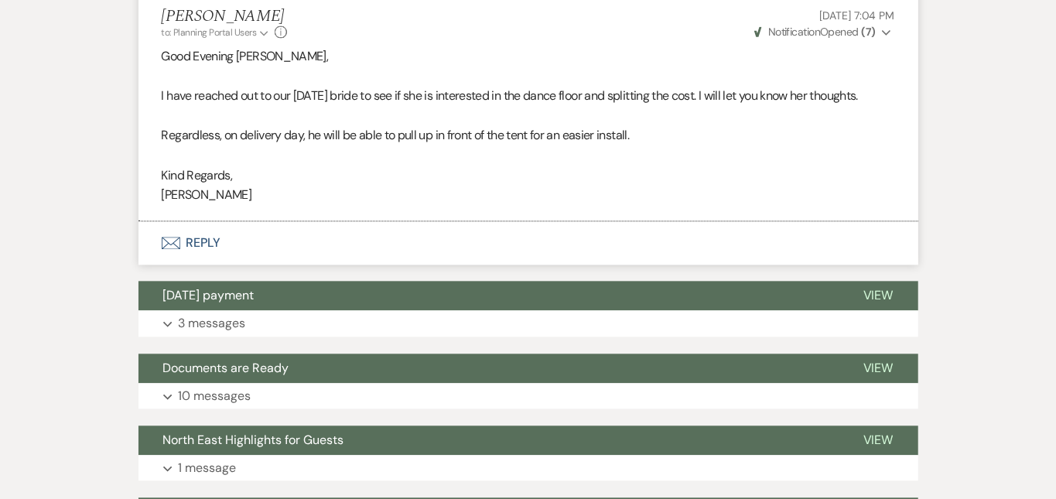
scroll to position [1784, 0]
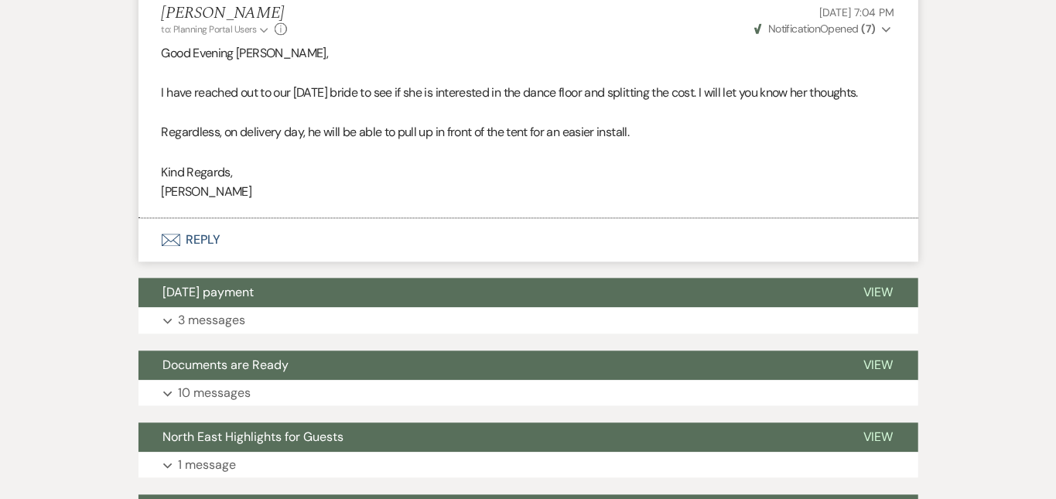
click at [391, 243] on button "Envelope Reply" at bounding box center [529, 239] width 780 height 43
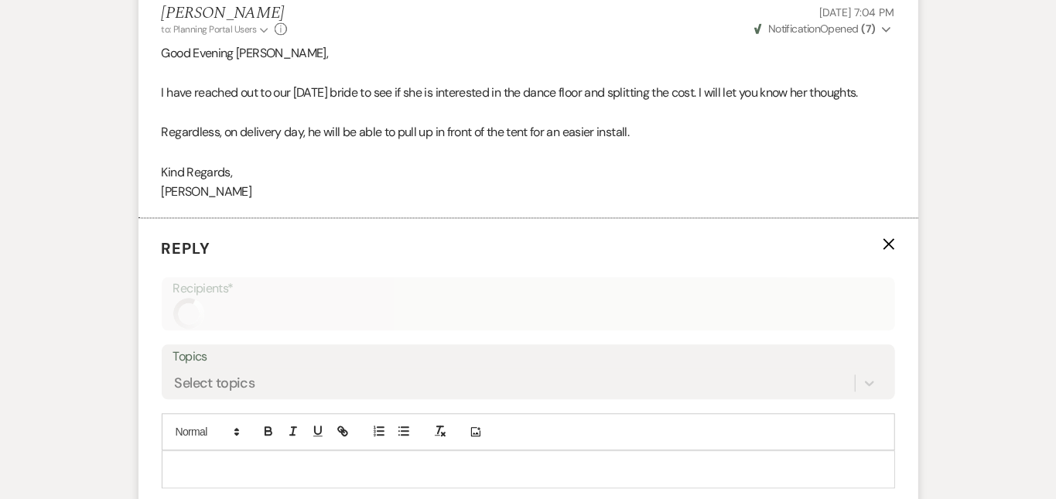
scroll to position [1909, 0]
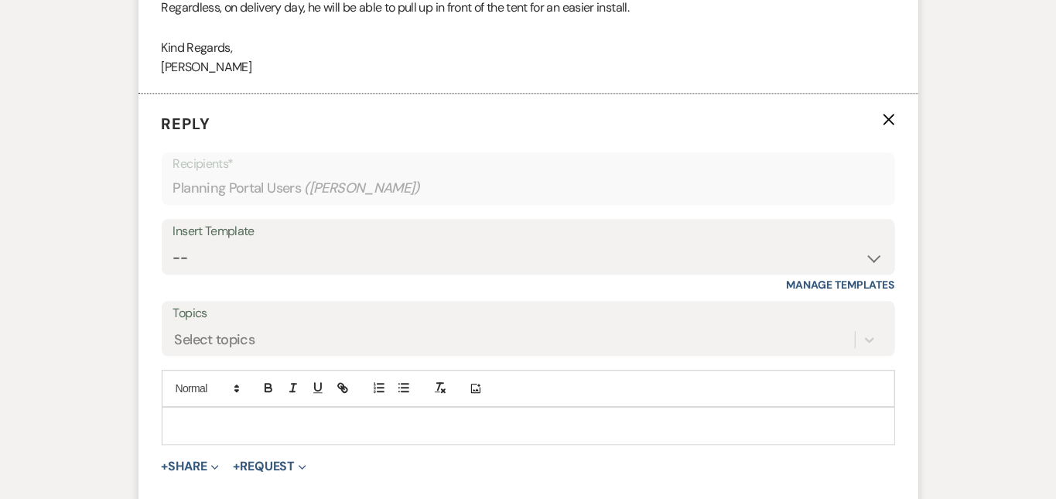
click at [325, 417] on p at bounding box center [528, 425] width 709 height 17
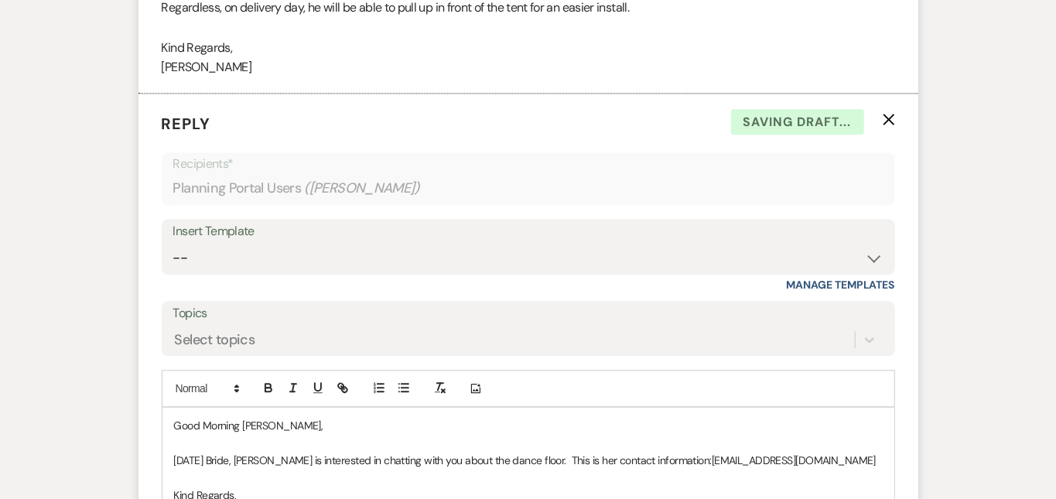
scroll to position [2168, 0]
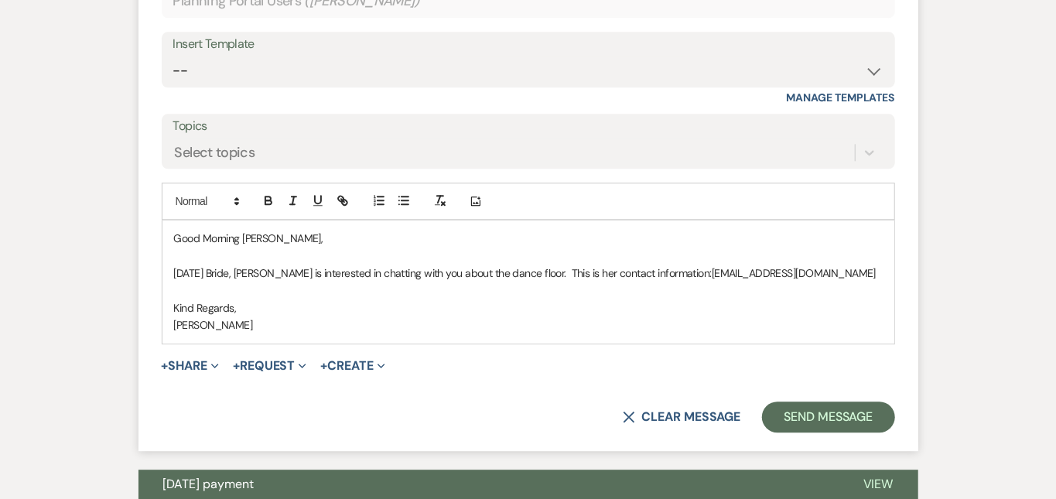
scroll to position [2107, 0]
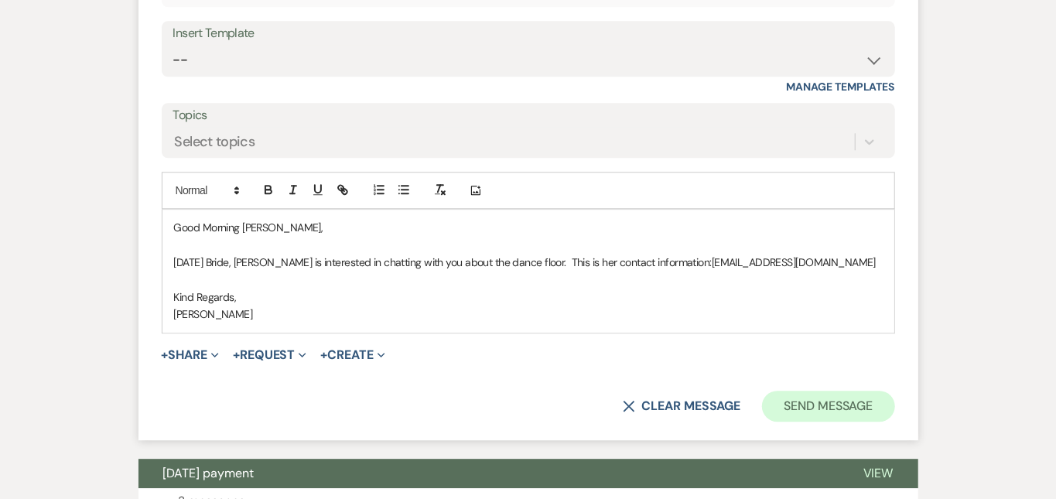
click at [858, 400] on button "Send Message" at bounding box center [828, 406] width 132 height 31
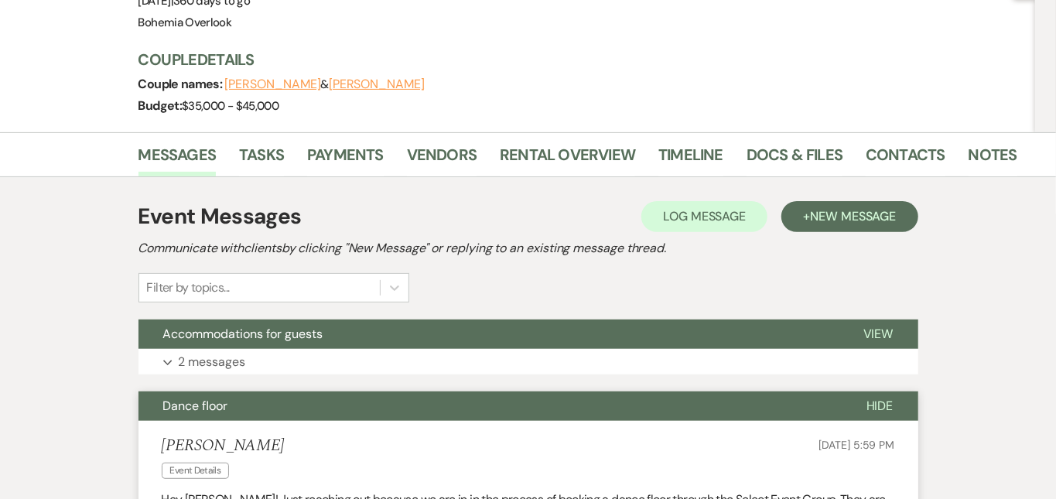
scroll to position [184, 0]
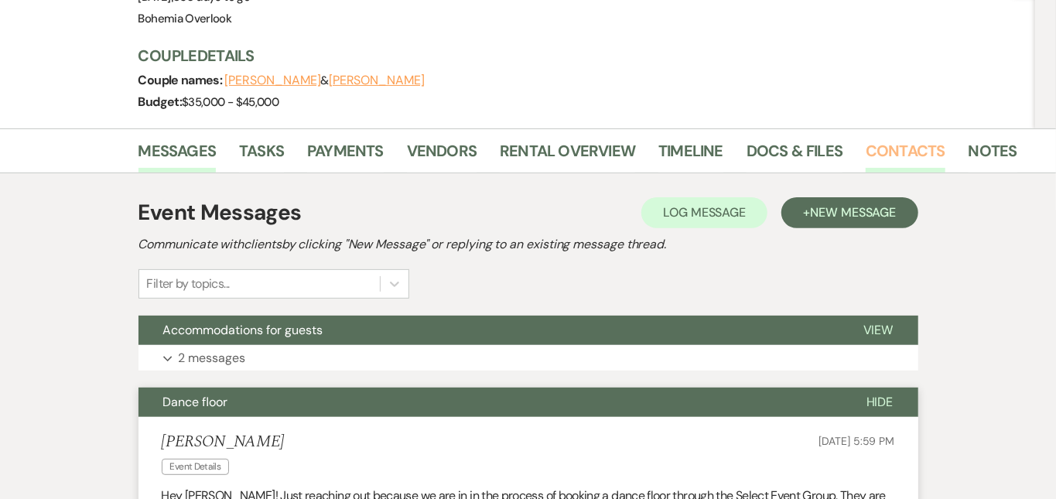
click at [867, 156] on link "Contacts" at bounding box center [906, 156] width 80 height 34
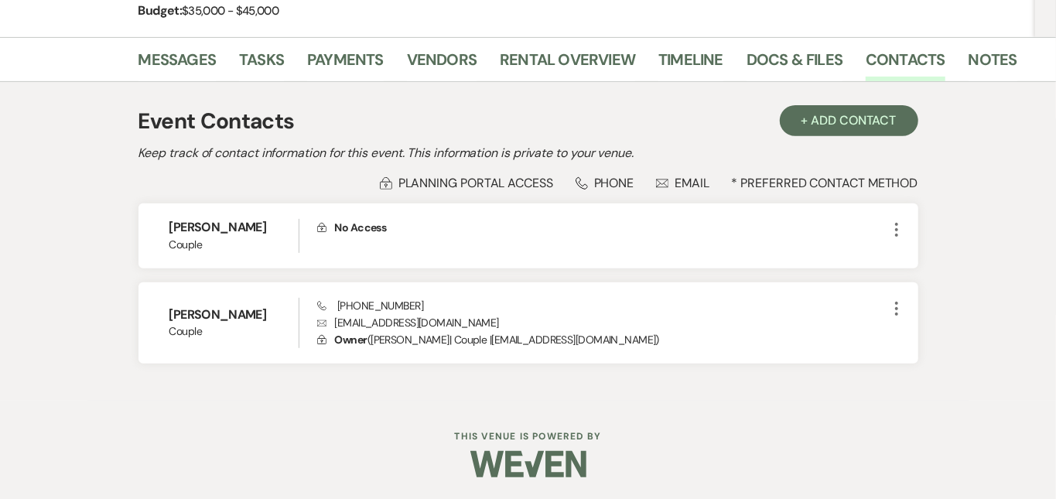
scroll to position [279, 0]
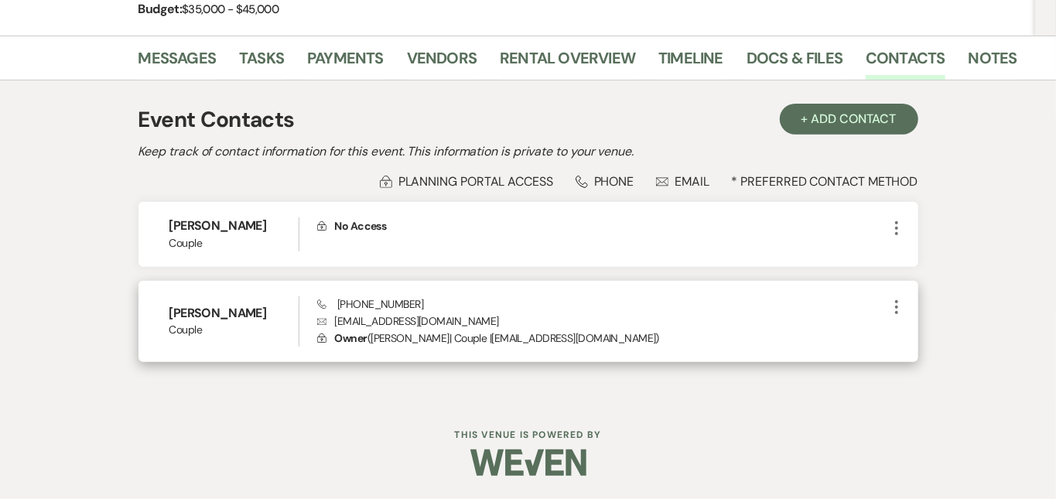
drag, startPoint x: 468, startPoint y: 320, endPoint x: 304, endPoint y: 322, distance: 164.1
click at [317, 322] on p "Envelope nicoletteseancannon@gmail.com" at bounding box center [602, 321] width 570 height 17
copy p "nicoletteseancannon@gmail.com"
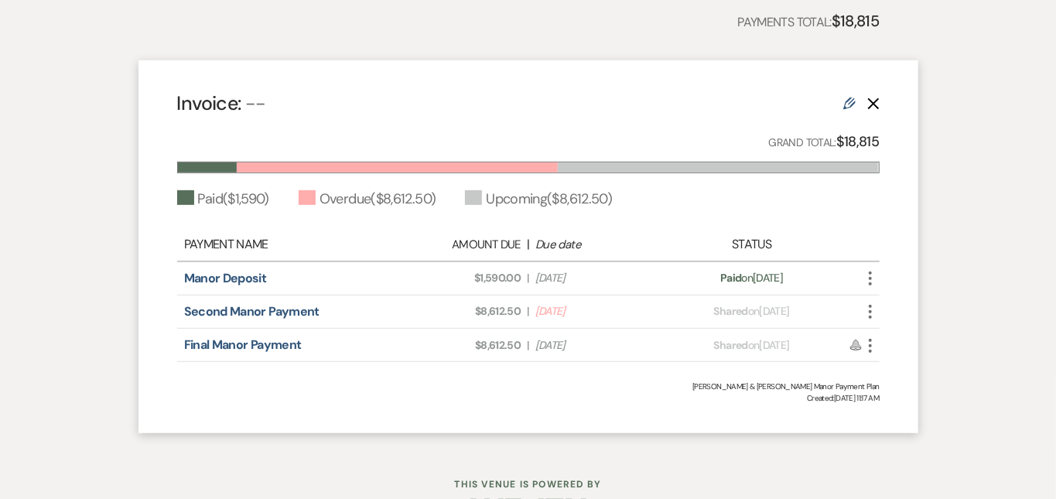
scroll to position [413, 0]
click at [880, 315] on icon "More" at bounding box center [870, 311] width 19 height 19
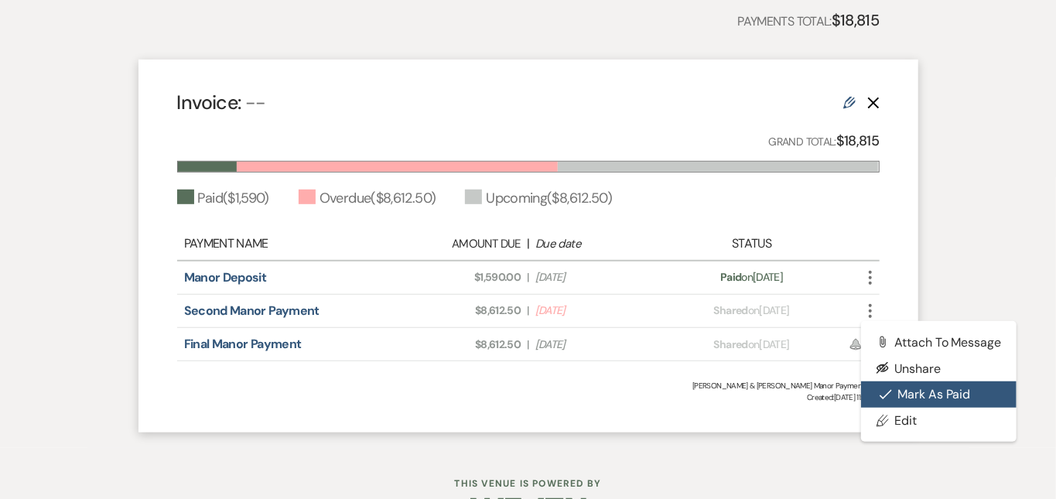
click at [963, 397] on button "Check Mark Mark as Paid" at bounding box center [939, 395] width 156 height 26
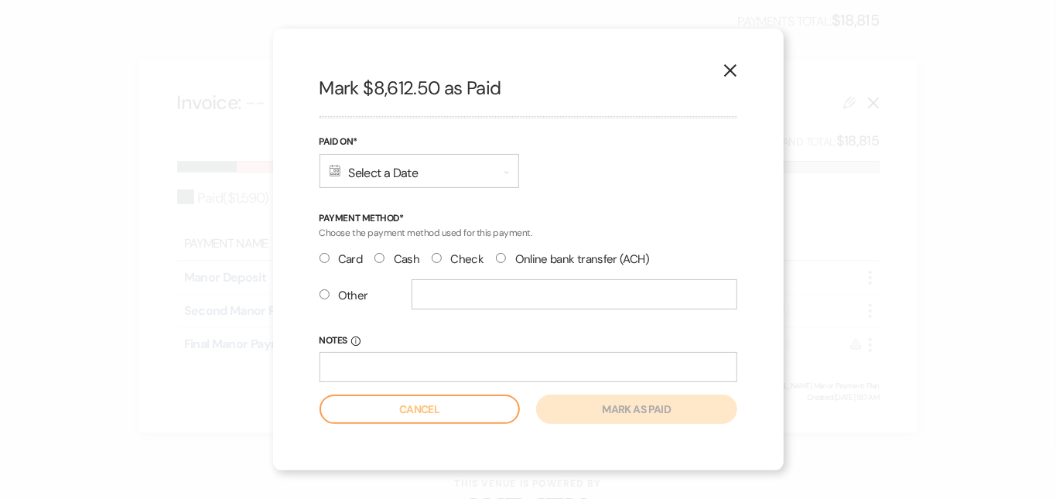
click at [432, 255] on input "Check" at bounding box center [437, 258] width 10 height 10
radio input "true"
click at [378, 178] on div "Calendar Select a Date Expand" at bounding box center [420, 171] width 200 height 34
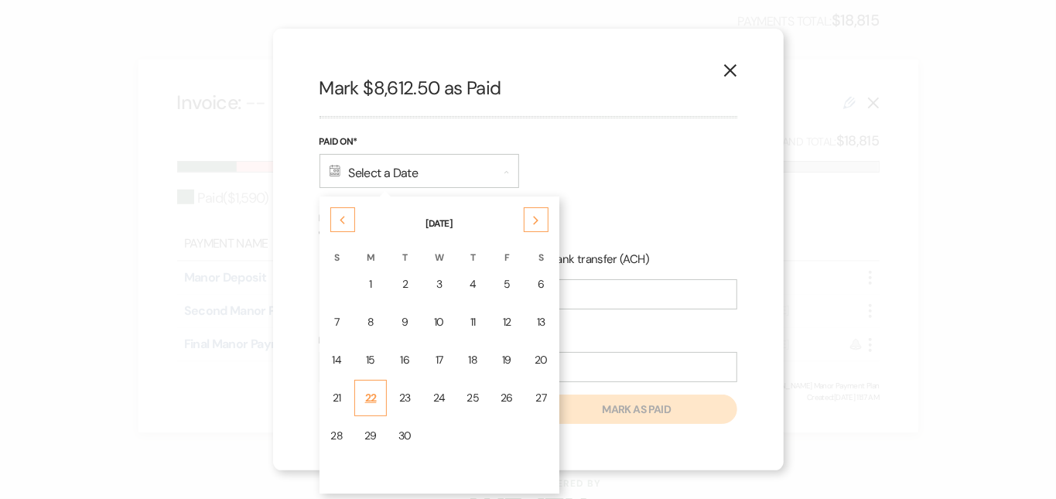
click at [376, 395] on div "22" at bounding box center [371, 398] width 12 height 16
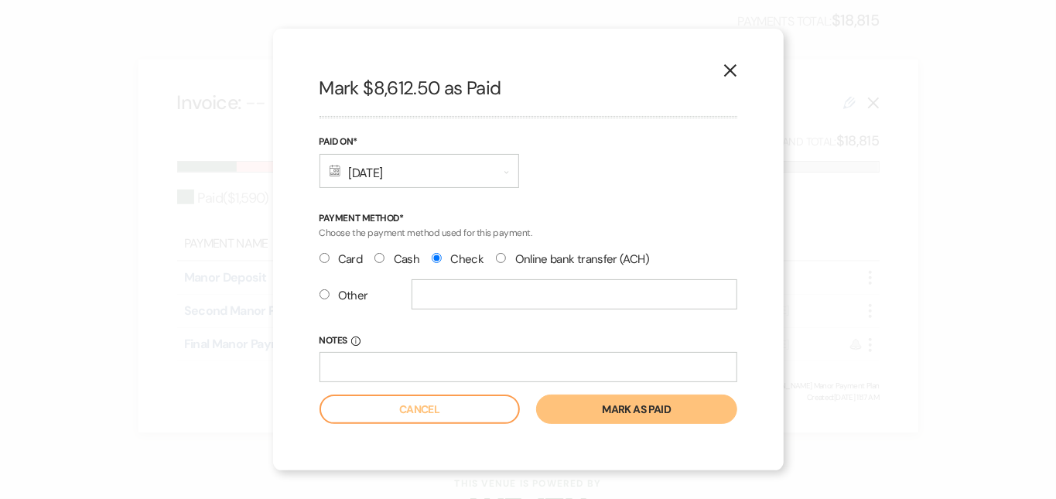
click at [626, 409] on button "Mark as paid" at bounding box center [636, 409] width 200 height 29
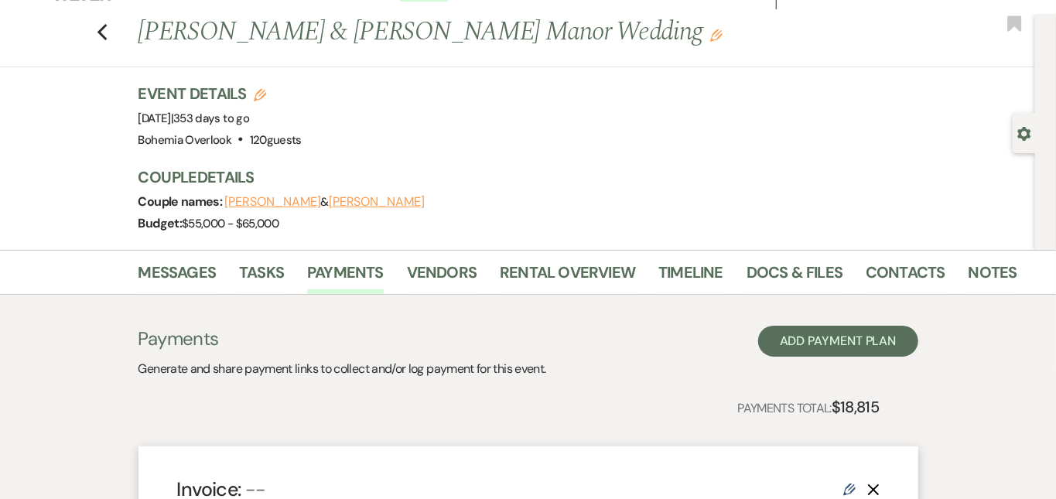
scroll to position [-2, 0]
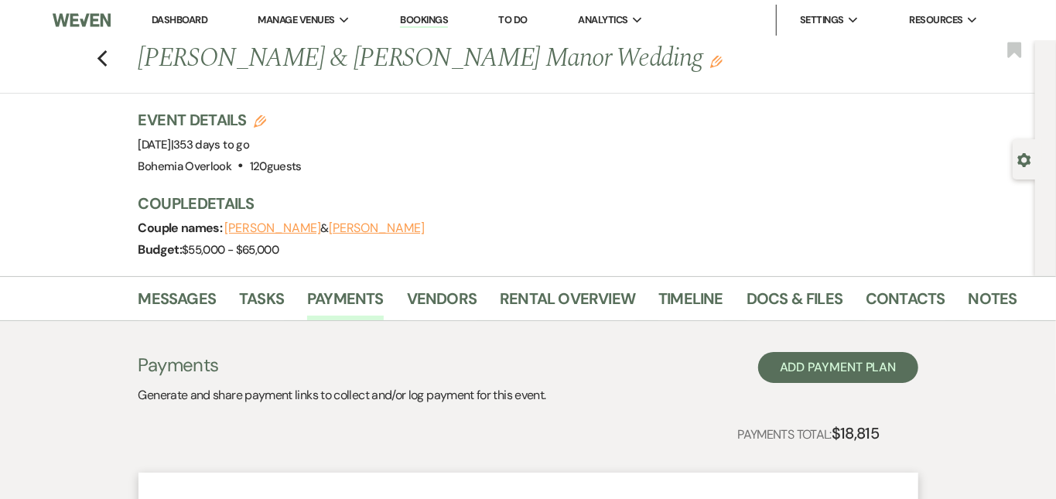
click at [197, 15] on link "Dashboard" at bounding box center [180, 19] width 56 height 13
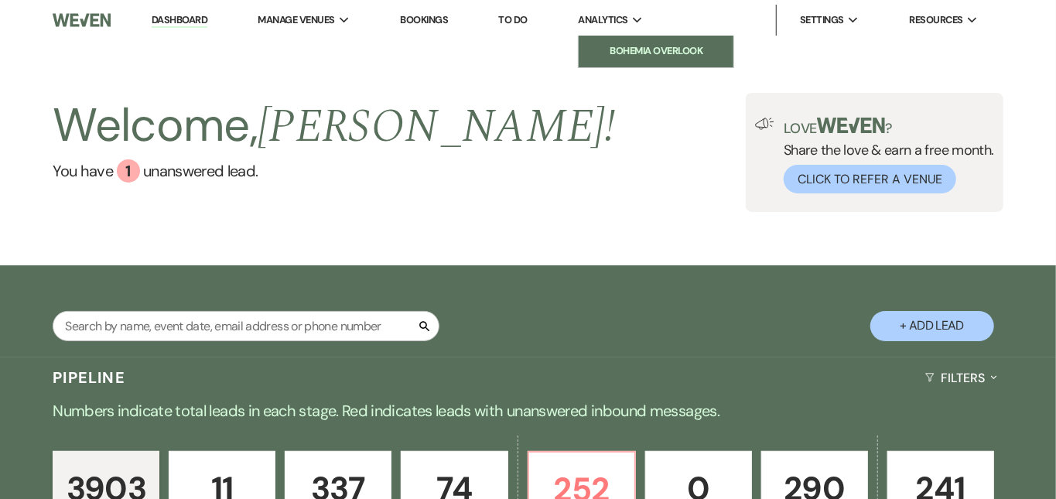
click at [635, 51] on li "Bohemia Overlook" at bounding box center [656, 50] width 139 height 15
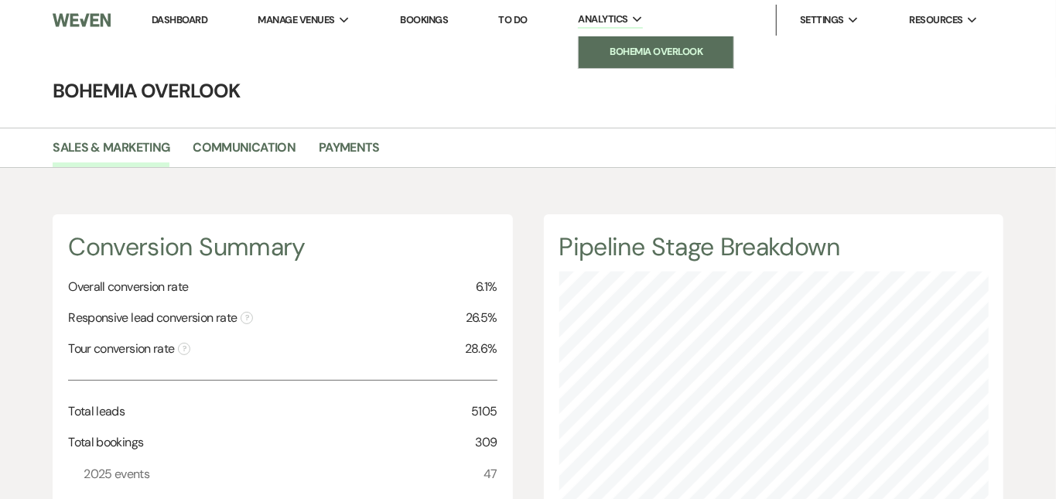
scroll to position [499, 1056]
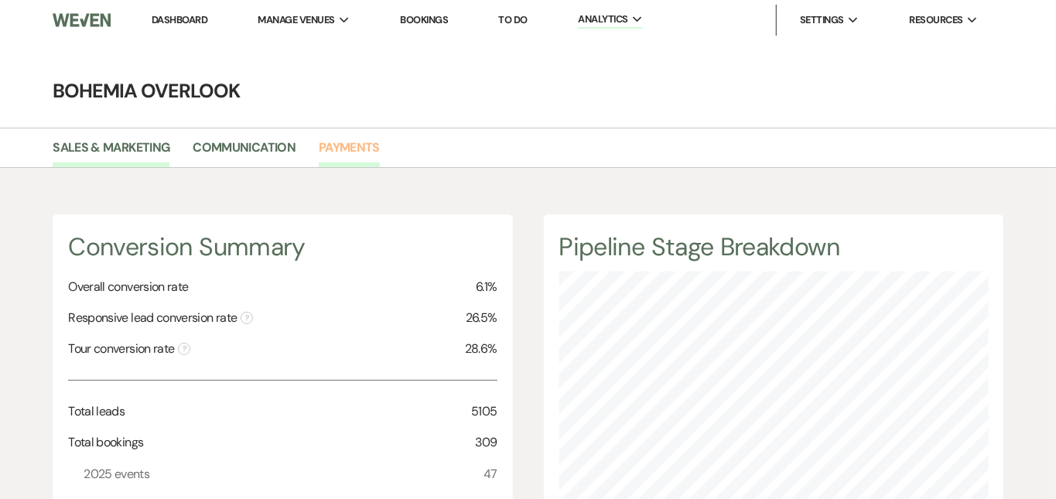
click at [354, 146] on link "Payments" at bounding box center [349, 152] width 61 height 29
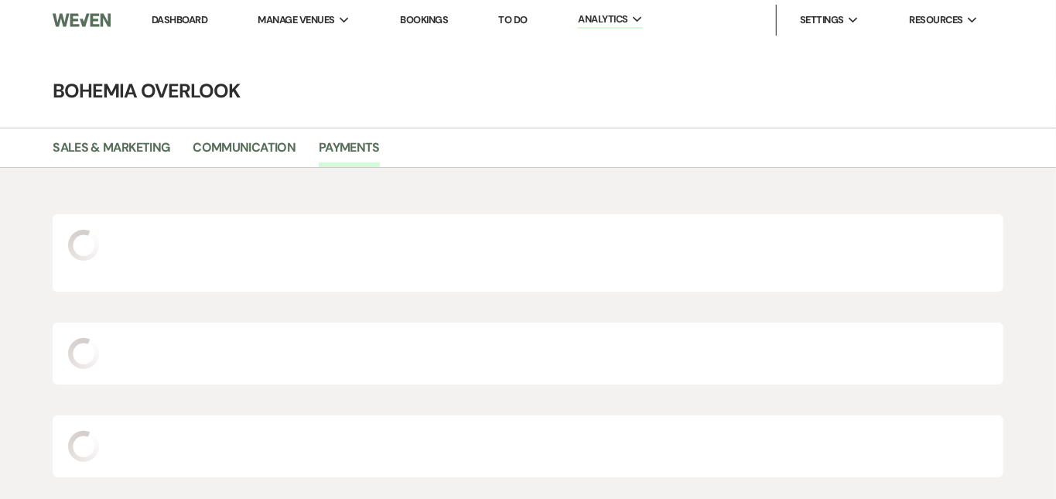
scroll to position [499, 1056]
select select "2025"
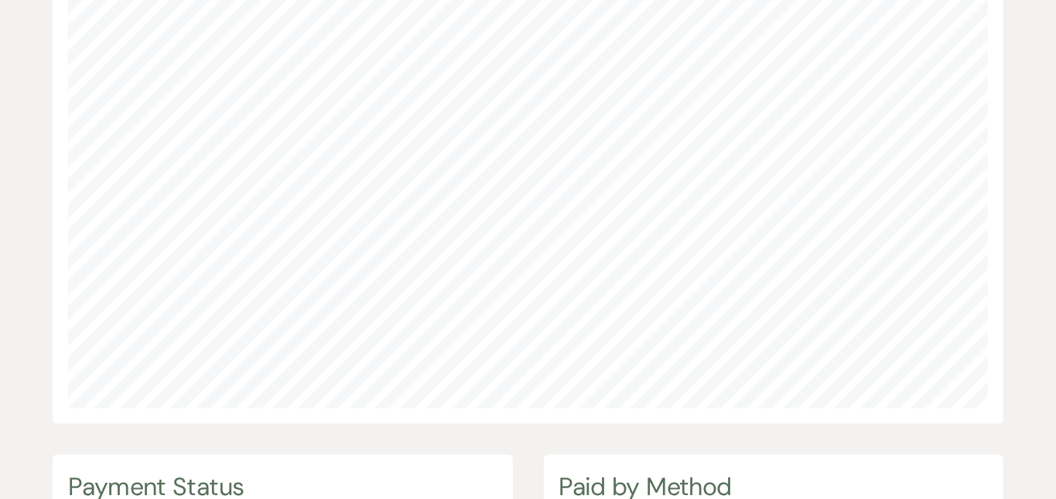
scroll to position [1169, 0]
